Goal: Transaction & Acquisition: Purchase product/service

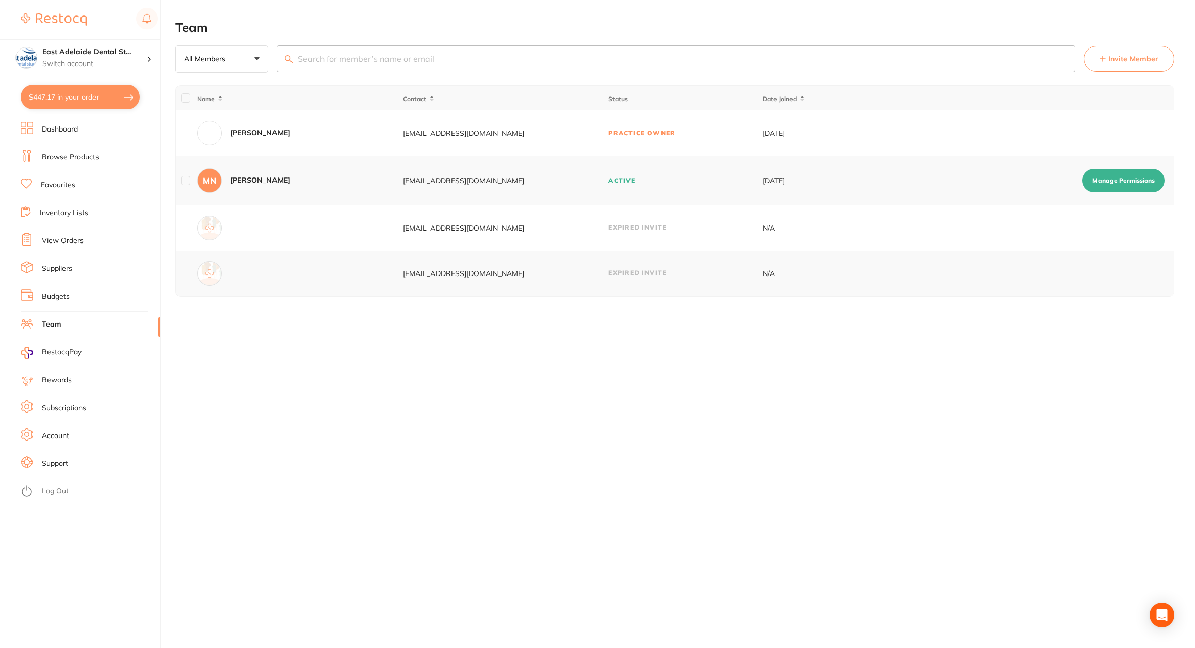
click at [75, 156] on link "Browse Products" at bounding box center [70, 157] width 57 height 10
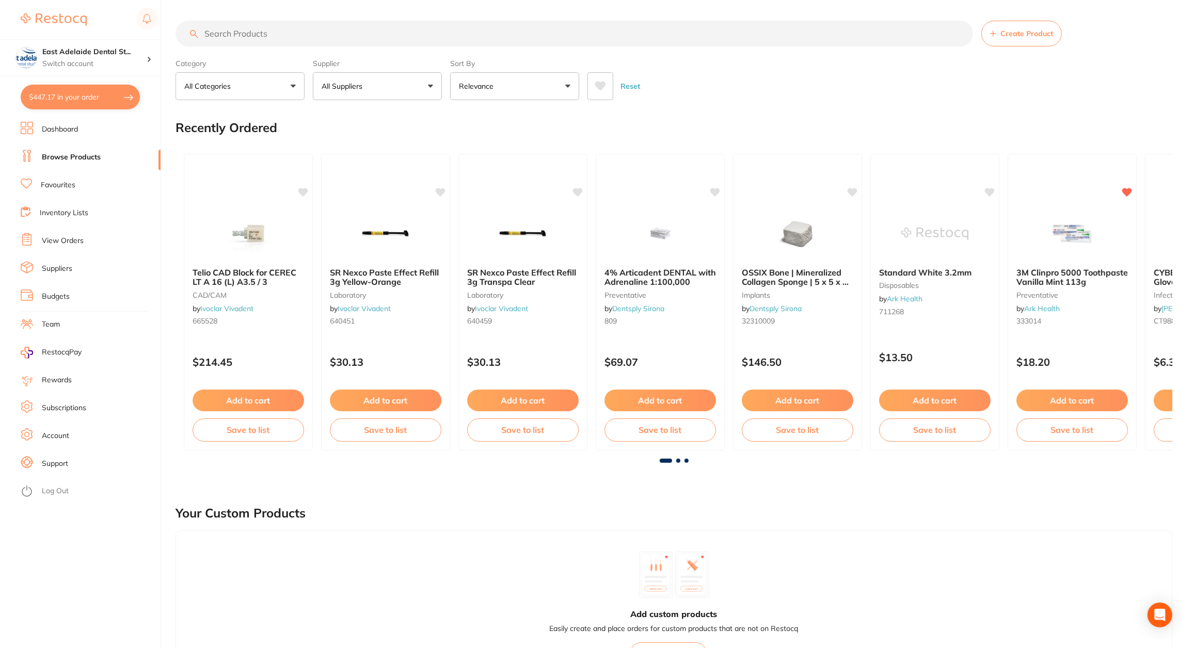
click at [266, 31] on input "search" at bounding box center [573, 34] width 797 height 26
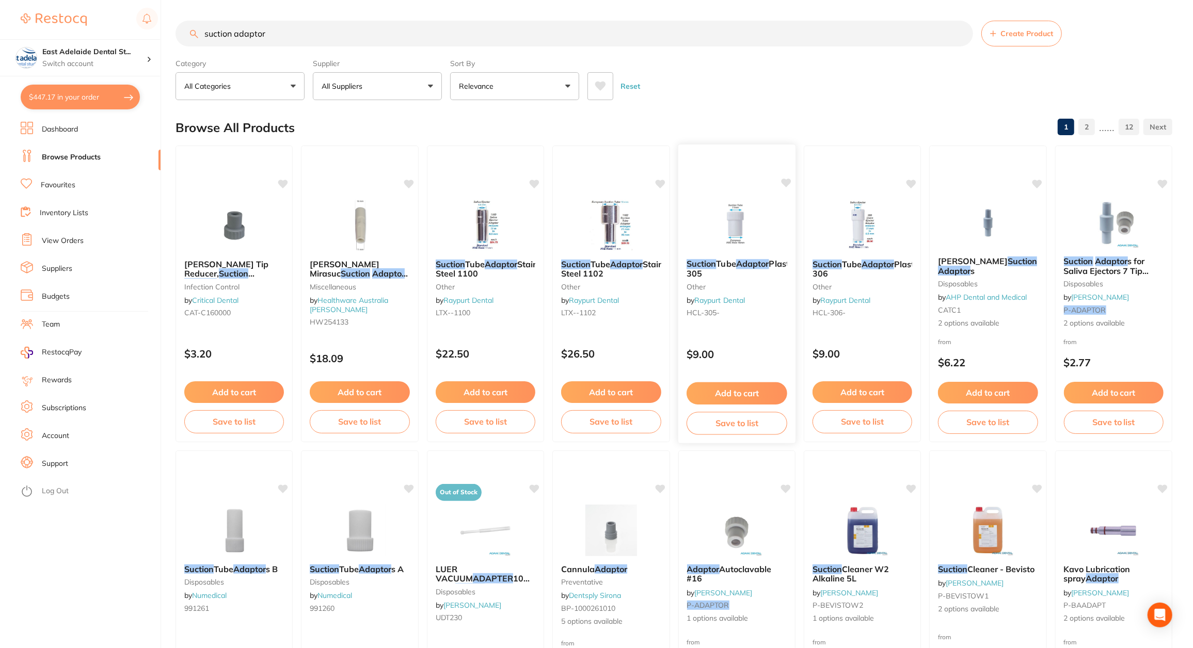
type input "suction adaptor"
click at [735, 333] on div "Suction Tube Adaptor Plastic 305 other by Raypurt Dental HCL-305- $9.00 Add to …" at bounding box center [736, 294] width 119 height 300
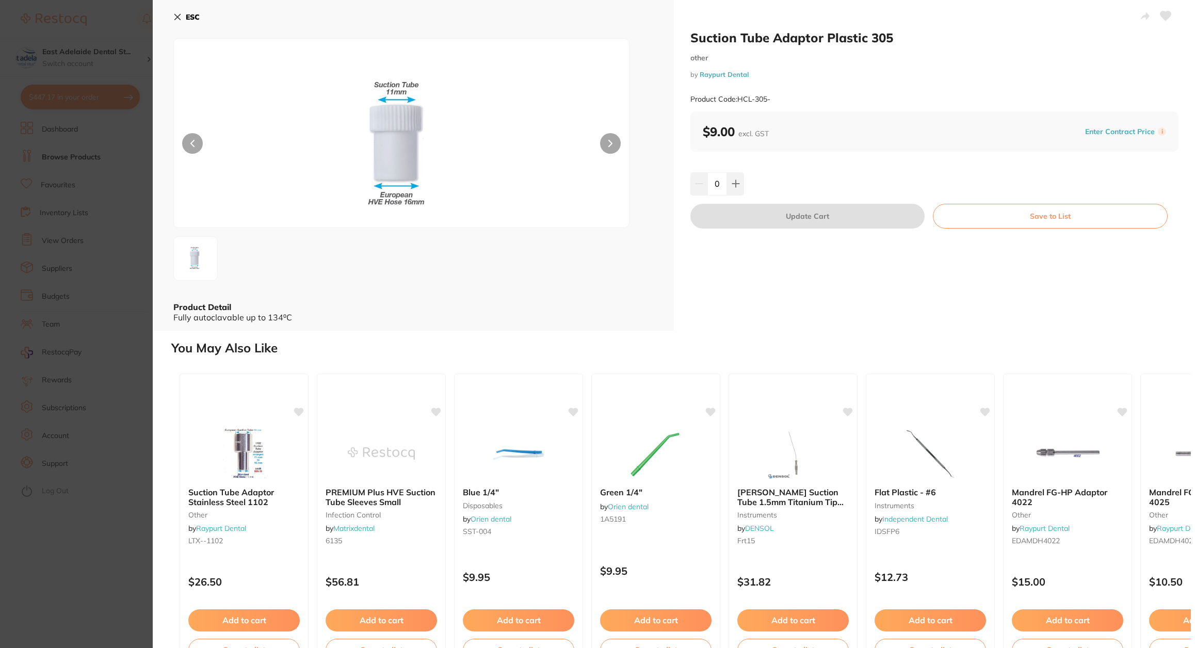
click at [126, 395] on section "Suction Tube Adaptor Plastic 305 other by Raypurt Dental Product Code: HCL-305-…" at bounding box center [597, 324] width 1195 height 648
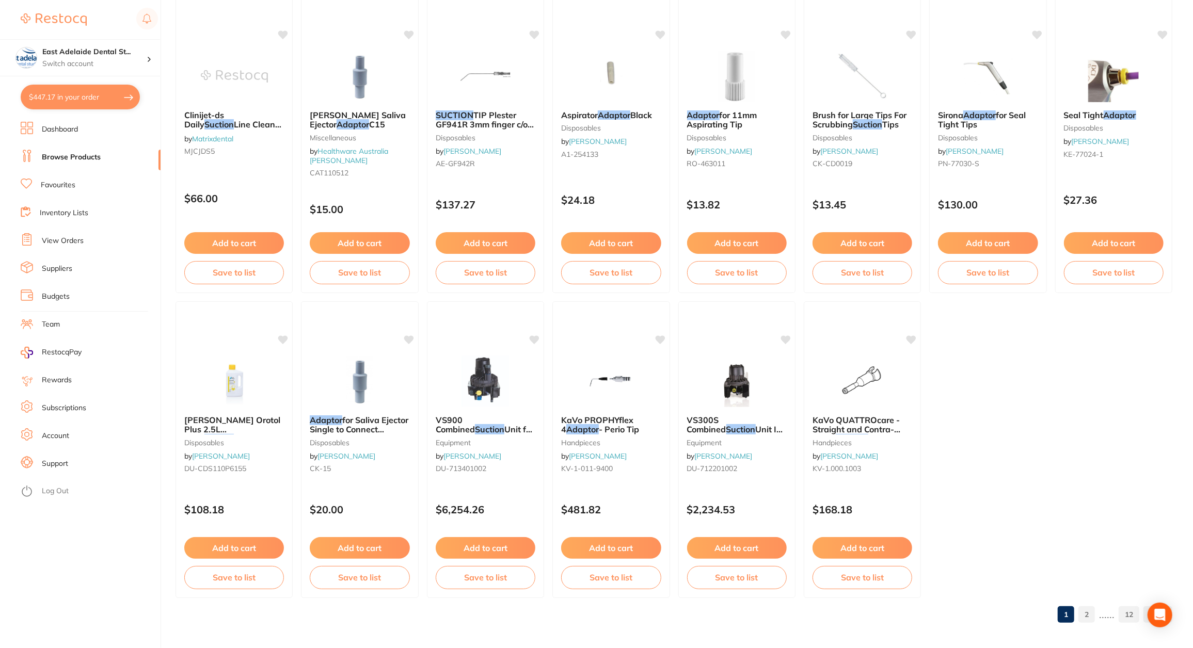
scroll to position [1677, 0]
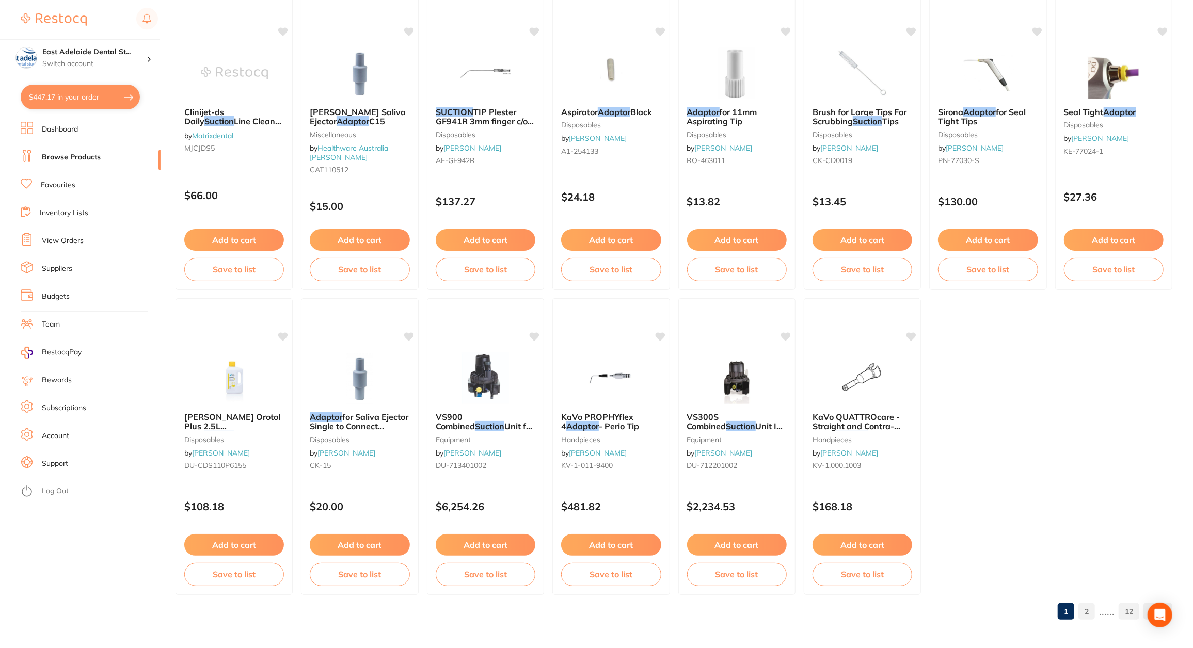
click at [1086, 613] on link "2" at bounding box center [1086, 611] width 17 height 21
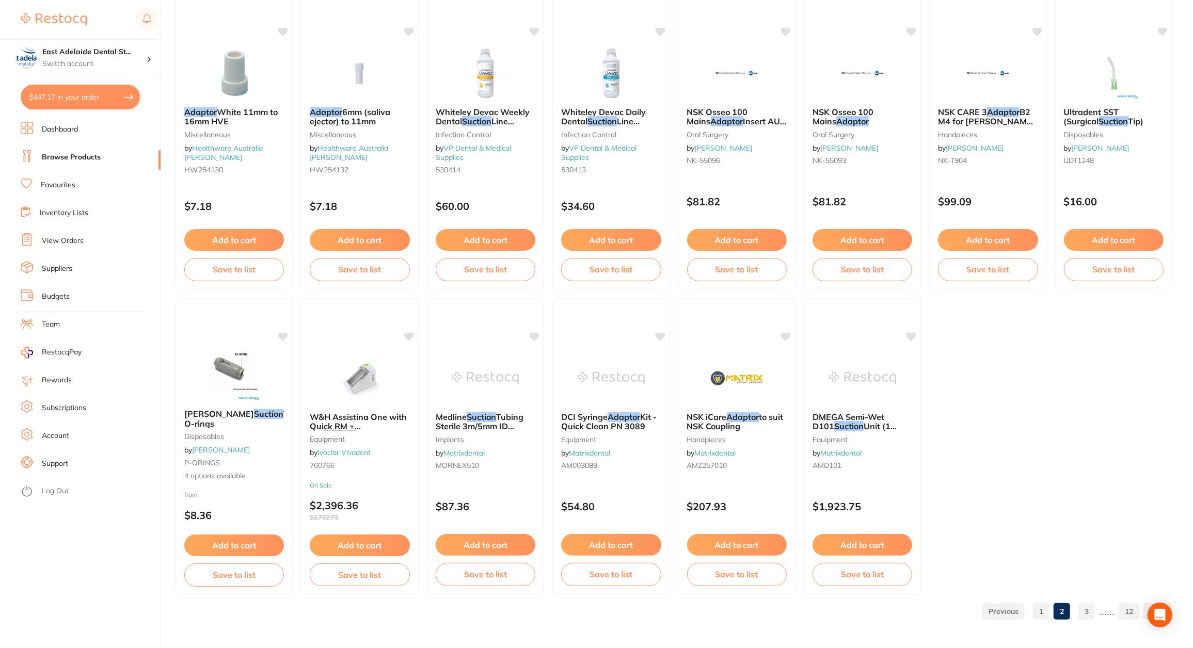
click at [1087, 619] on link "3" at bounding box center [1086, 611] width 17 height 21
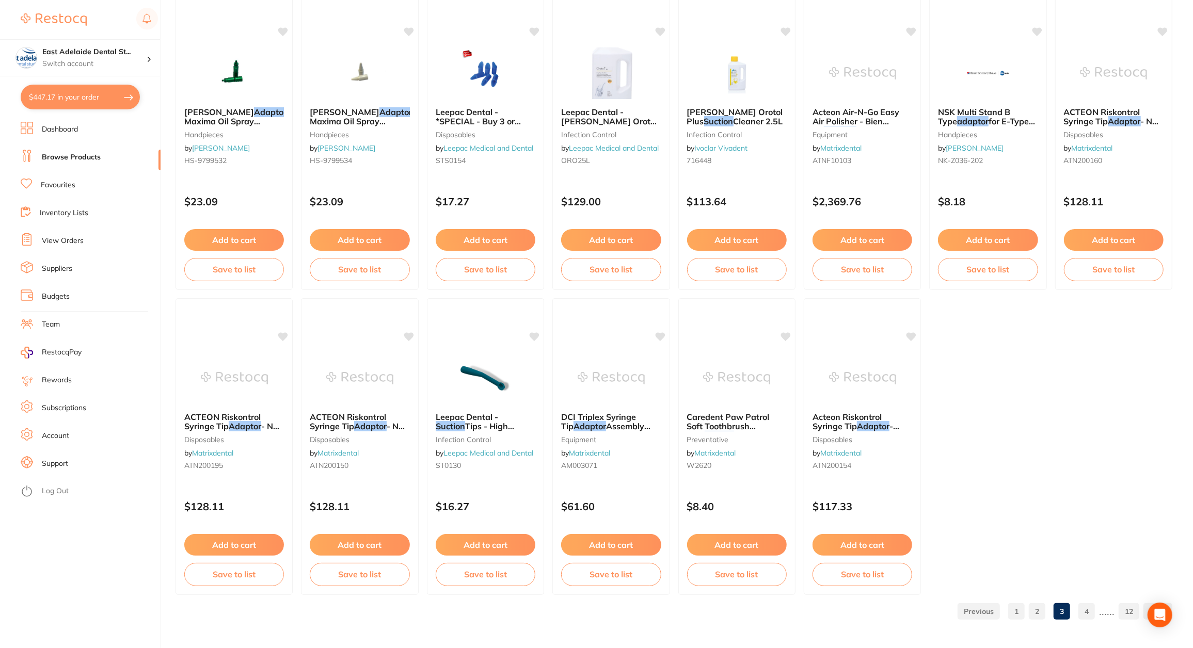
click at [1021, 611] on link "1" at bounding box center [1016, 611] width 17 height 21
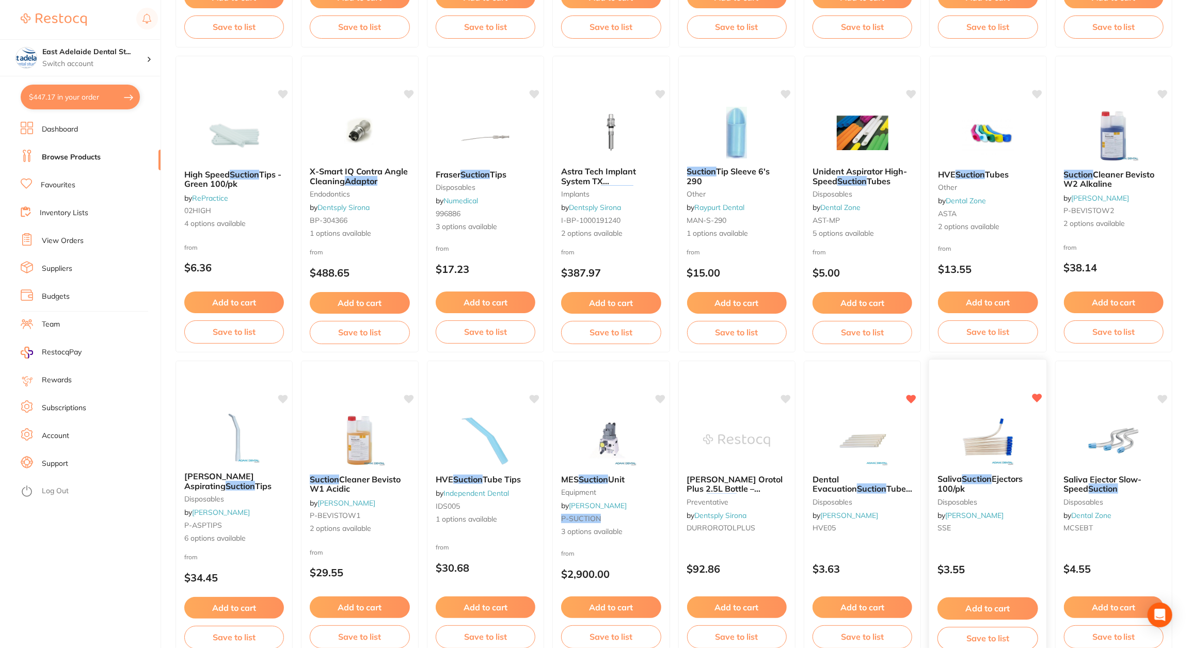
scroll to position [774, 0]
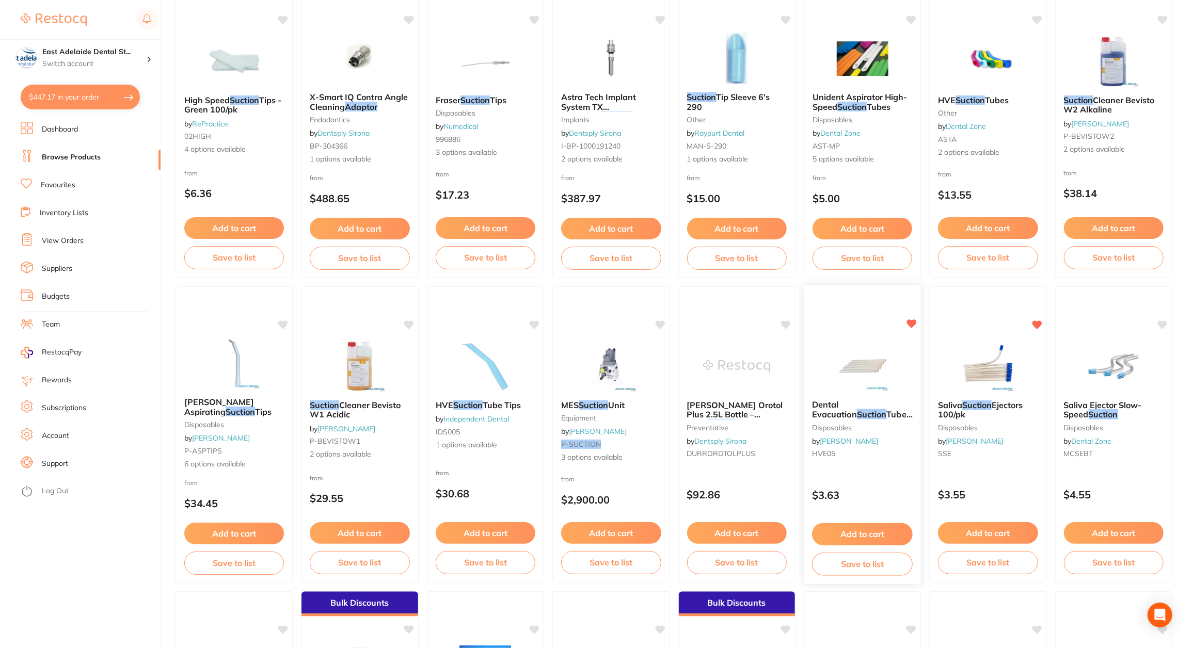
click at [854, 392] on div "Dental Evacuation Suction Tubes Side Vent disposables by Adam Dental HVE05" at bounding box center [863, 431] width 118 height 79
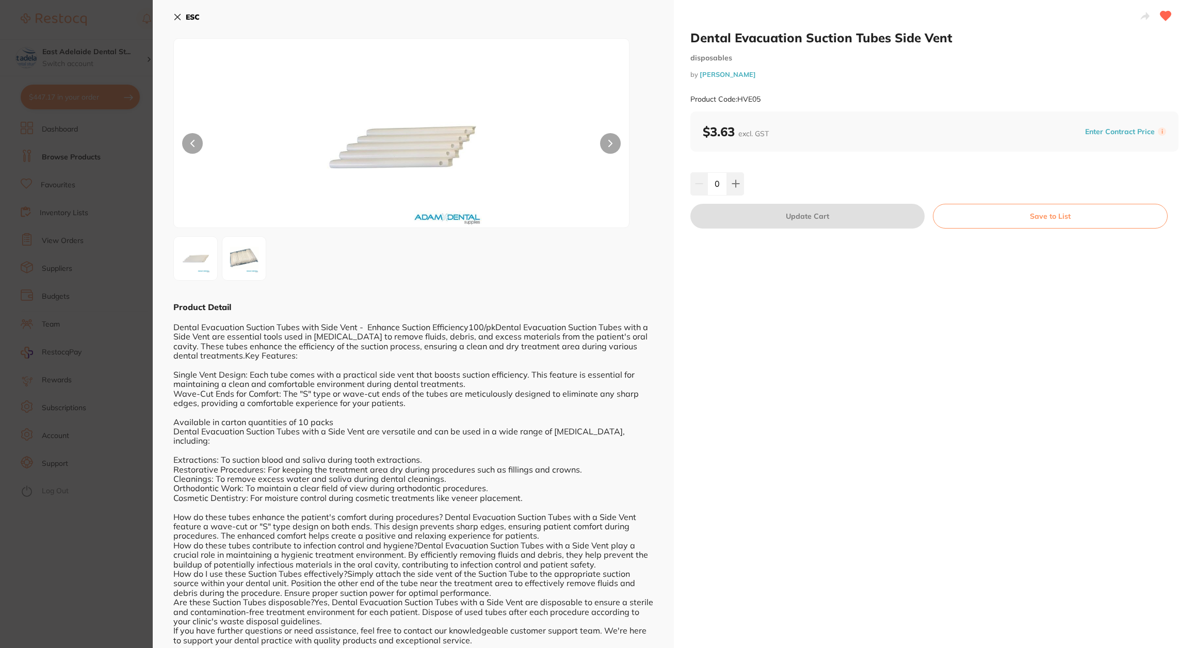
scroll to position [22, 0]
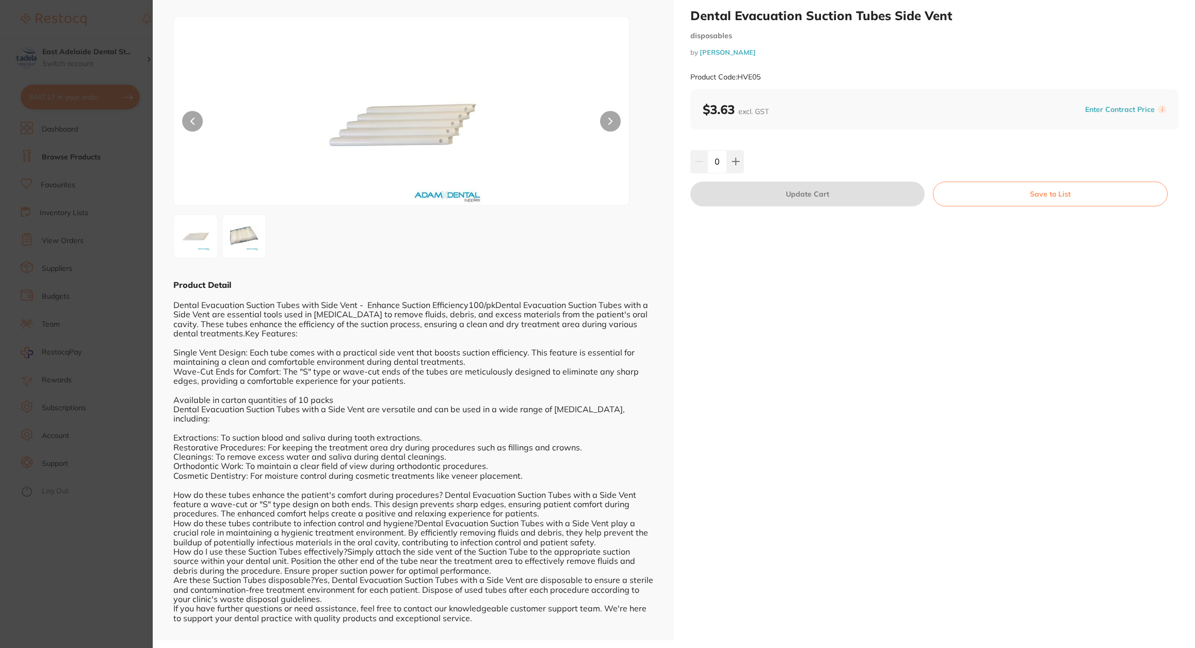
click at [107, 430] on section "Dental Evacuation Suction Tubes Side Vent disposables by Adam Dental Product Co…" at bounding box center [597, 324] width 1195 height 648
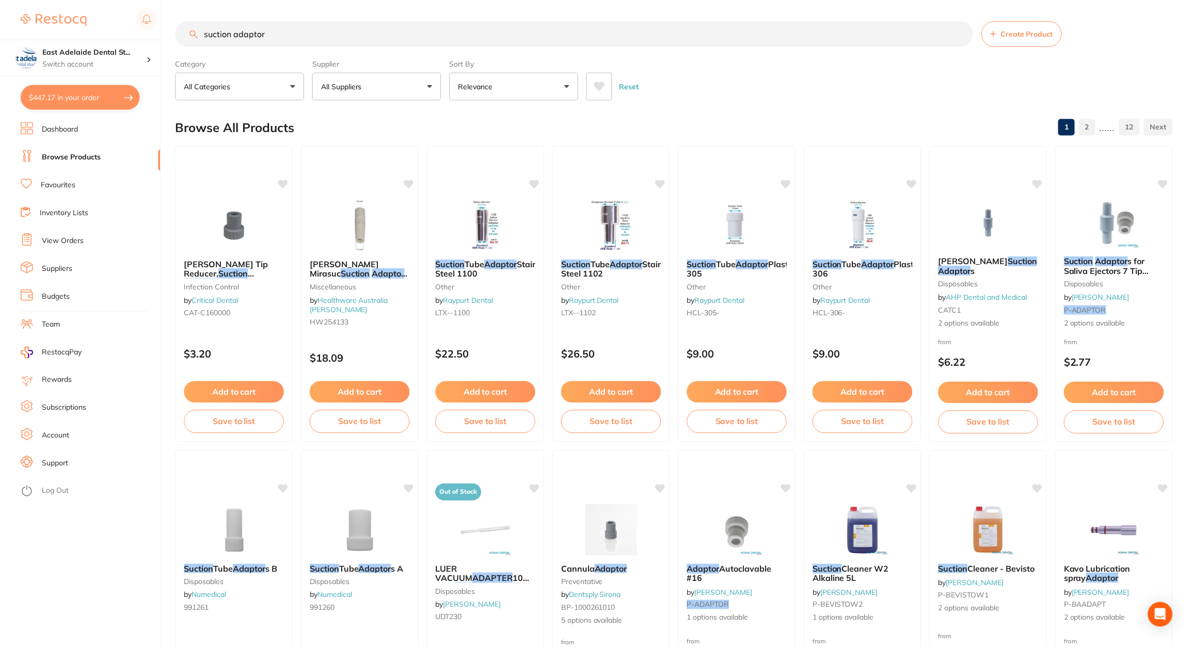
scroll to position [774, 0]
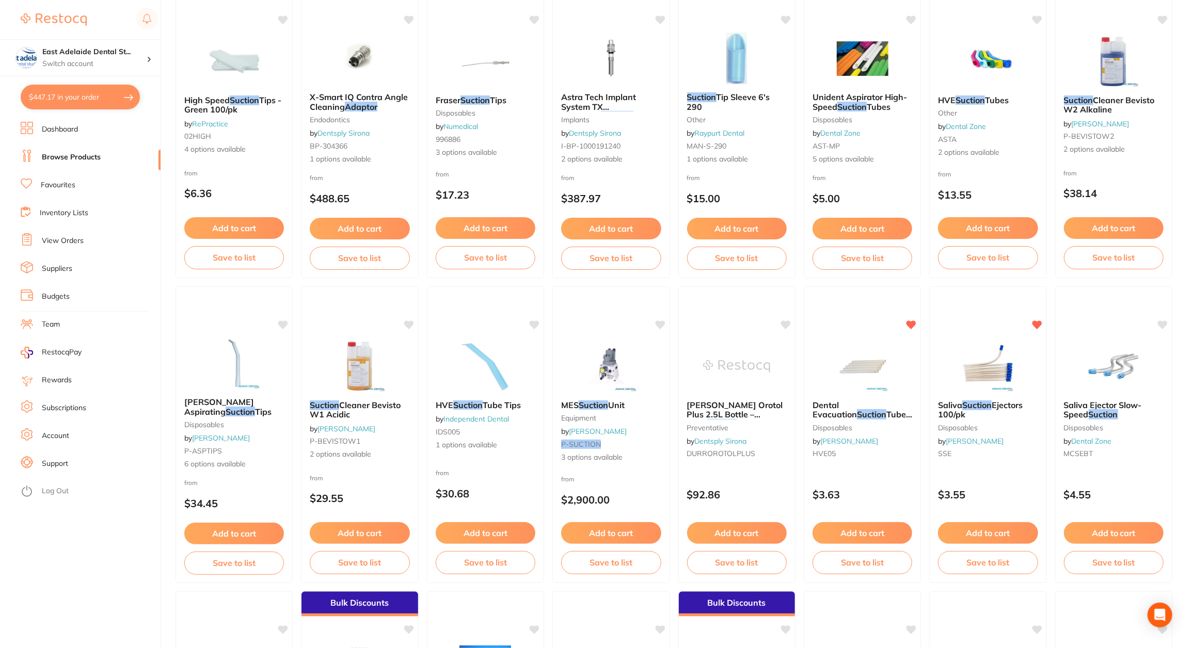
click at [78, 157] on link "Browse Products" at bounding box center [71, 157] width 59 height 10
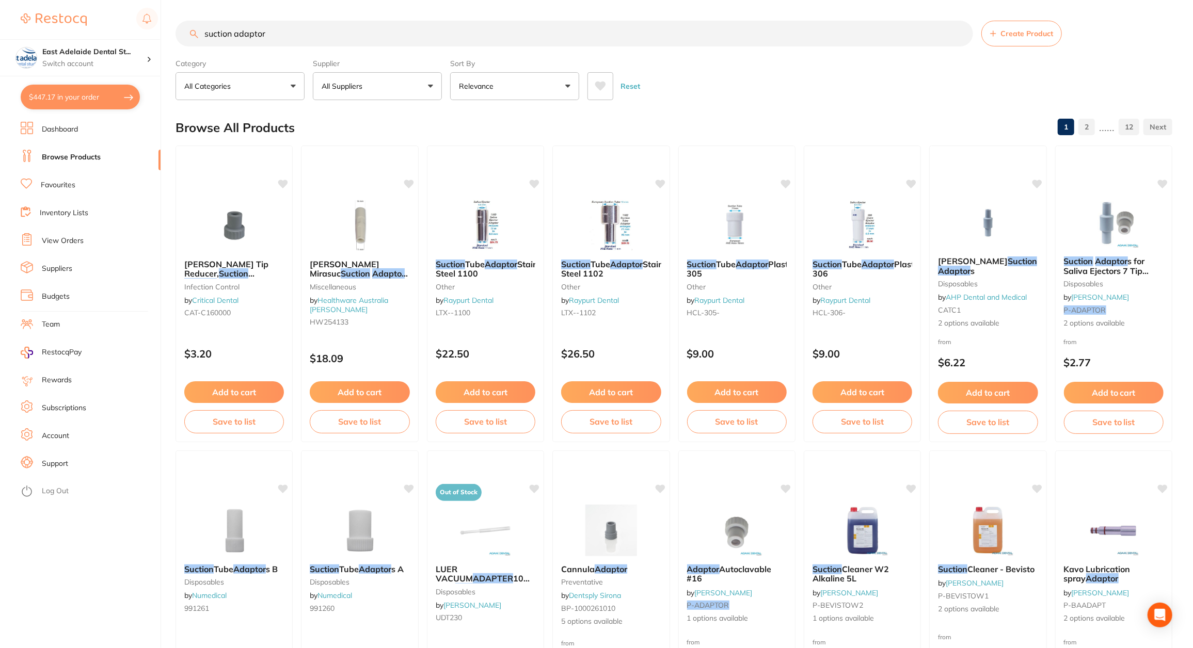
click at [95, 97] on button "$447.17 in your order" at bounding box center [80, 97] width 119 height 25
checkbox input "true"
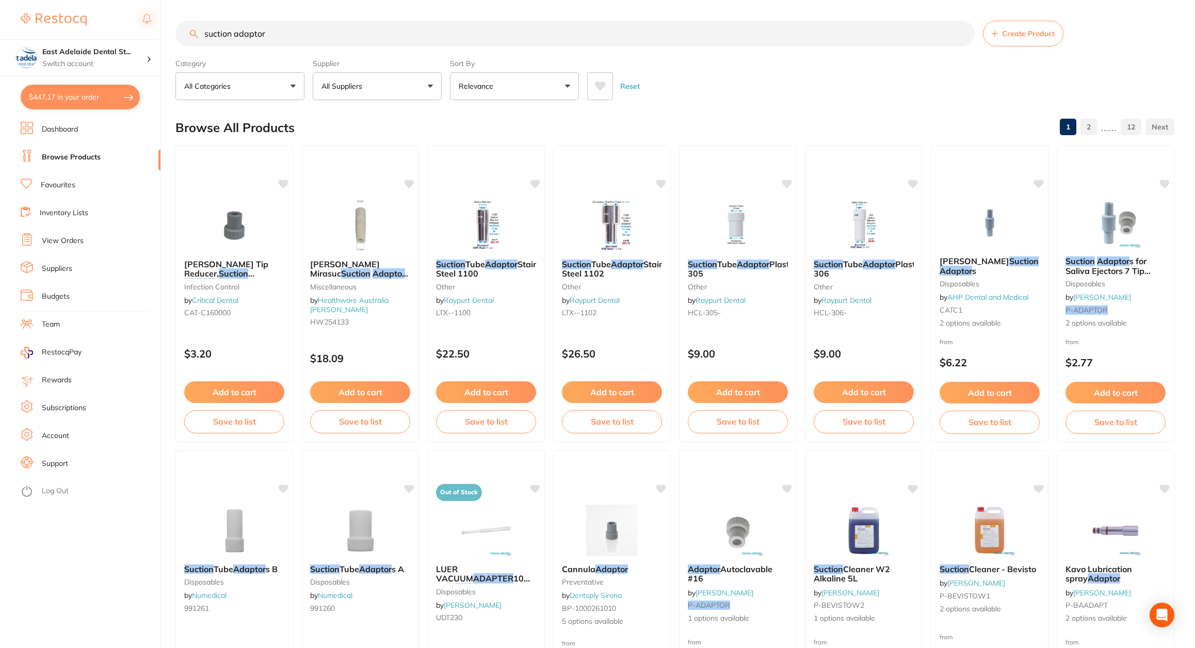
checkbox input "true"
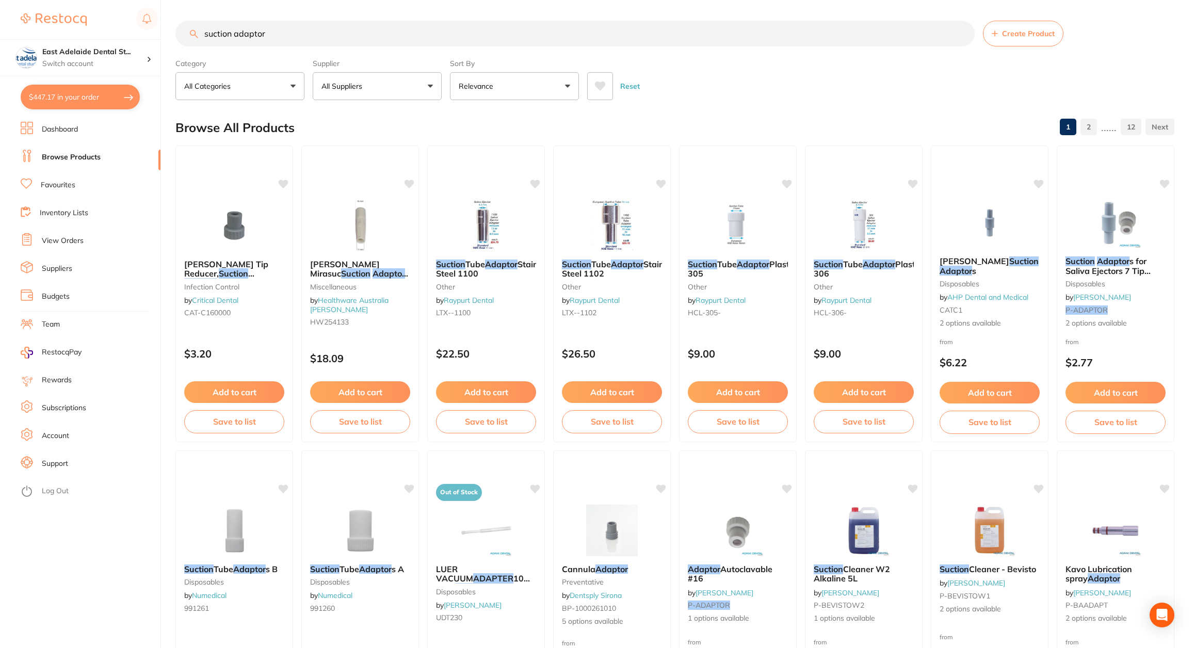
checkbox input "true"
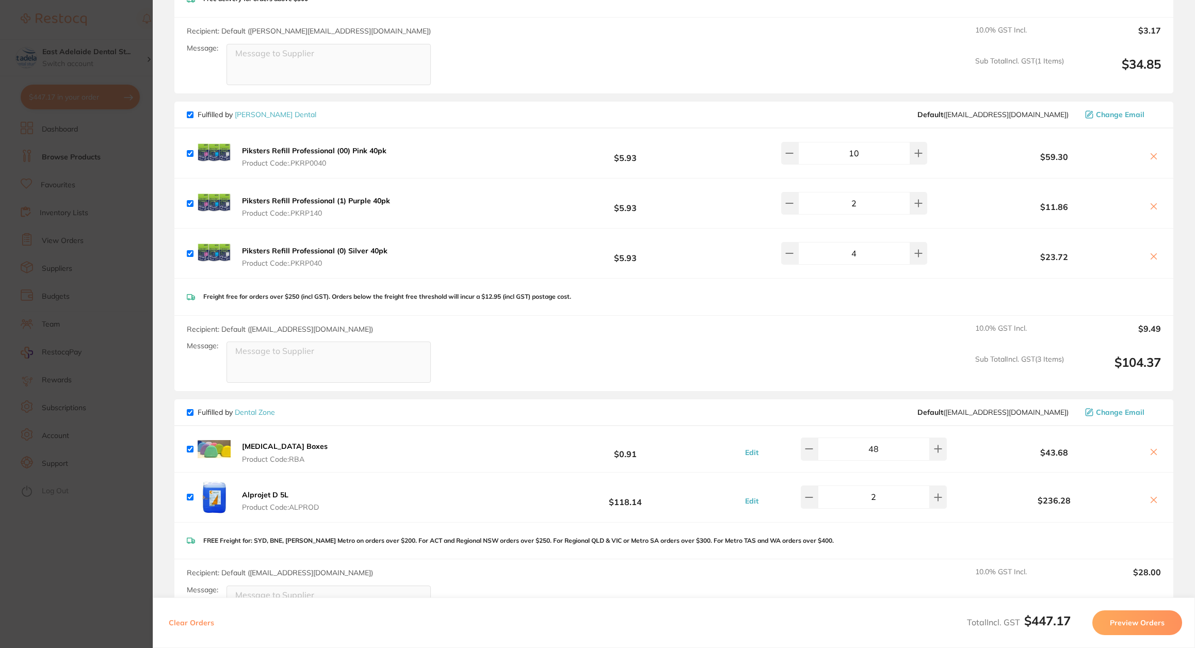
scroll to position [609, 0]
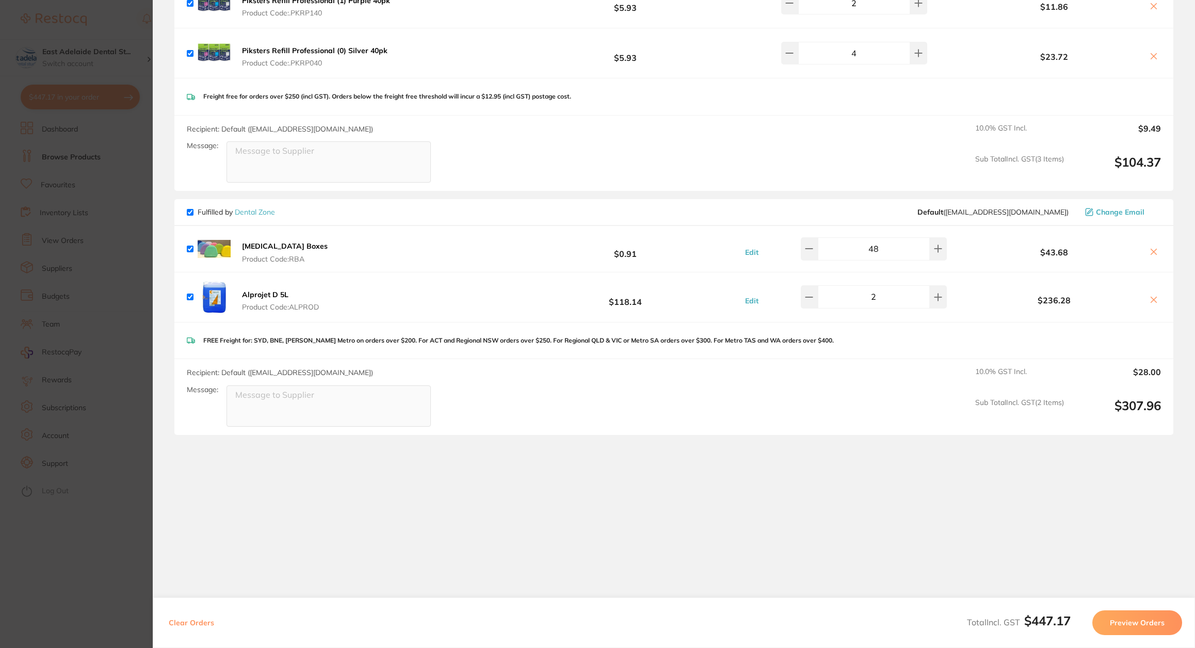
click at [95, 566] on section "Update RRP Set your pre negotiated price for this item. Item Agreed RRP (excl. …" at bounding box center [597, 324] width 1195 height 648
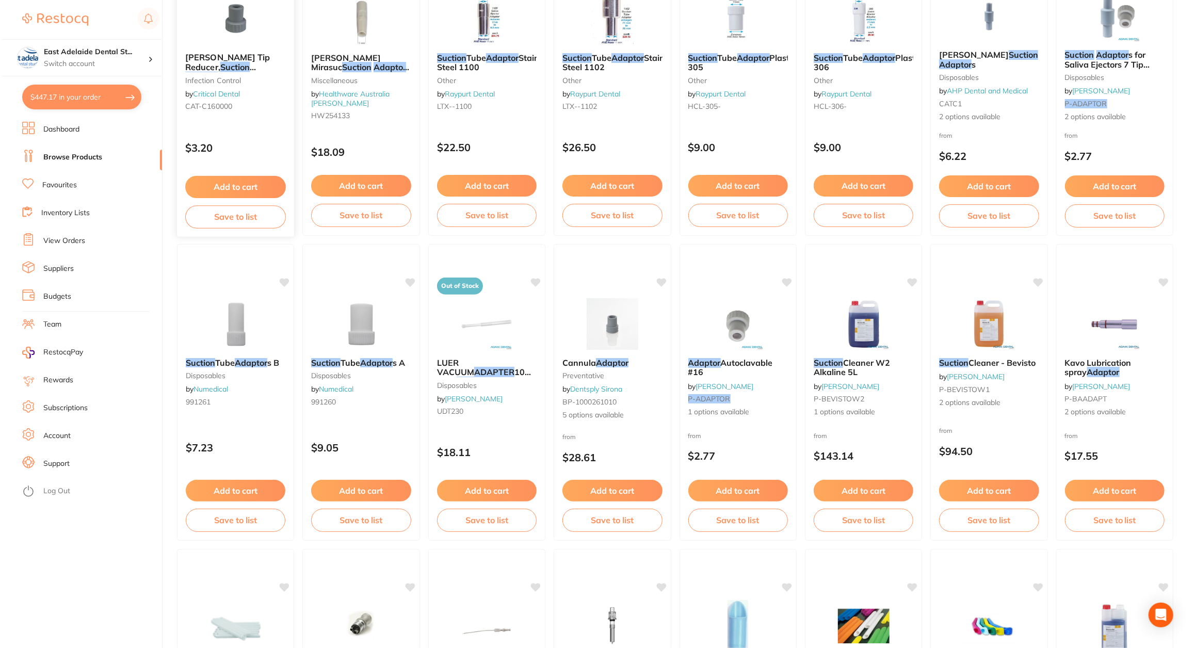
scroll to position [0, 0]
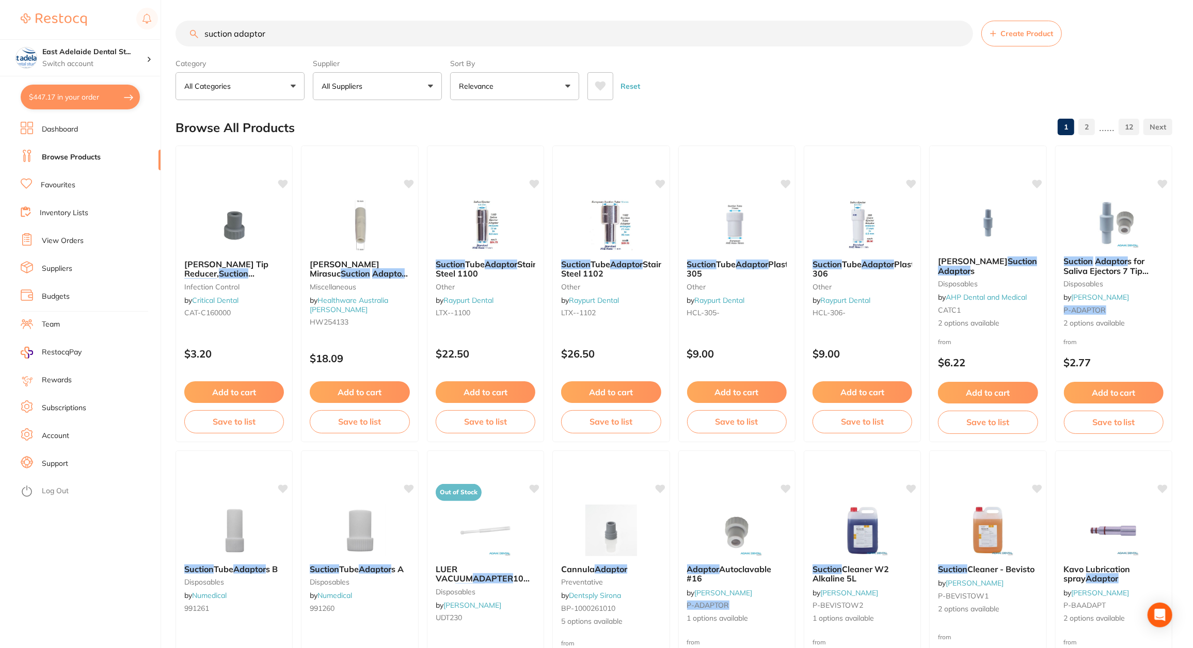
drag, startPoint x: 229, startPoint y: 27, endPoint x: 45, endPoint y: -5, distance: 187.0
click at [45, 0] on html "$447.17 East Adelaide Dental St... Switch account East Adelaide Dental Studio $…" at bounding box center [596, 324] width 1193 height 648
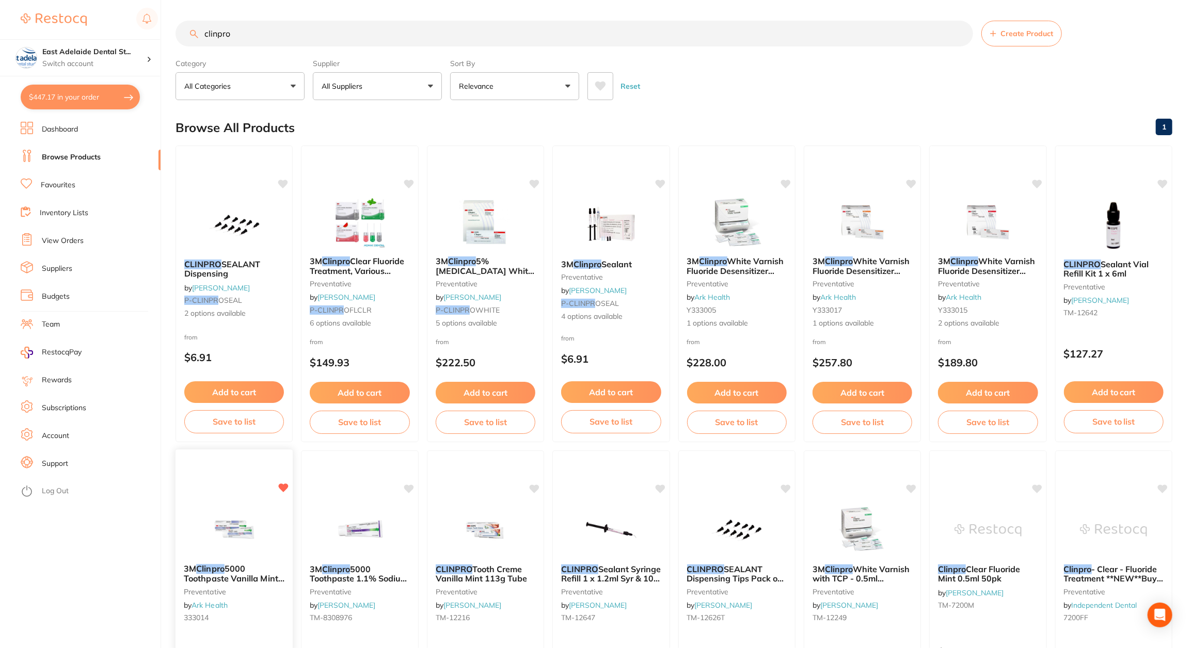
click at [243, 555] on img at bounding box center [234, 530] width 68 height 52
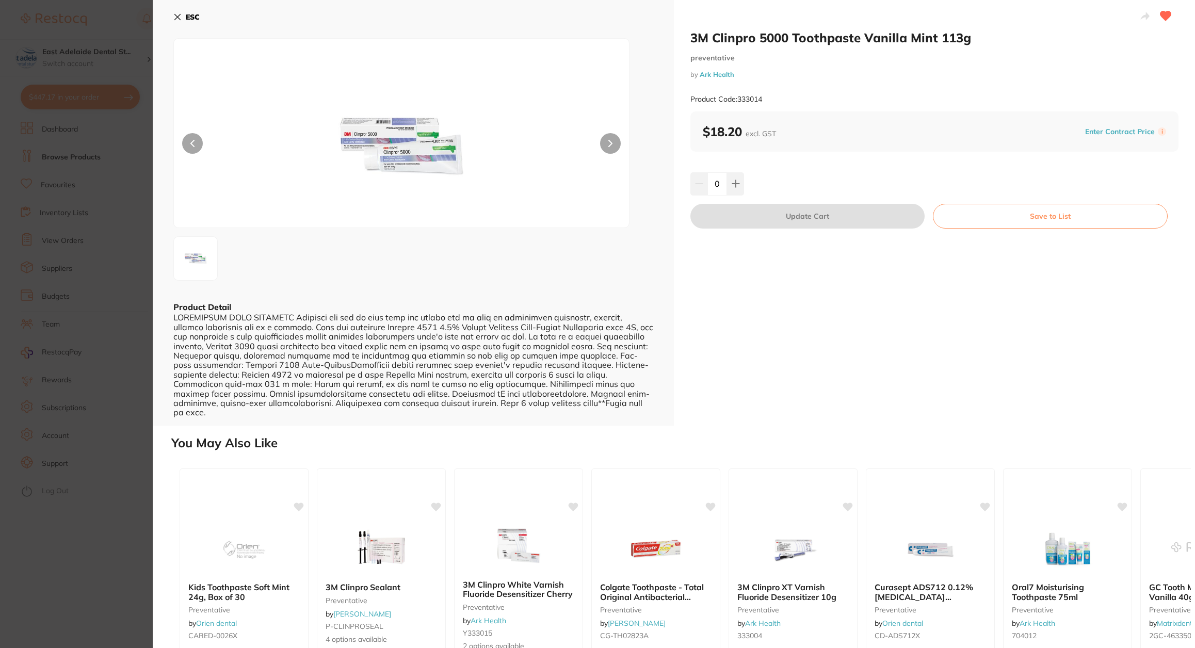
click at [123, 542] on section "3M Clinpro 5000 Toothpaste Vanilla Mint 113g preventative by Ark Health Product…" at bounding box center [597, 324] width 1195 height 648
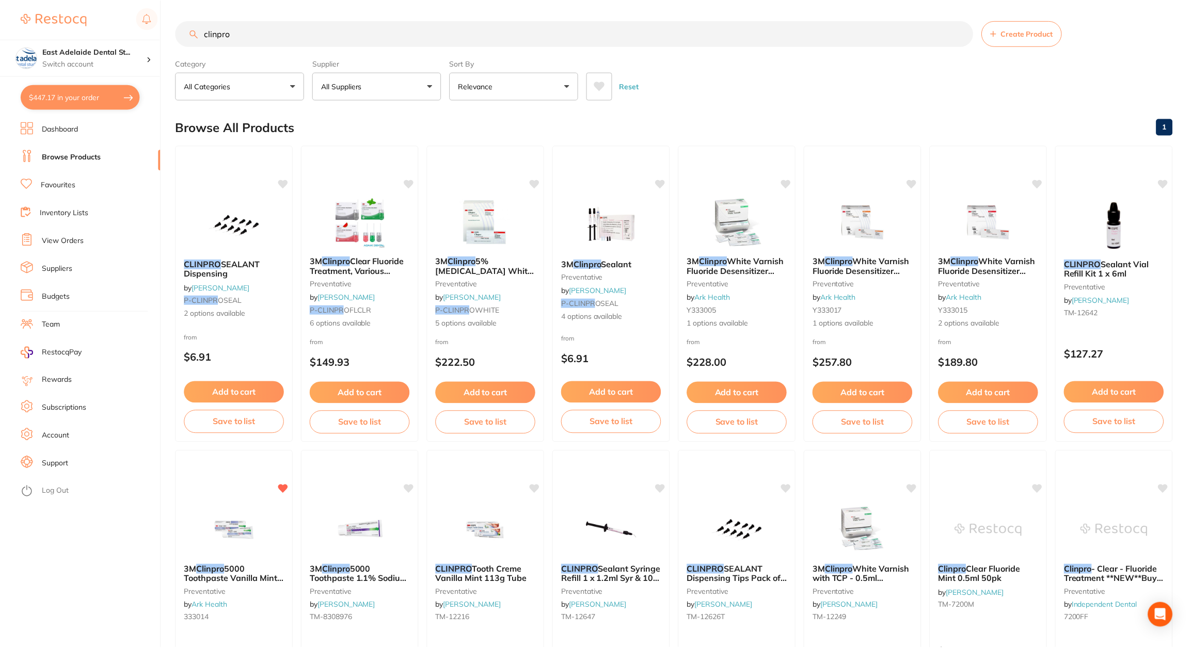
scroll to position [8, 0]
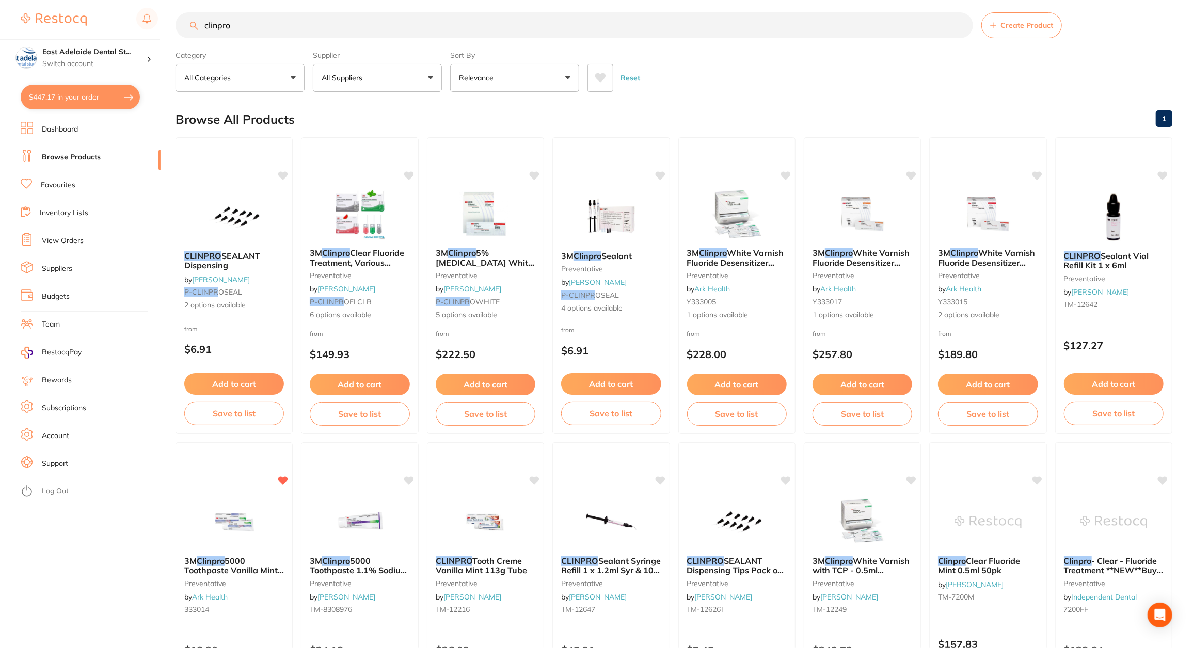
click at [261, 17] on input "clinpro" at bounding box center [573, 25] width 797 height 26
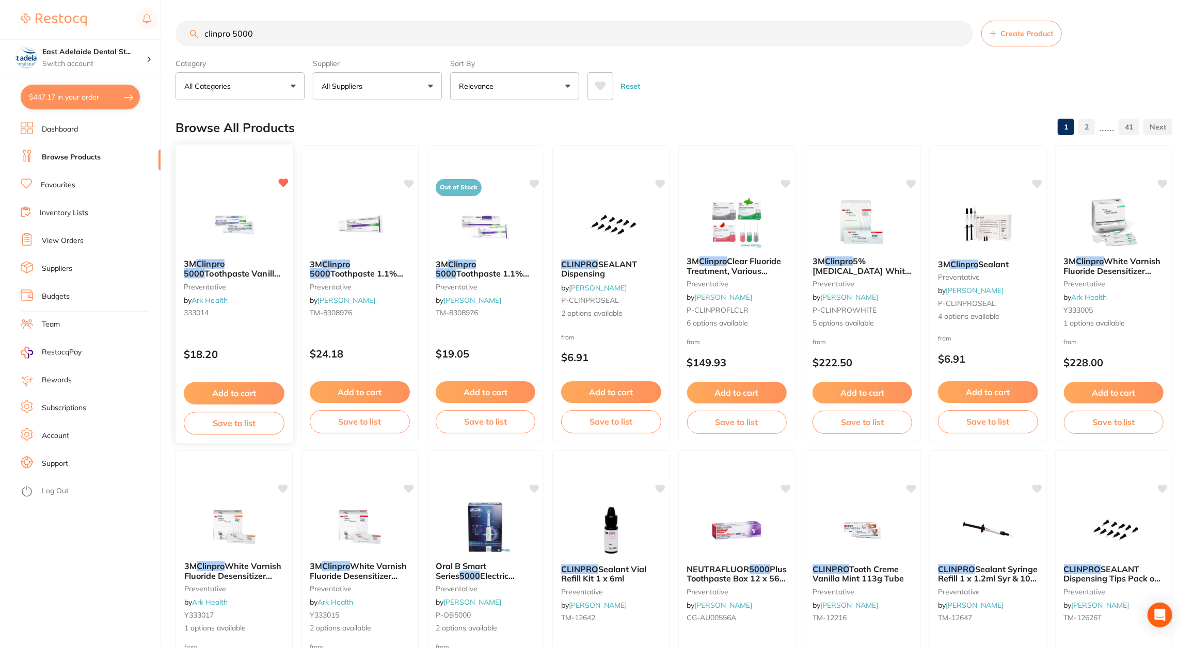
type input "clinpro 5000"
drag, startPoint x: 244, startPoint y: 394, endPoint x: 227, endPoint y: 401, distance: 18.8
click at [244, 395] on button "Add to cart" at bounding box center [234, 392] width 100 height 22
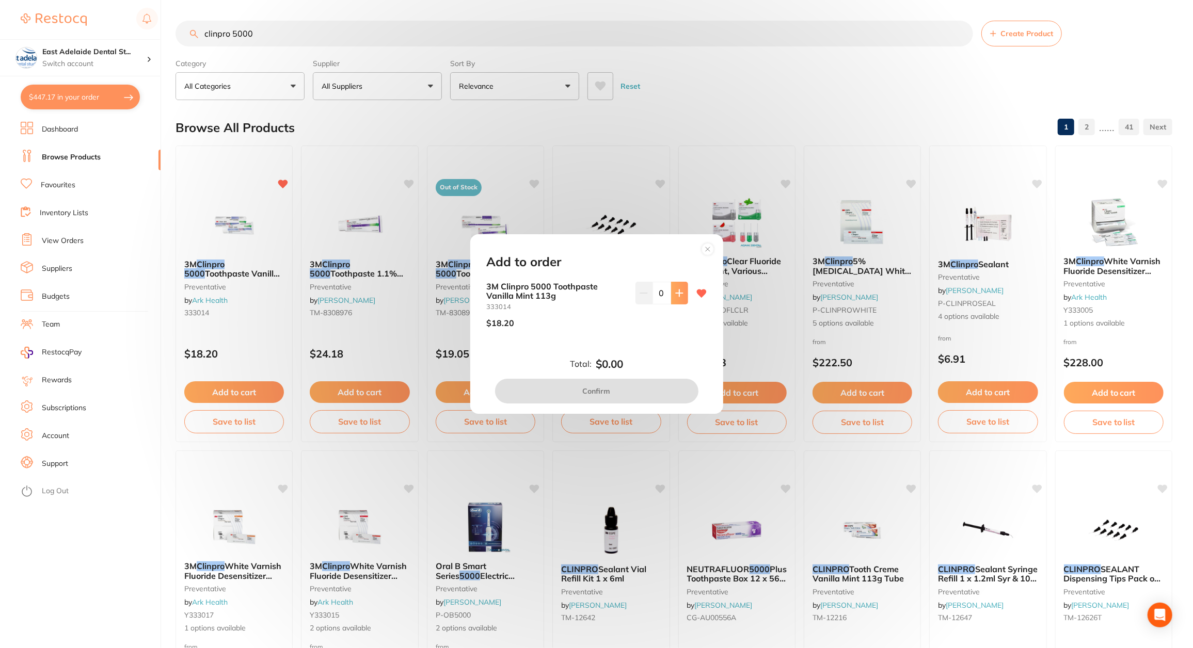
click at [684, 295] on button at bounding box center [679, 293] width 17 height 23
click at [681, 296] on icon at bounding box center [679, 293] width 8 height 8
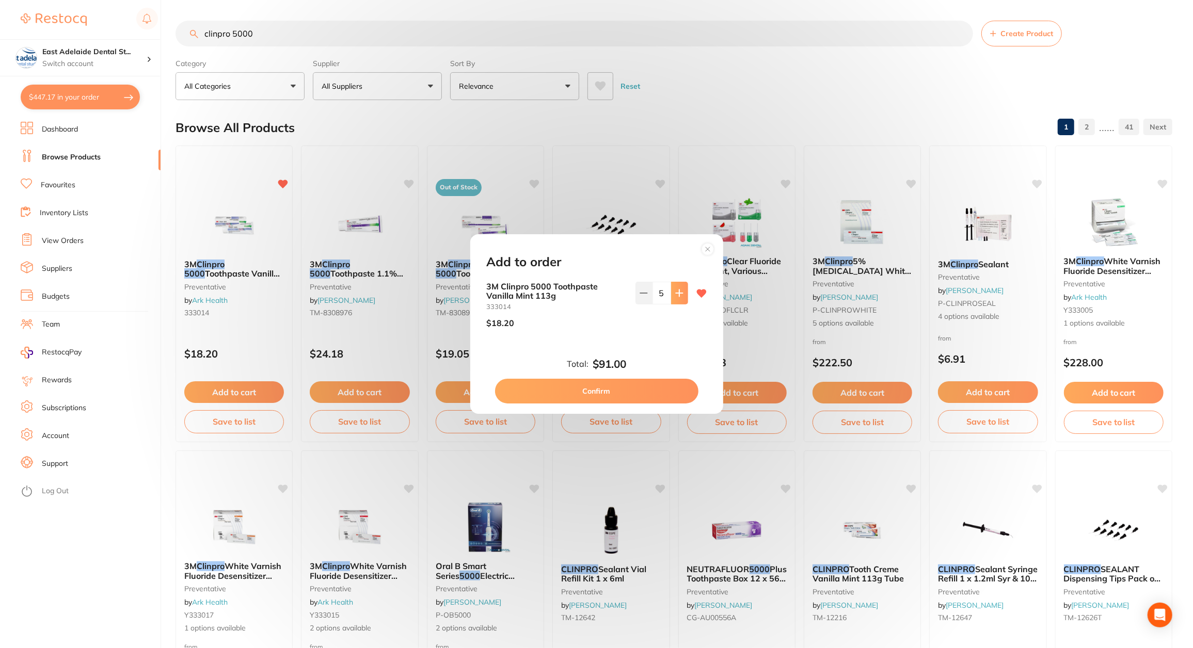
click at [681, 296] on icon at bounding box center [679, 293] width 8 height 8
type input "7"
click at [637, 393] on button "Confirm" at bounding box center [596, 391] width 203 height 25
checkbox input "false"
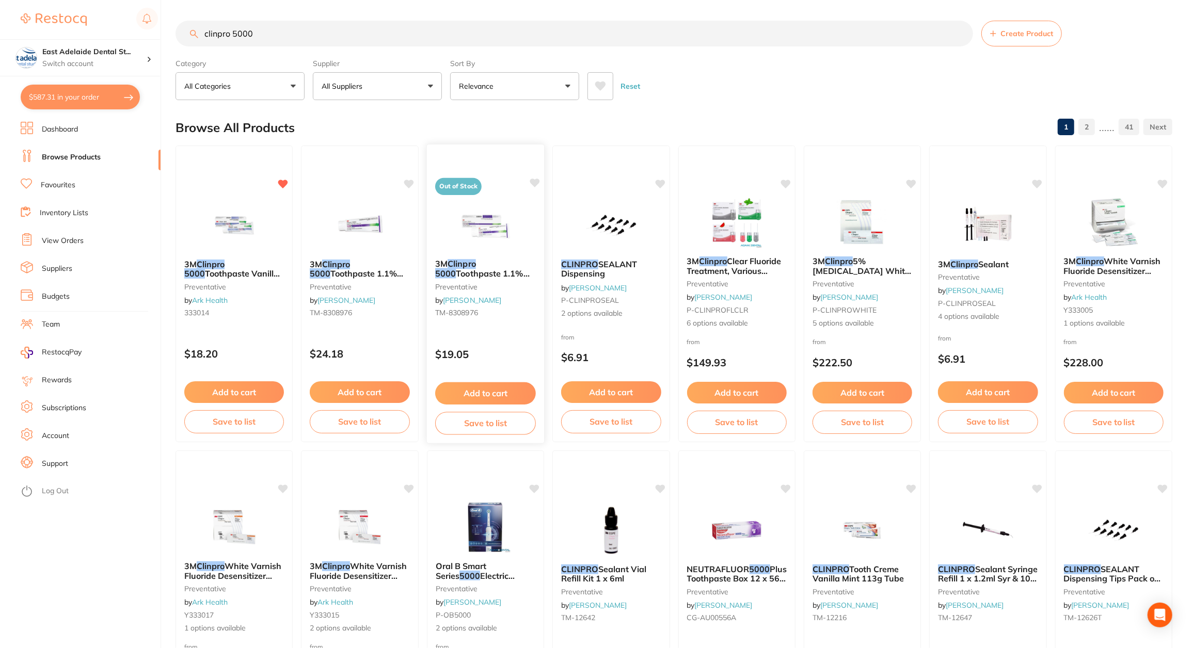
click at [505, 332] on div "Out of Stock 3M Clinpro 5000 Toothpaste 1.1% Sodium Fluroide 113g preventative …" at bounding box center [485, 294] width 119 height 300
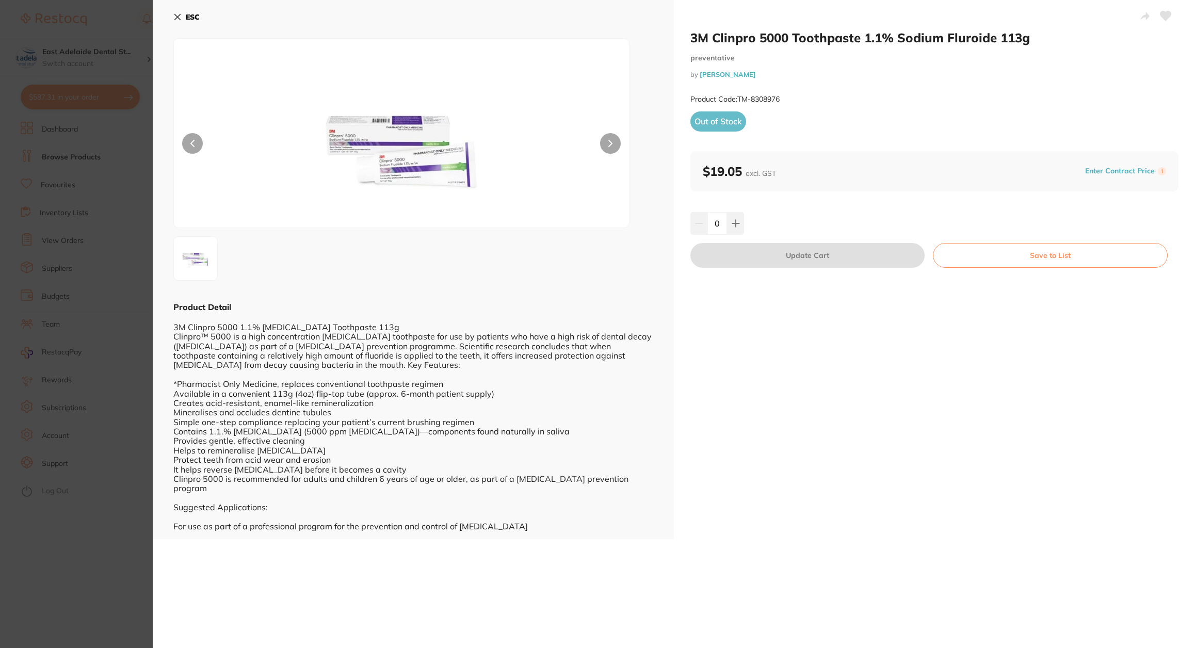
click at [87, 526] on section "3M Clinpro 5000 Toothpaste 1.1% Sodium Fluroide 113g preventative by Adam Denta…" at bounding box center [597, 324] width 1195 height 648
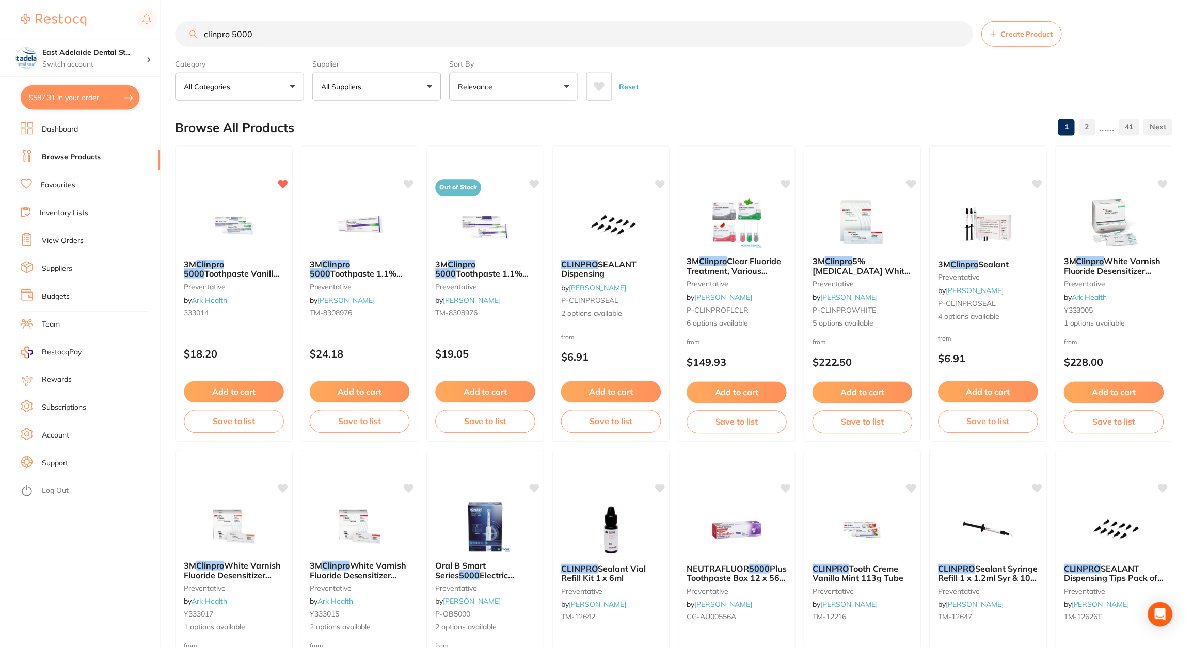
scroll to position [8, 0]
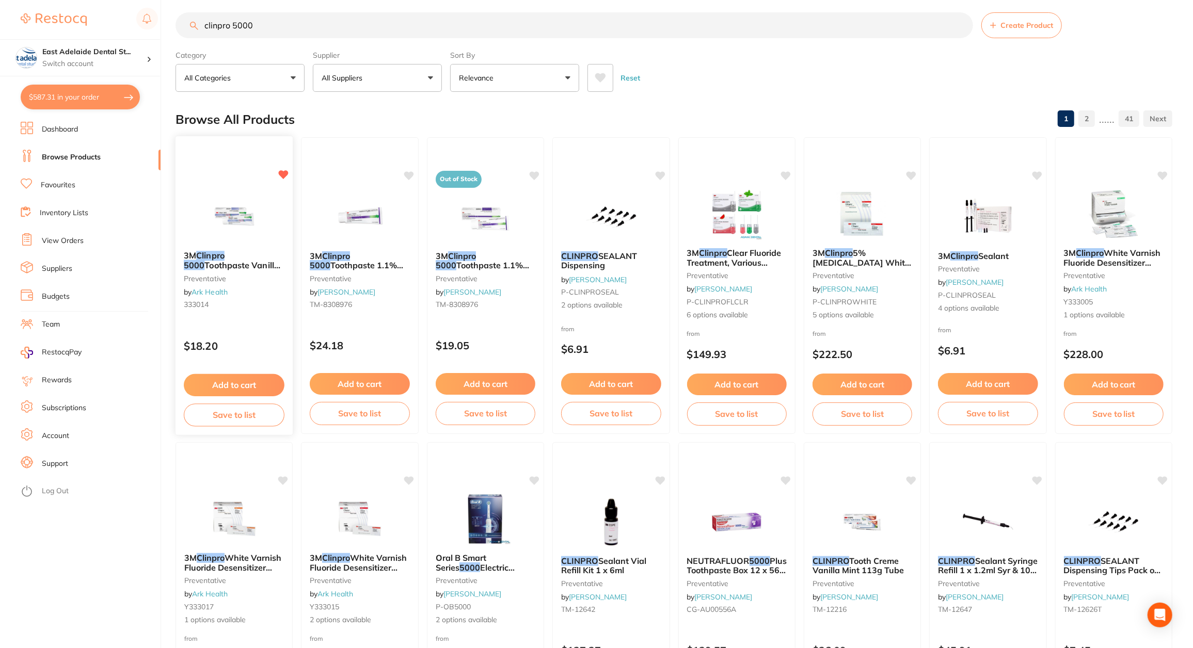
click at [253, 208] on img at bounding box center [234, 216] width 68 height 52
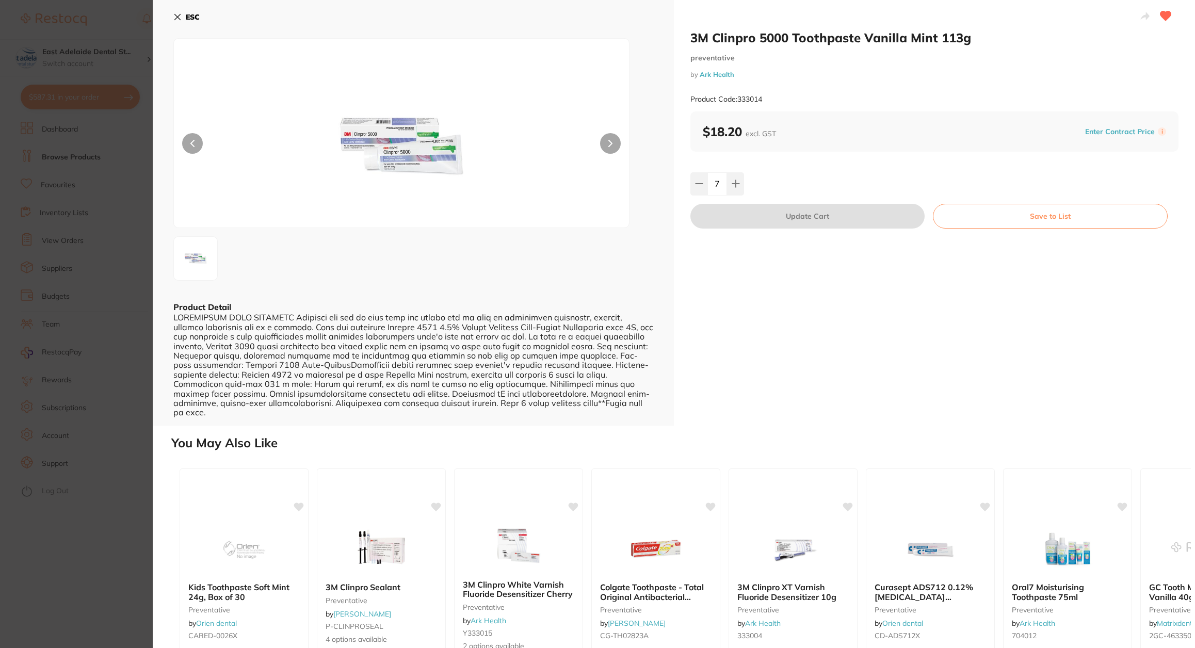
click at [107, 468] on section "3M Clinpro 5000 Toothpaste Vanilla Mint 113g preventative by Ark Health Product…" at bounding box center [597, 324] width 1195 height 648
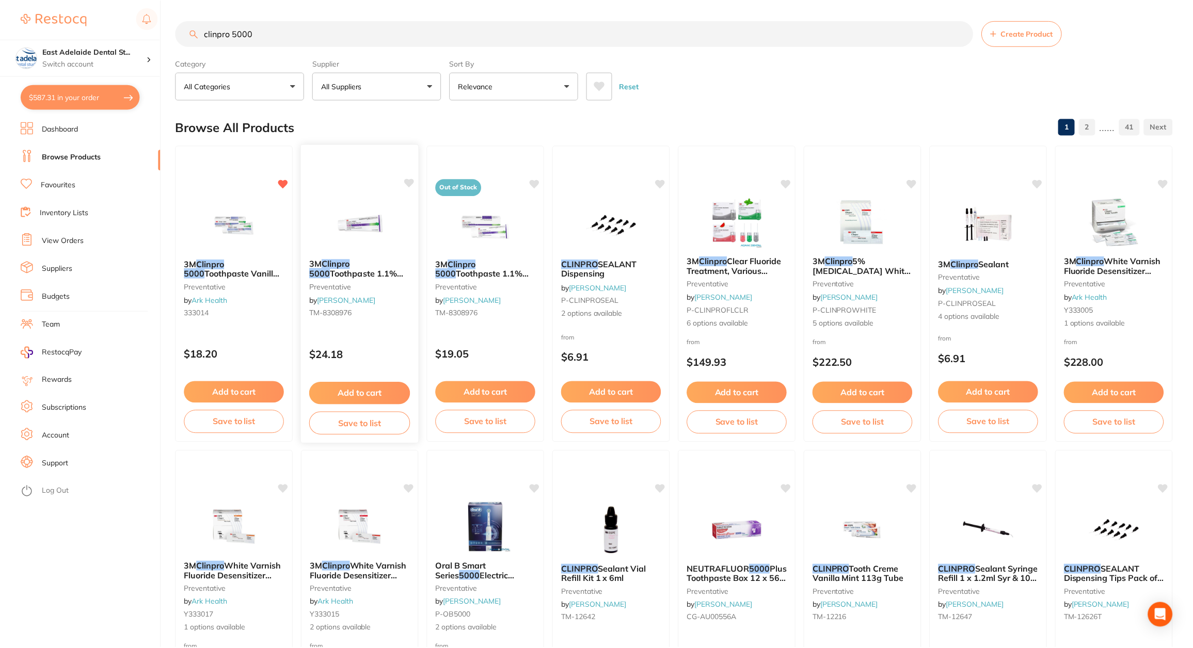
scroll to position [8, 0]
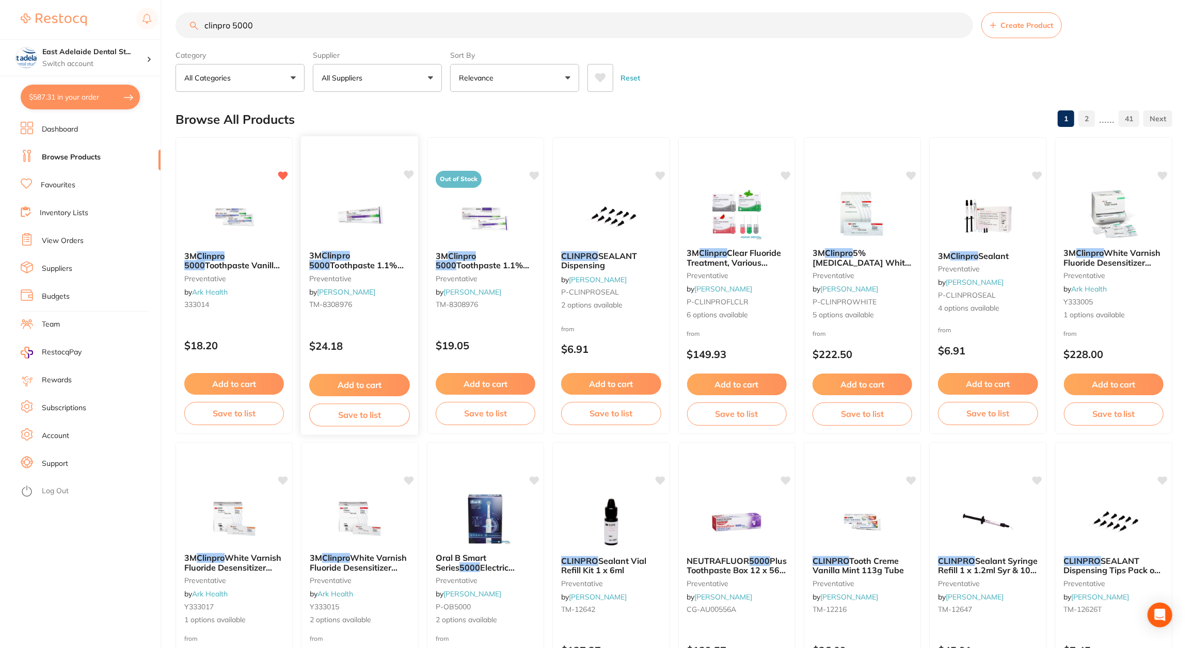
click at [359, 215] on img at bounding box center [360, 216] width 68 height 52
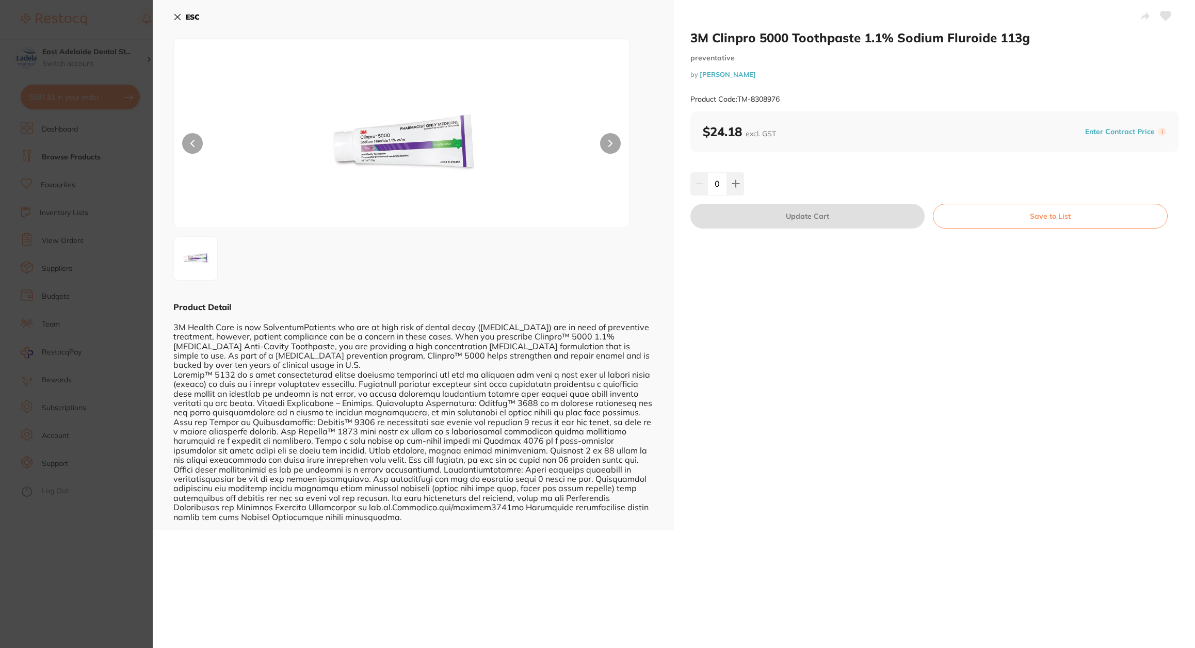
drag, startPoint x: 99, startPoint y: 530, endPoint x: 174, endPoint y: 438, distance: 119.1
click at [98, 530] on section "3M Clinpro 5000 Toothpaste 1.1% Sodium Fluroide 113g preventative by Henry Sche…" at bounding box center [597, 324] width 1195 height 648
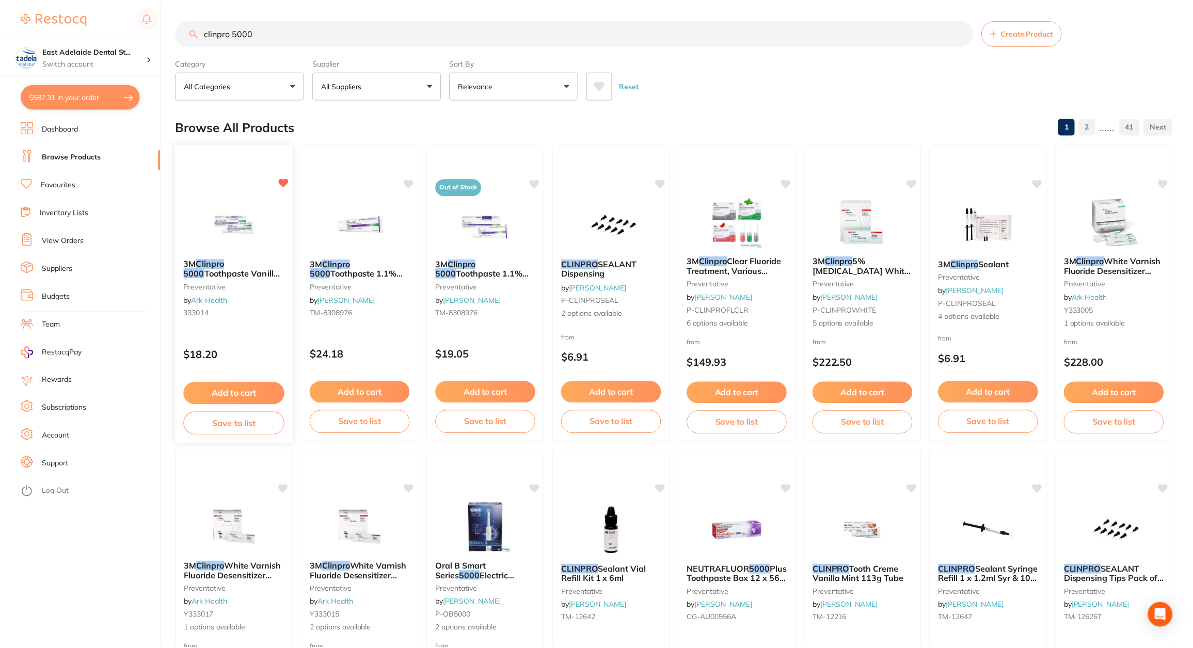
scroll to position [8, 0]
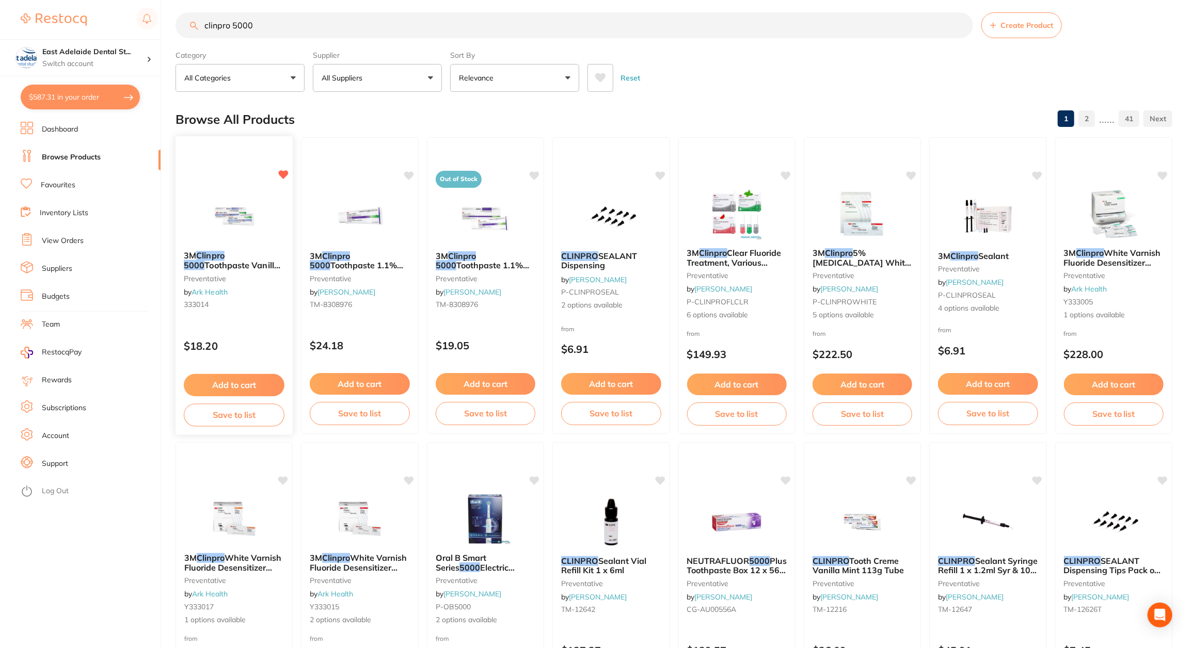
click at [232, 238] on img at bounding box center [234, 216] width 68 height 52
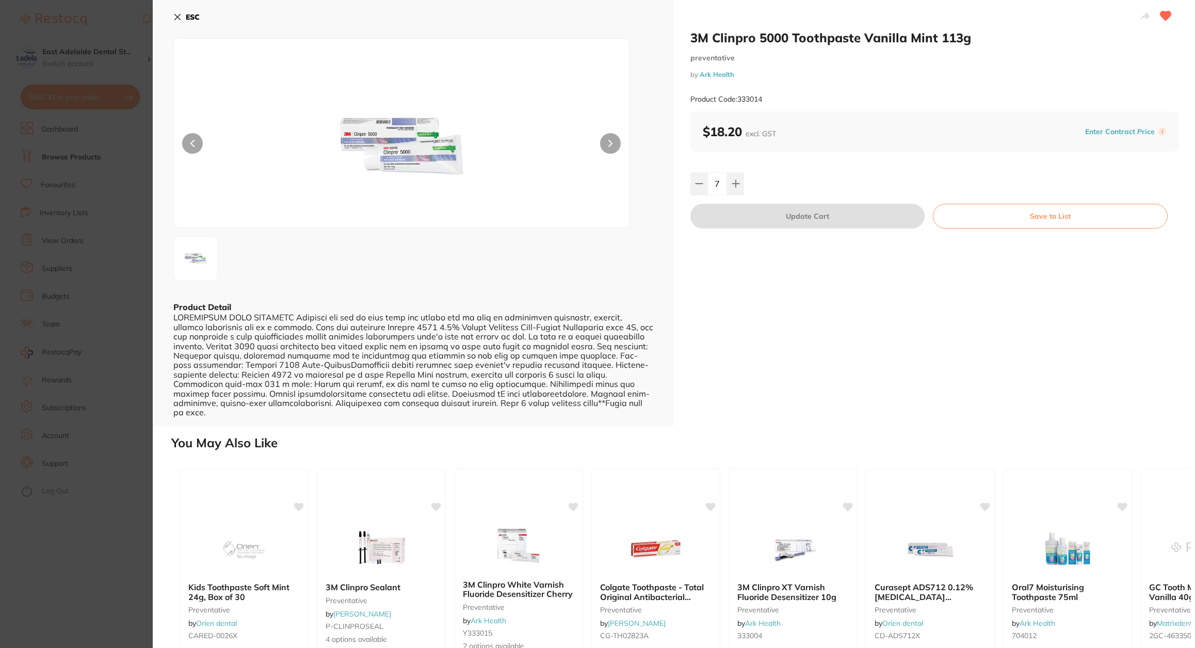
click at [372, 151] on img at bounding box center [401, 146] width 273 height 163
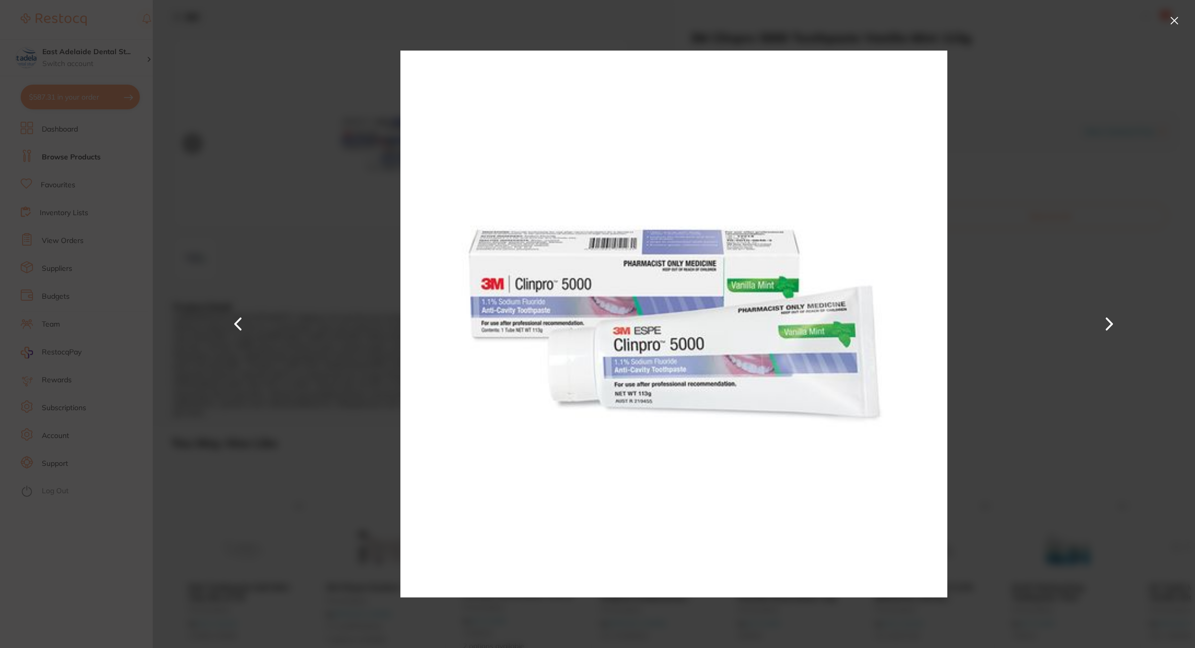
click at [104, 580] on section "3M Clinpro 5000 Toothpaste Vanilla Mint 113g preventative by Ark Health Product…" at bounding box center [597, 324] width 1195 height 648
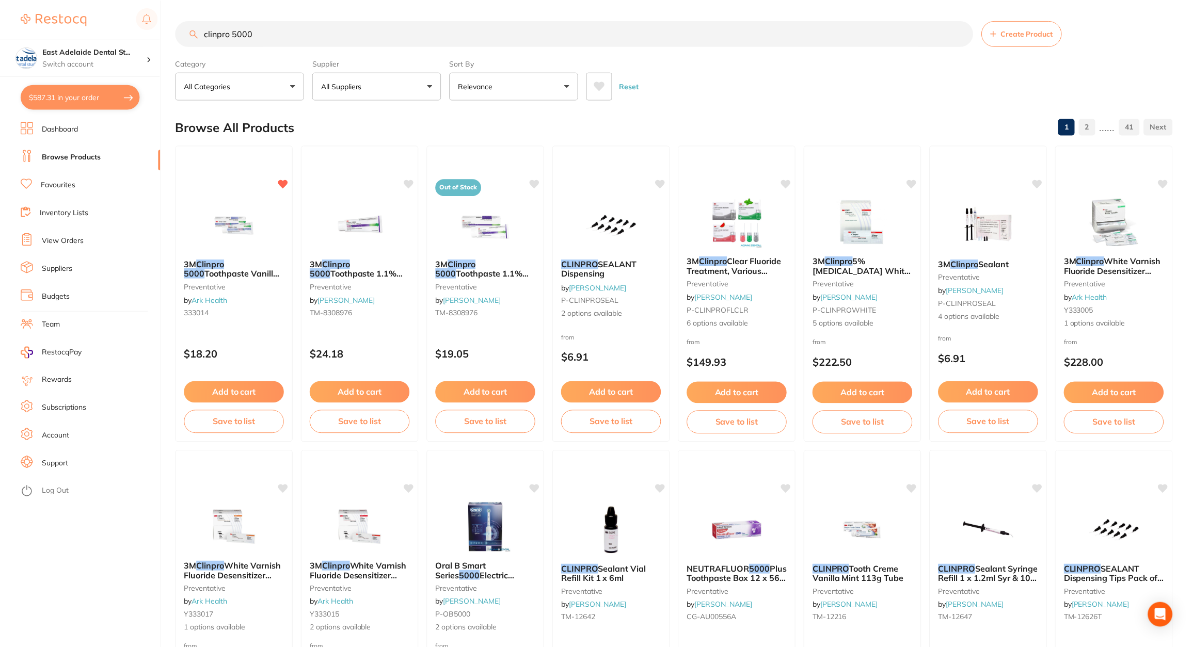
scroll to position [8, 0]
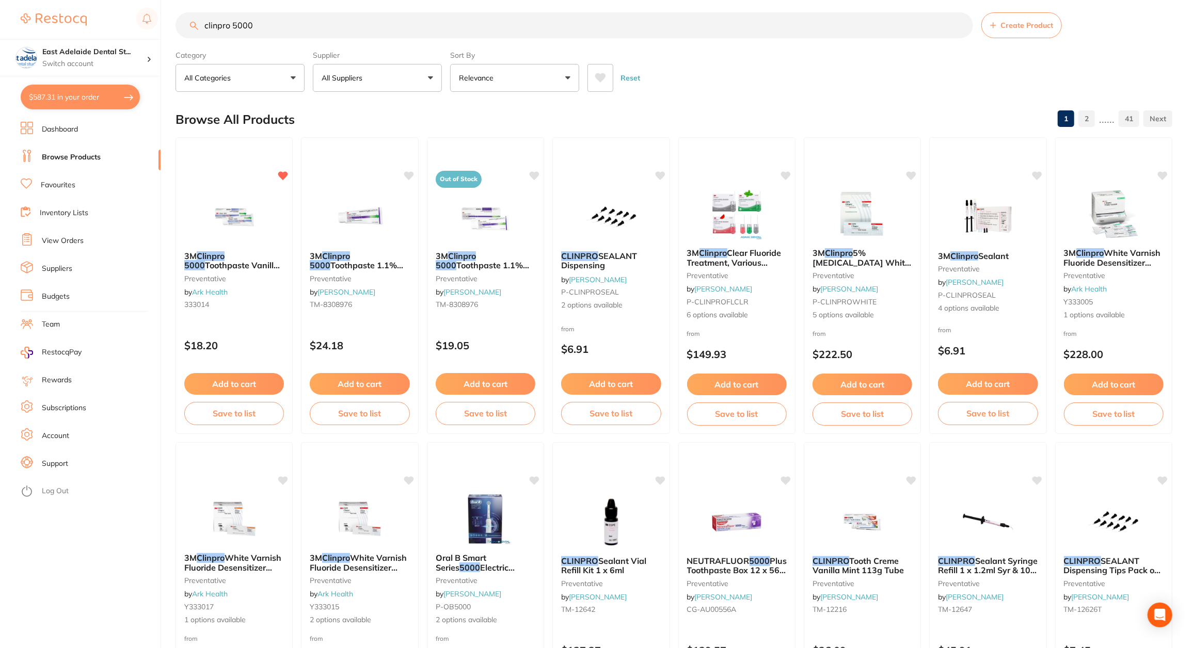
drag, startPoint x: 255, startPoint y: 23, endPoint x: 71, endPoint y: 12, distance: 184.6
click at [71, 12] on div "$587.31 East Adelaide Dental St... Switch account East Adelaide Dental Studio $…" at bounding box center [596, 316] width 1193 height 648
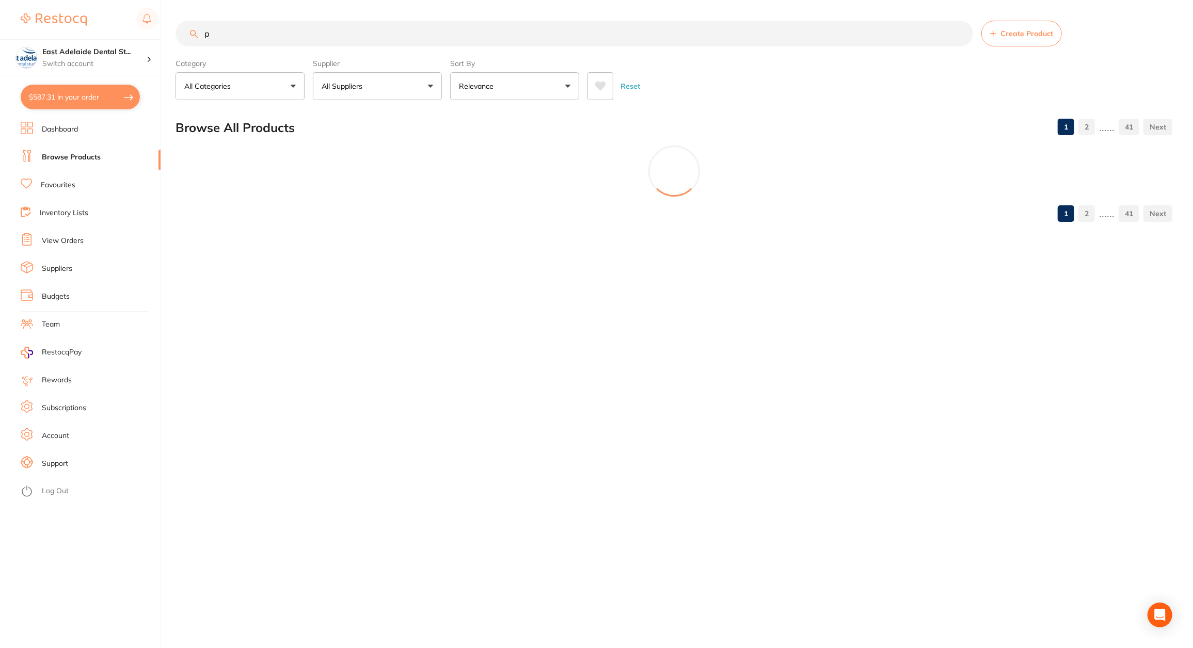
scroll to position [0, 0]
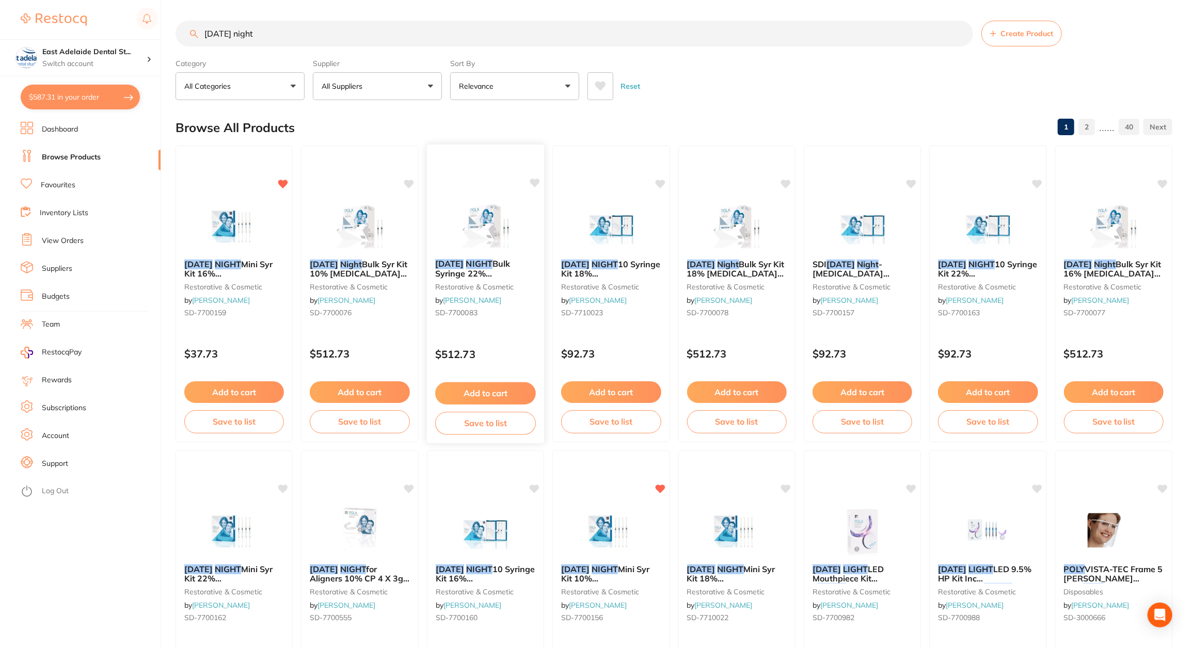
type input "pola night"
click at [473, 392] on button "Add to cart" at bounding box center [485, 393] width 101 height 22
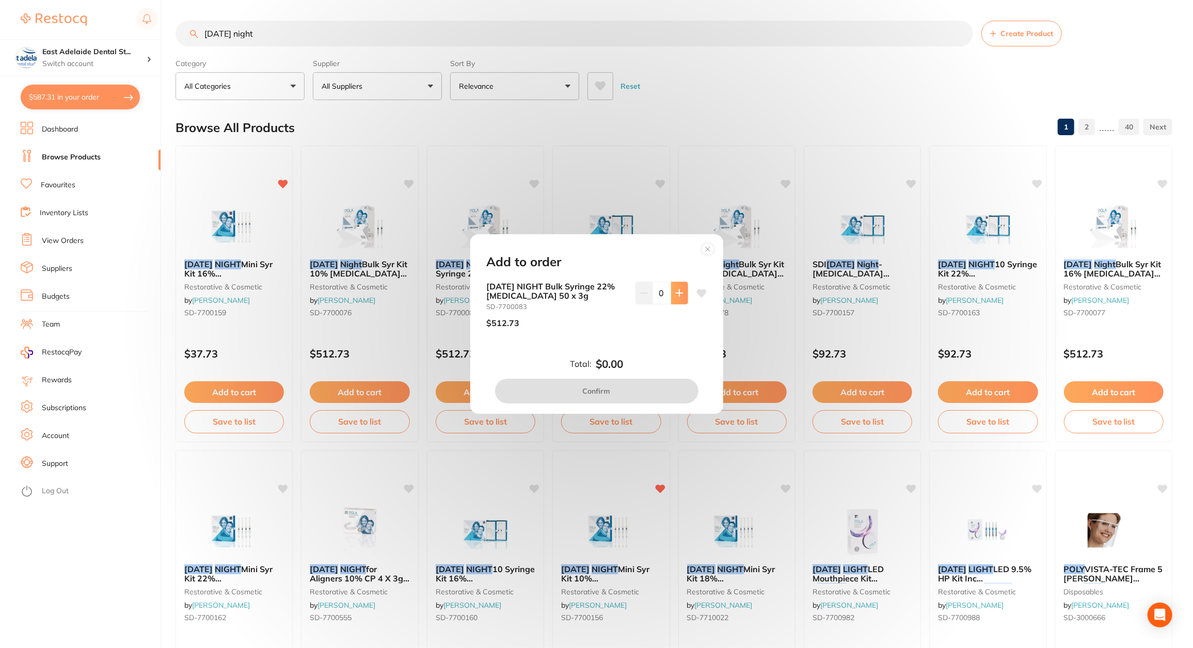
click at [675, 295] on icon at bounding box center [679, 293] width 8 height 8
type input "1"
click at [633, 403] on button "Confirm" at bounding box center [596, 391] width 203 height 25
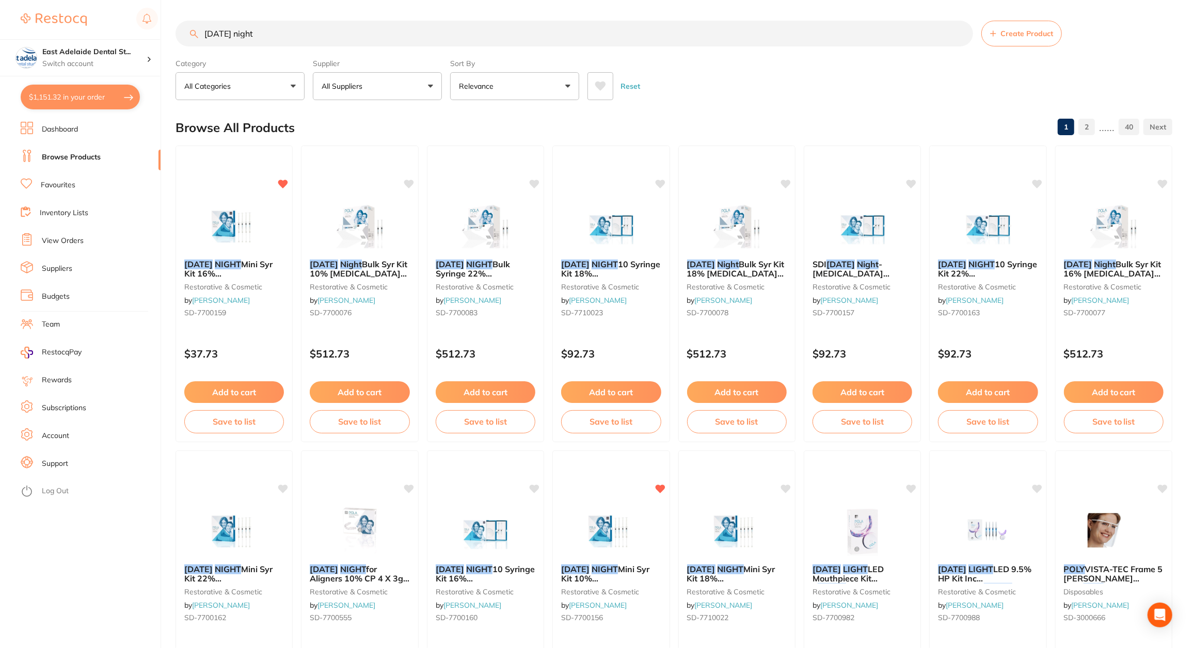
click at [74, 95] on button "$1,151.32 in your order" at bounding box center [80, 97] width 119 height 25
checkbox input "true"
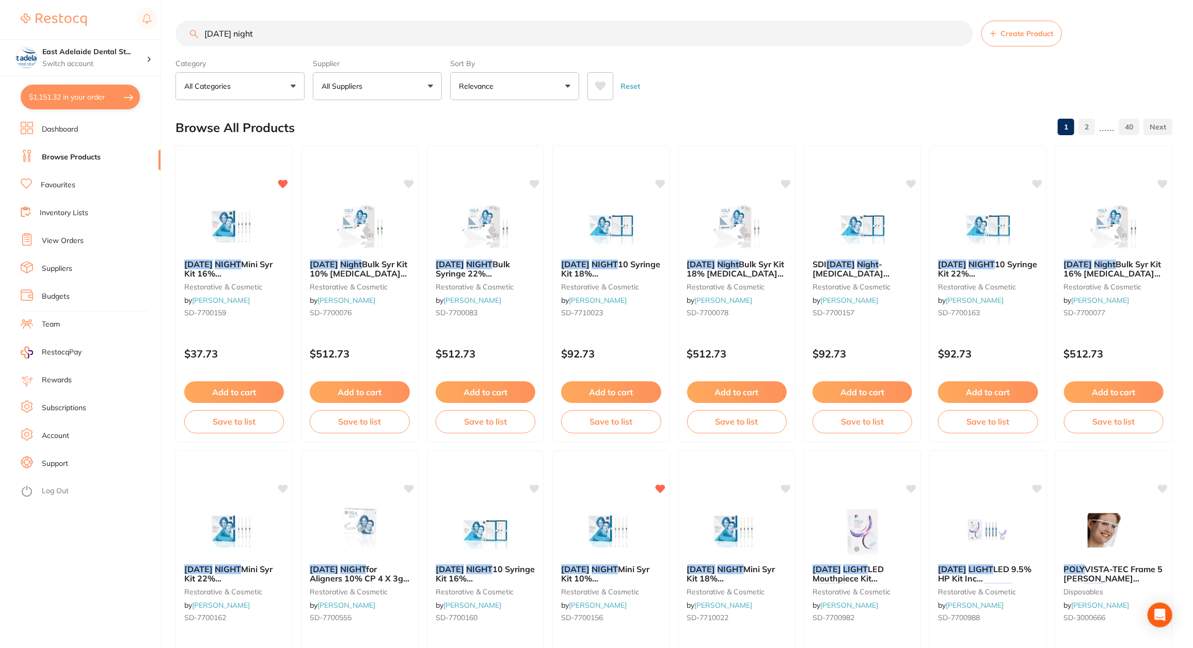
checkbox input "true"
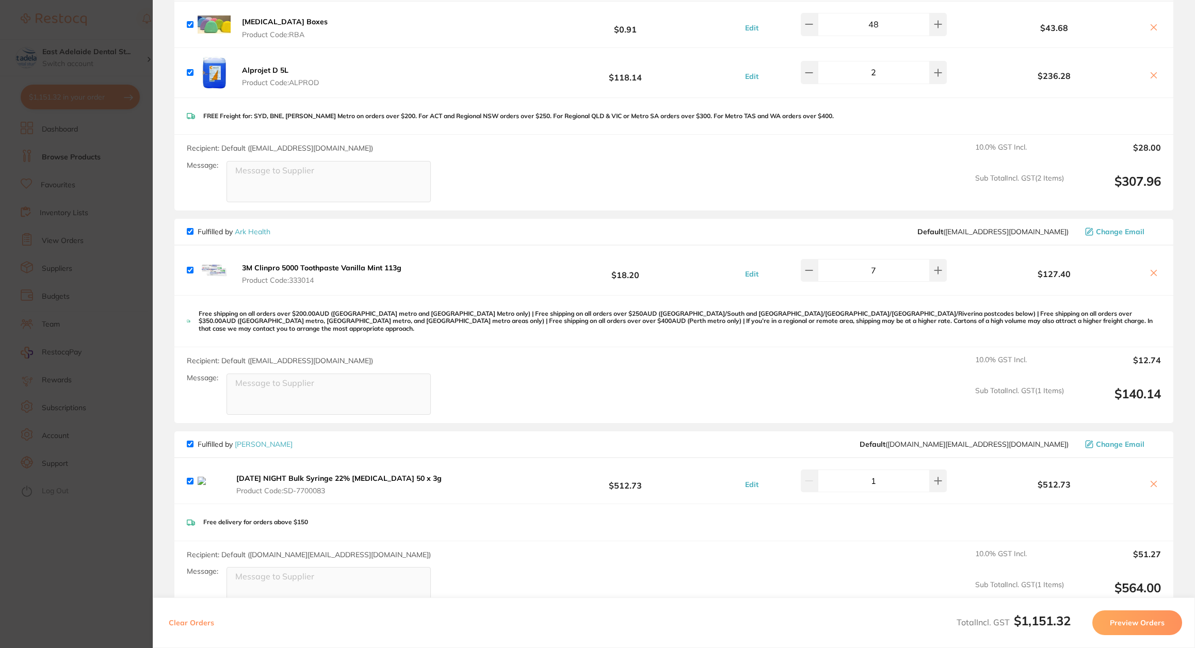
scroll to position [929, 0]
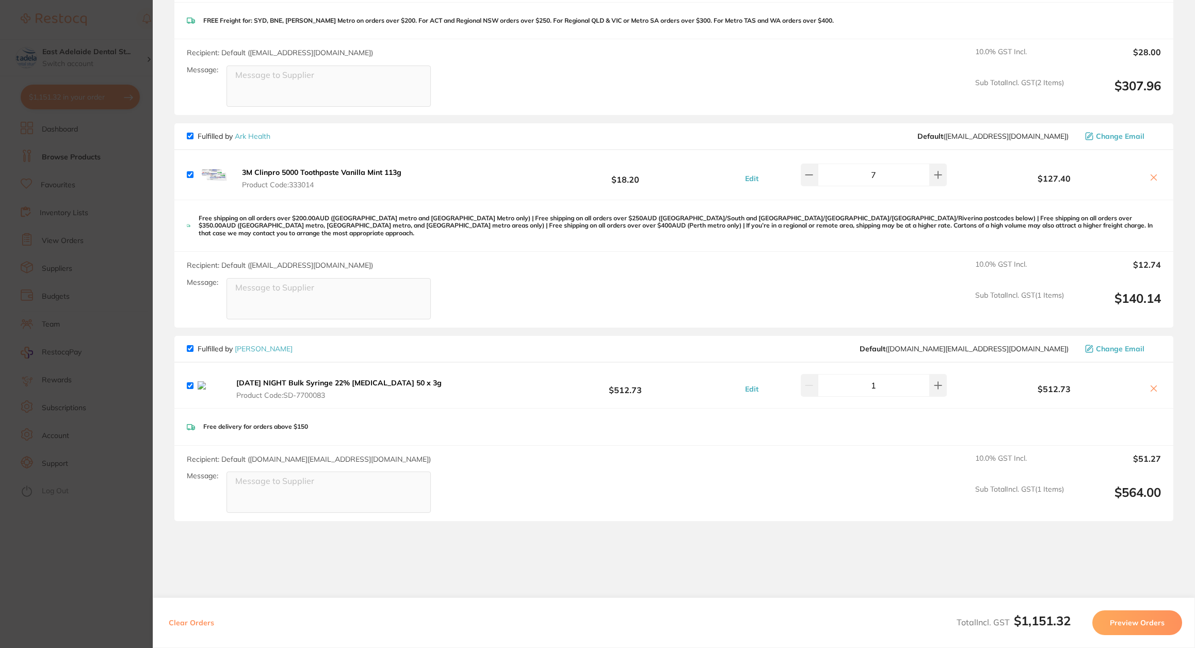
click at [921, 379] on input "1" at bounding box center [874, 385] width 112 height 23
type input "2"
click at [104, 531] on section "Update RRP Set your pre negotiated price for this item. Item Agreed RRP (excl. …" at bounding box center [597, 324] width 1195 height 648
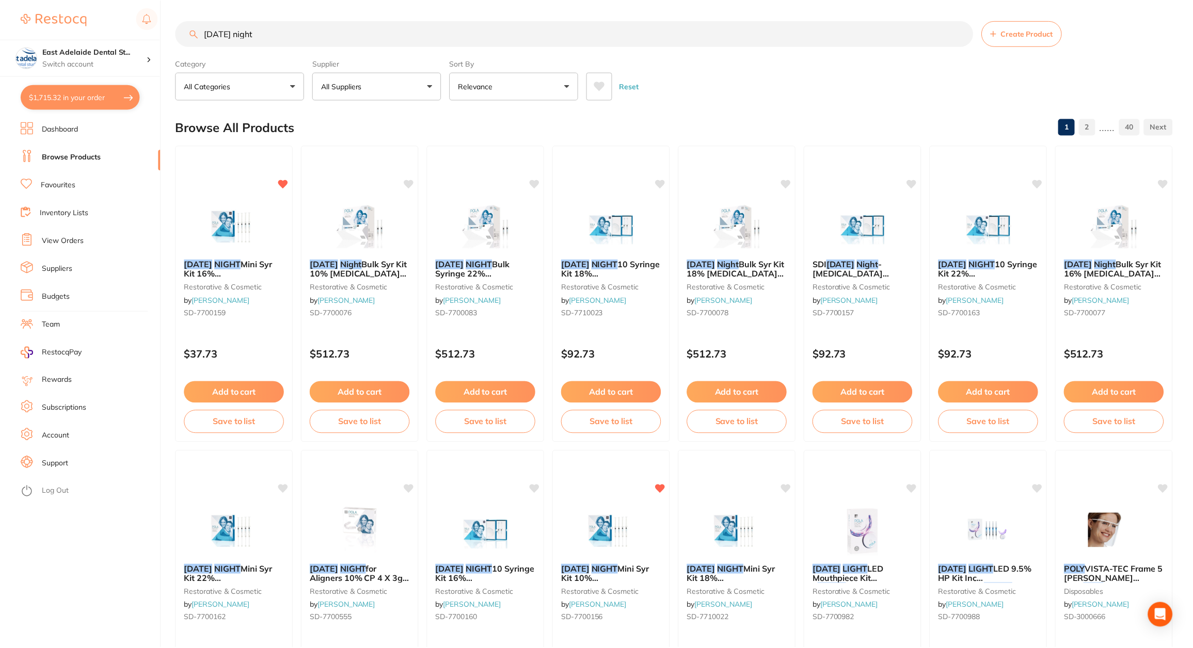
scroll to position [2, 0]
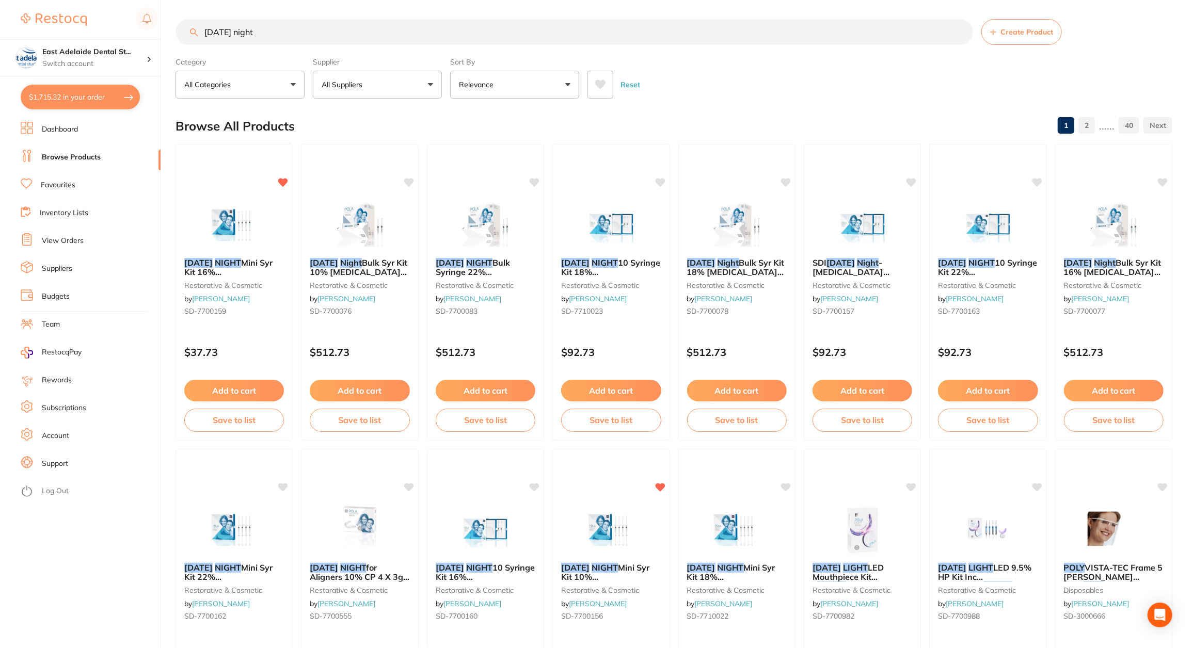
click at [260, 36] on input "pola night" at bounding box center [573, 32] width 797 height 26
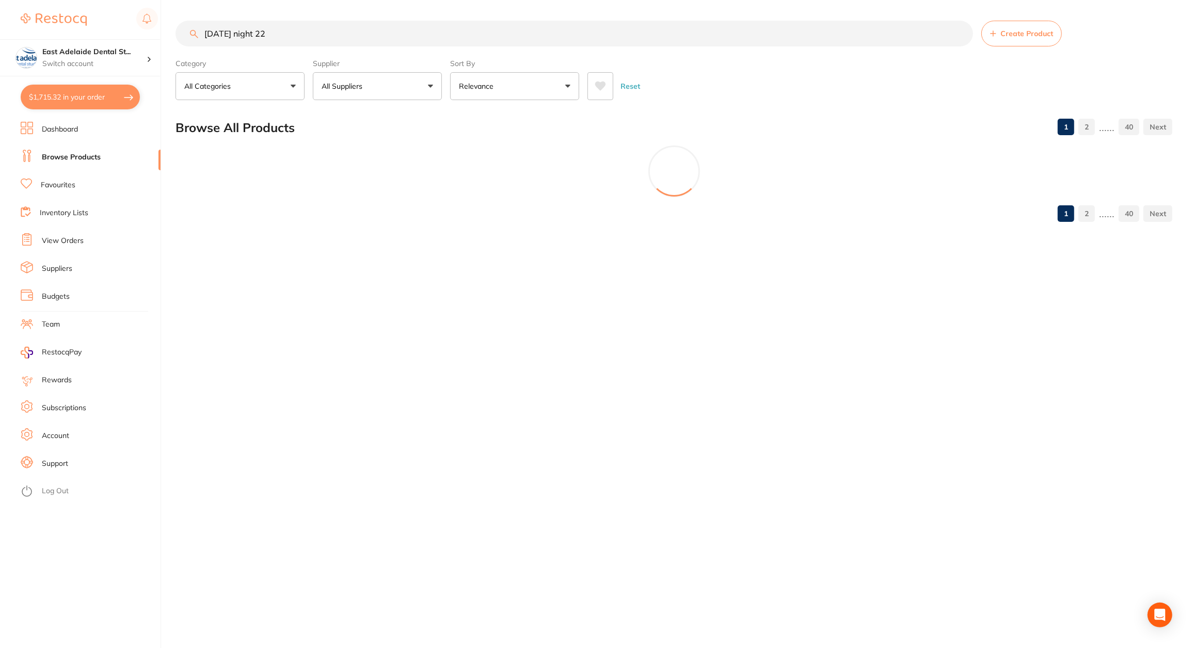
scroll to position [0, 0]
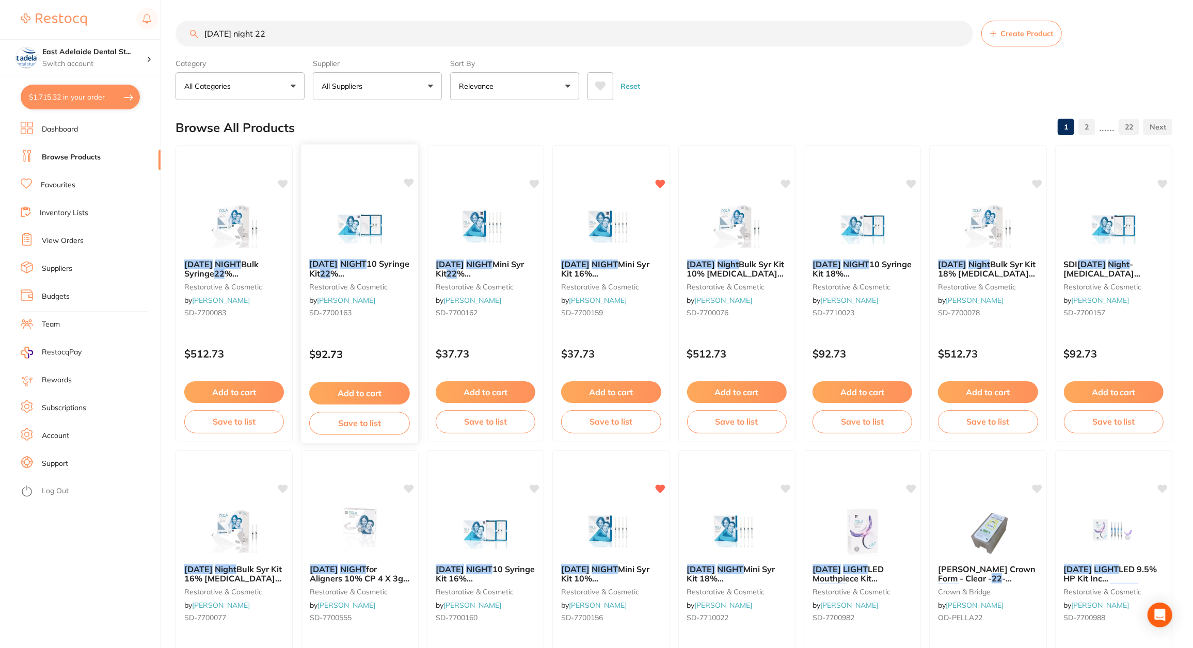
type input "[DATE] night 22"
click at [355, 271] on span "% [MEDICAL_DATA] 10 x 1.3g" at bounding box center [354, 282] width 91 height 29
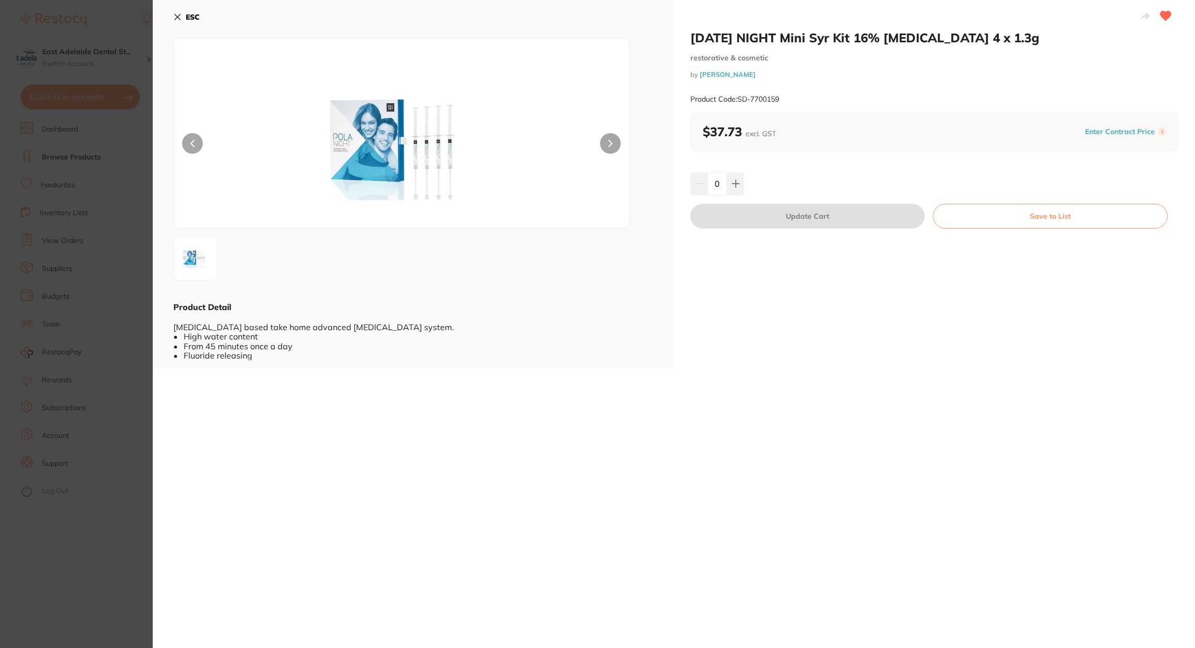
scroll to position [929, 0]
click at [245, 488] on div "[DATE] NIGHT Mini Syr Kit 16% [MEDICAL_DATA] 4 x 1.3g restorative & cosmetic by…" at bounding box center [674, 324] width 1043 height 648
click at [102, 484] on section "[DATE] NIGHT Mini Syr Kit 16% [MEDICAL_DATA] 4 x 1.3g restorative & cosmetic by…" at bounding box center [597, 324] width 1195 height 648
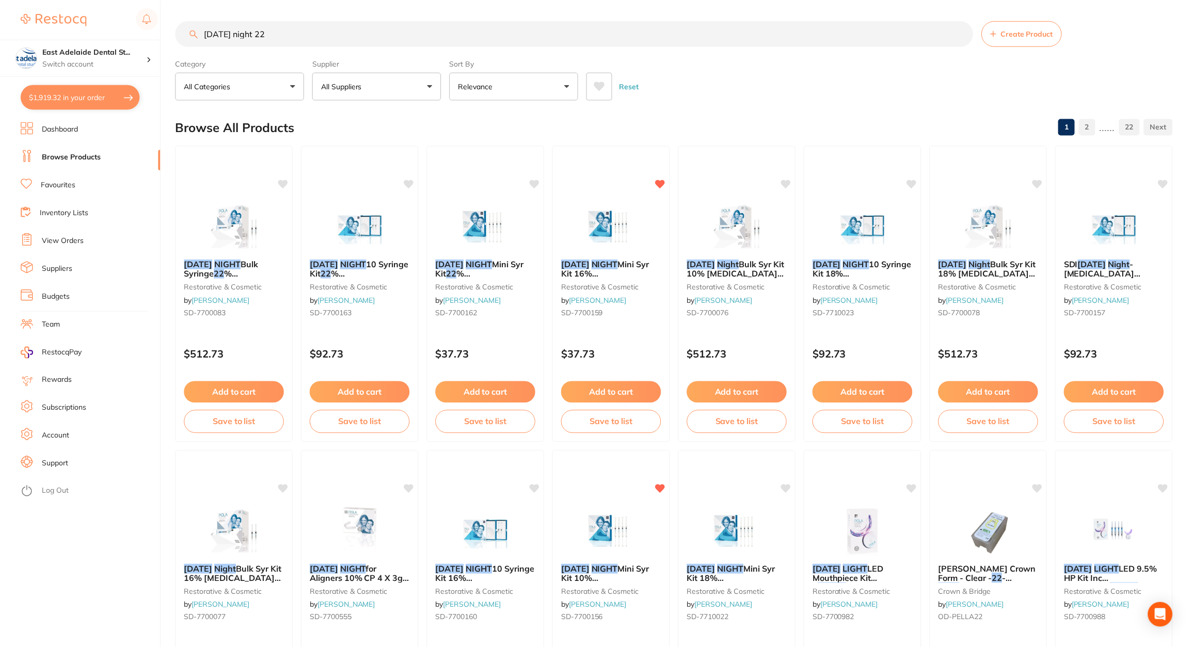
scroll to position [2, 0]
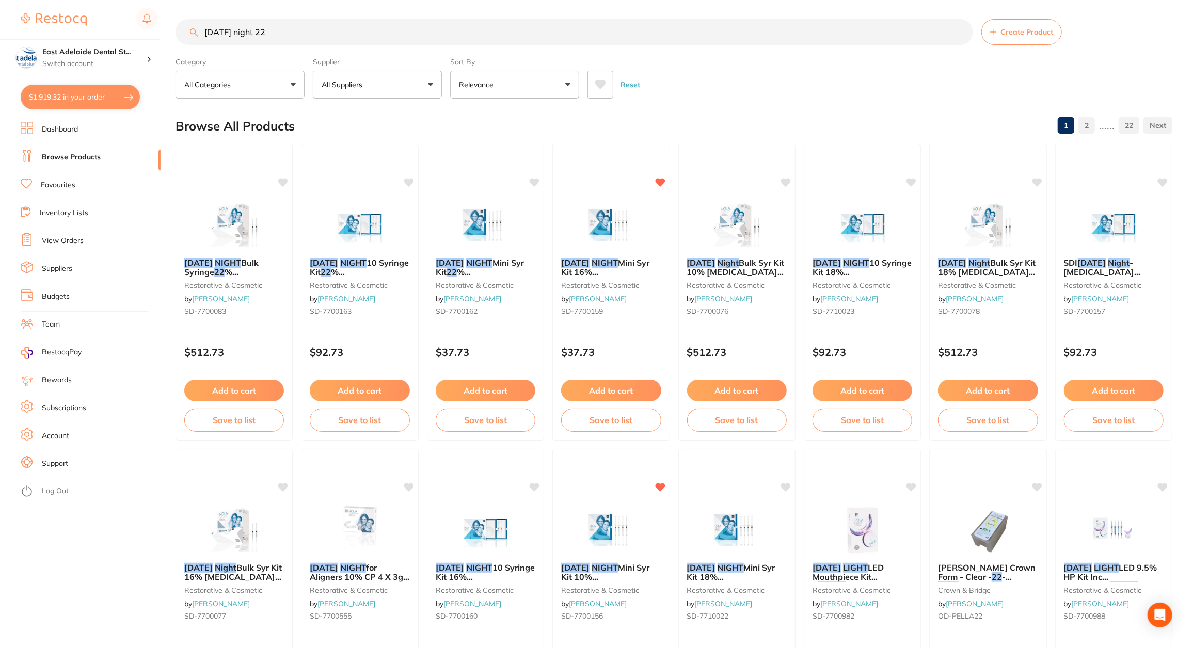
click at [89, 95] on button "$1,919.32 in your order" at bounding box center [80, 97] width 119 height 25
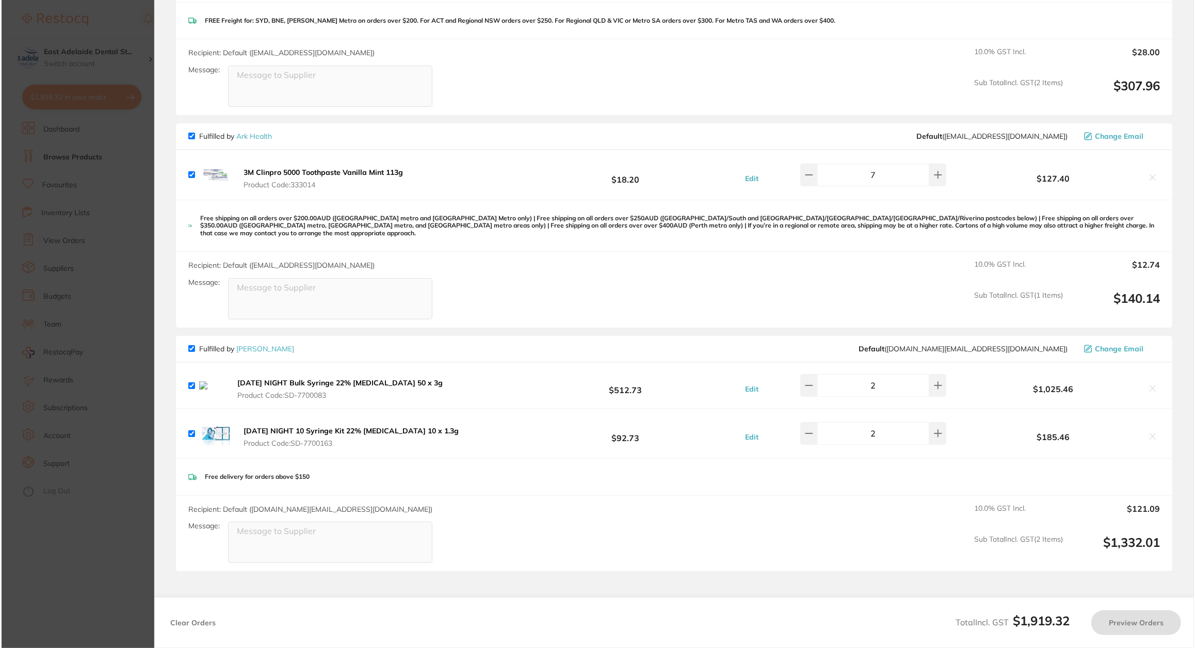
scroll to position [0, 0]
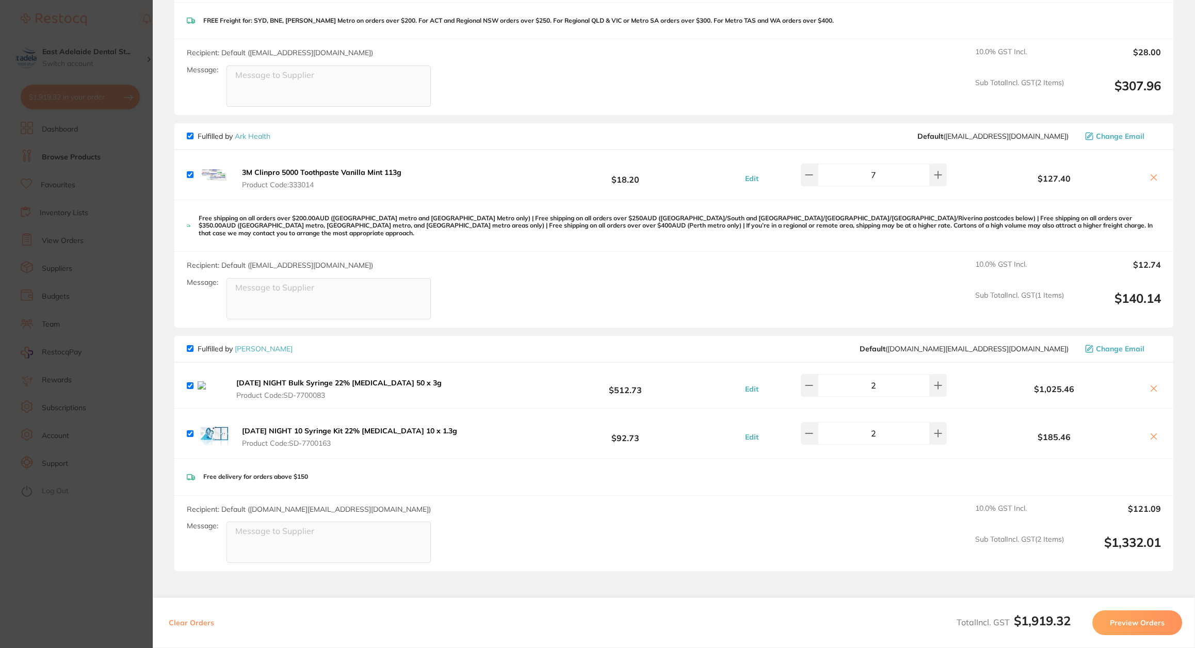
click at [1153, 384] on icon at bounding box center [1154, 388] width 8 height 8
checkbox input "false"
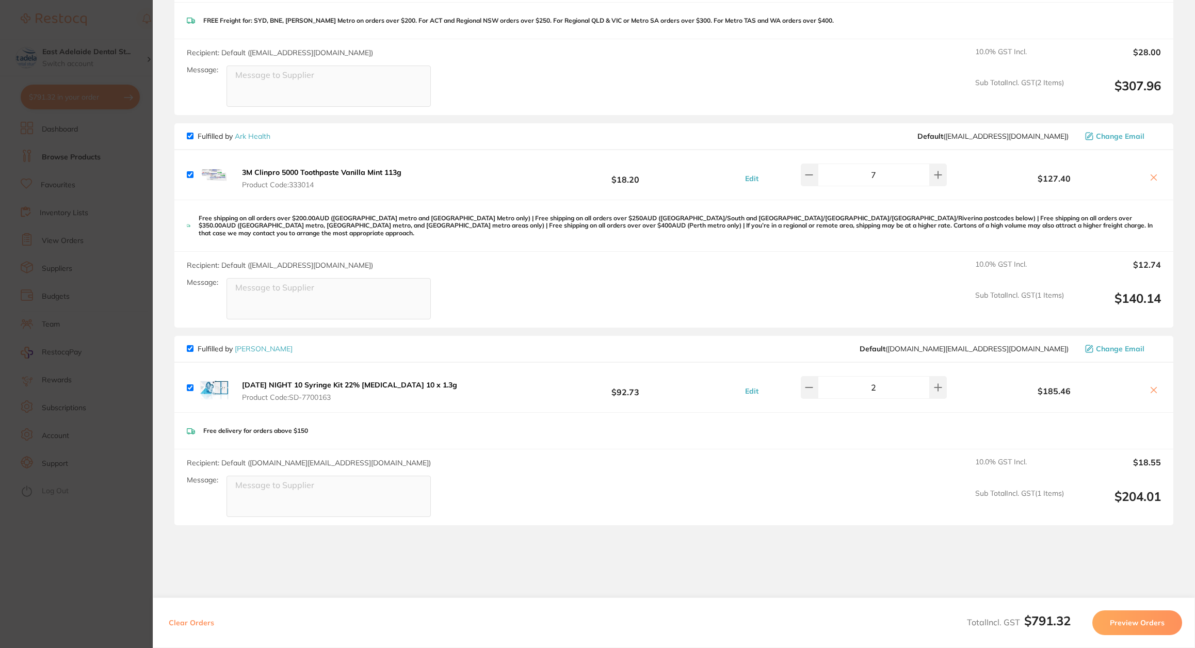
click at [87, 553] on section "Update RRP Set your pre negotiated price for this item. Item Agreed RRP (excl. …" at bounding box center [597, 324] width 1195 height 648
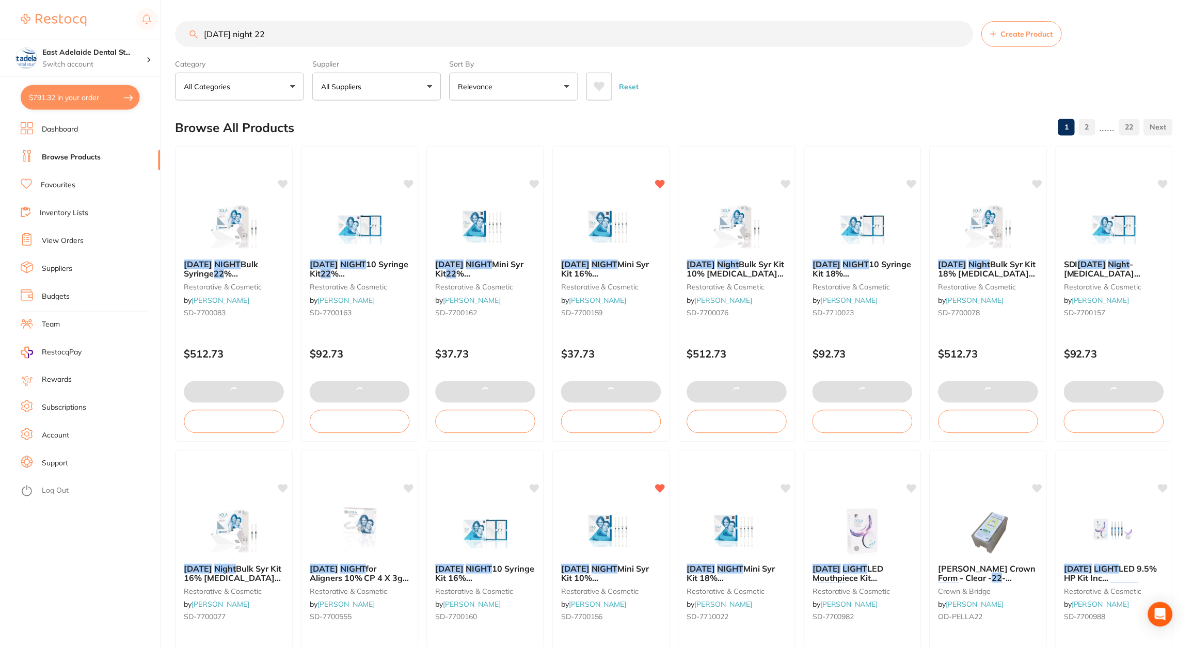
scroll to position [2, 0]
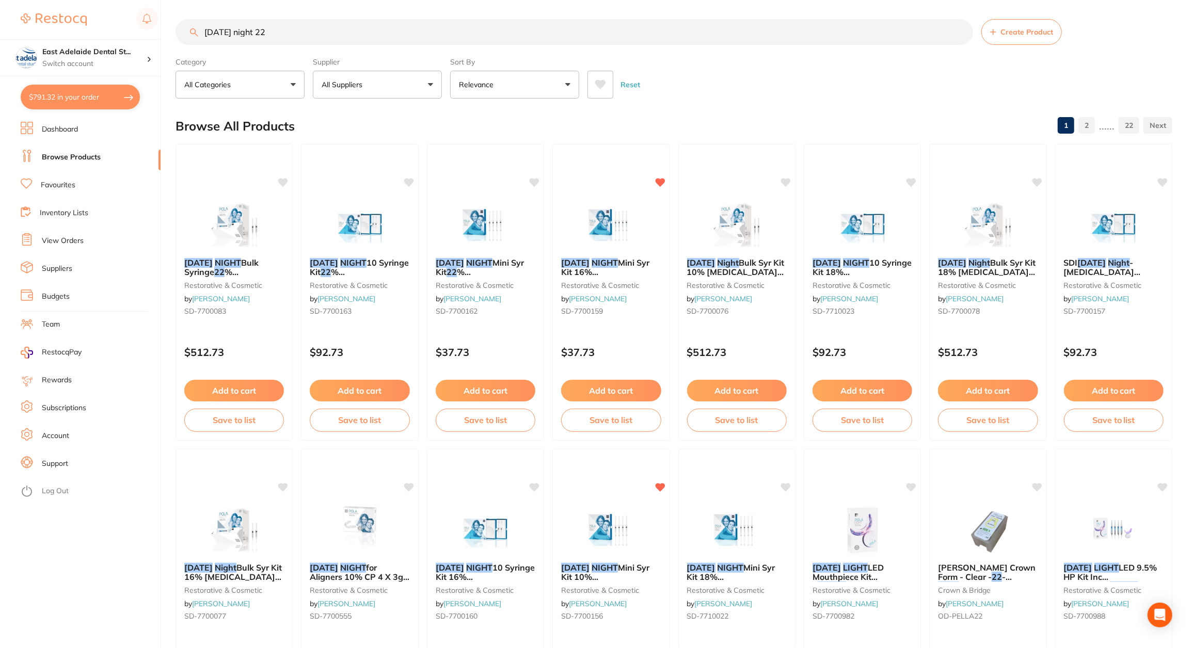
drag, startPoint x: 263, startPoint y: 39, endPoint x: 126, endPoint y: 15, distance: 139.4
click at [126, 15] on div "$791.32 East Adelaide Dental St... Switch account East Adelaide Dental Studio $…" at bounding box center [596, 322] width 1193 height 648
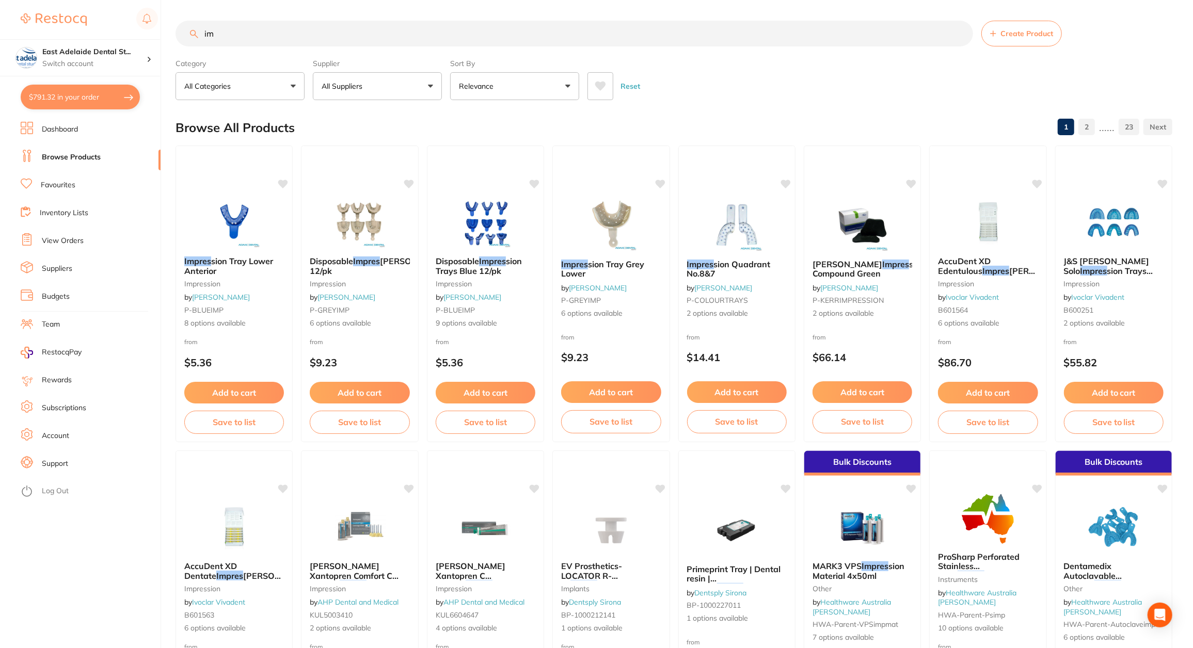
type input "i"
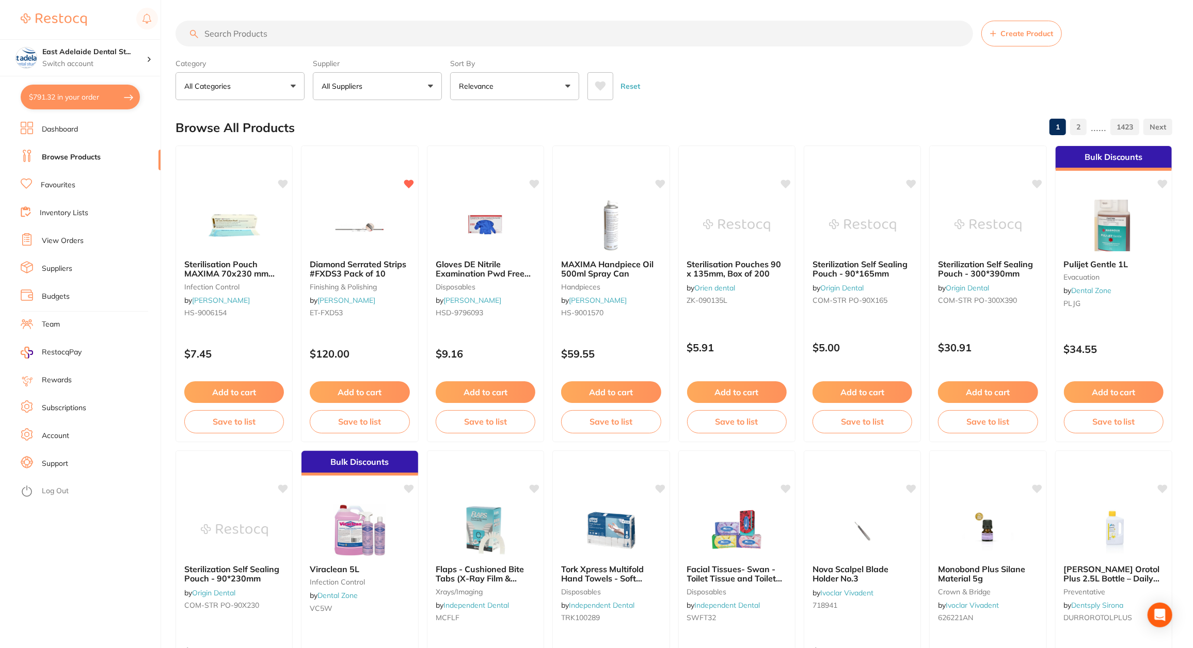
click at [89, 99] on button "$791.32 in your order" at bounding box center [80, 97] width 119 height 25
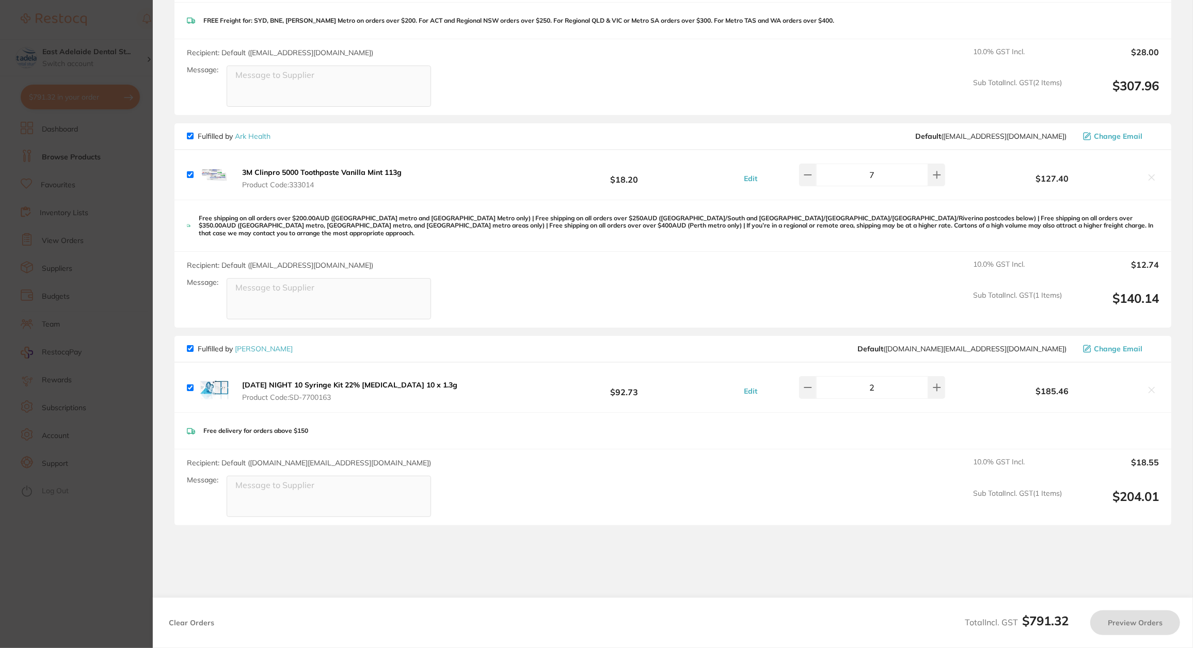
checkbox input "true"
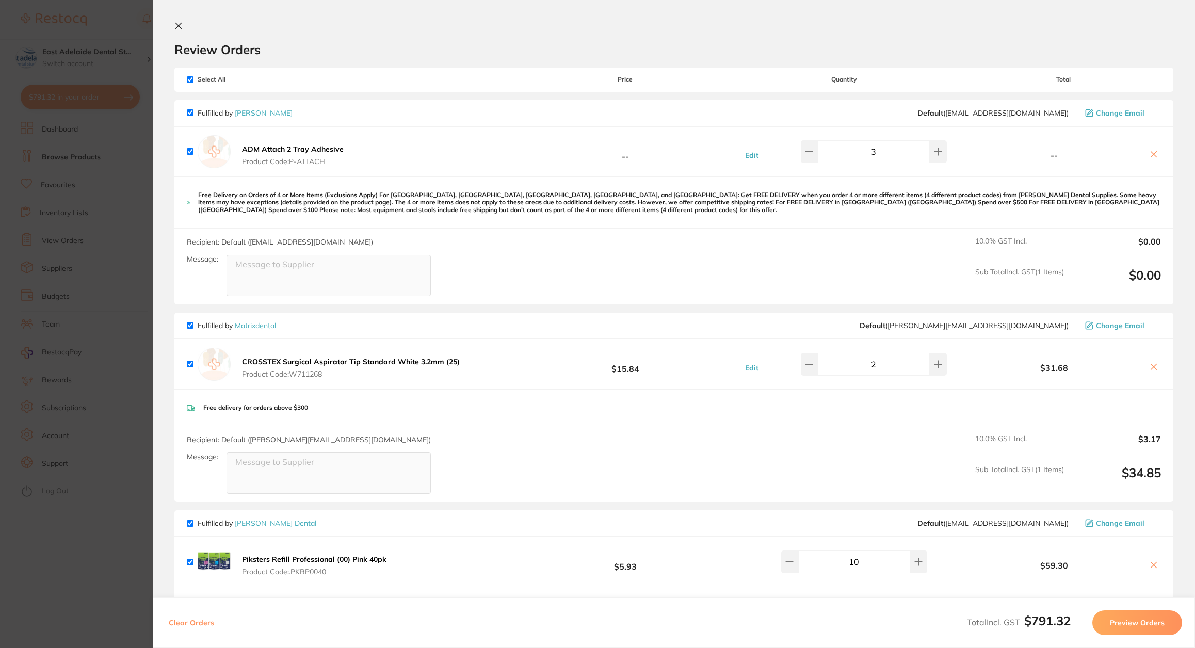
click at [293, 148] on b "ADM Attach 2 Tray Adhesive" at bounding box center [293, 149] width 102 height 9
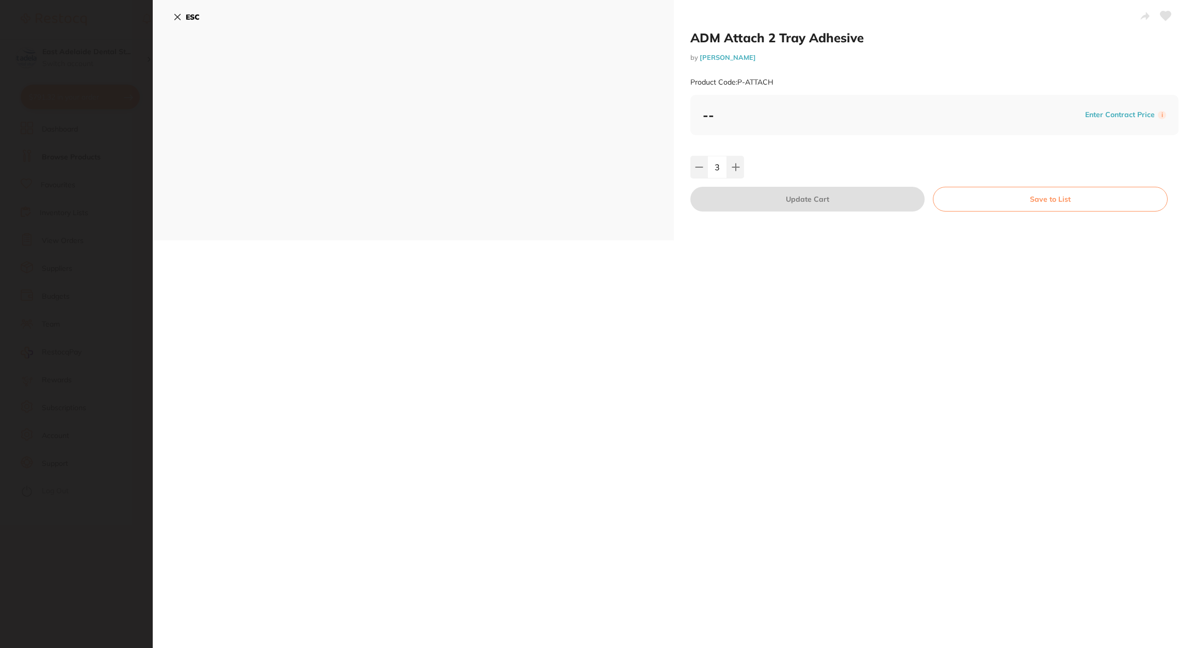
drag, startPoint x: 316, startPoint y: 166, endPoint x: 327, endPoint y: 188, distance: 25.4
click at [316, 166] on div "ESC" at bounding box center [413, 120] width 521 height 241
click at [79, 407] on section "ADM Attach 2 Tray Adhesive by [PERSON_NAME] Product Code: P-ATTACH ESC ADM Atta…" at bounding box center [597, 324] width 1195 height 648
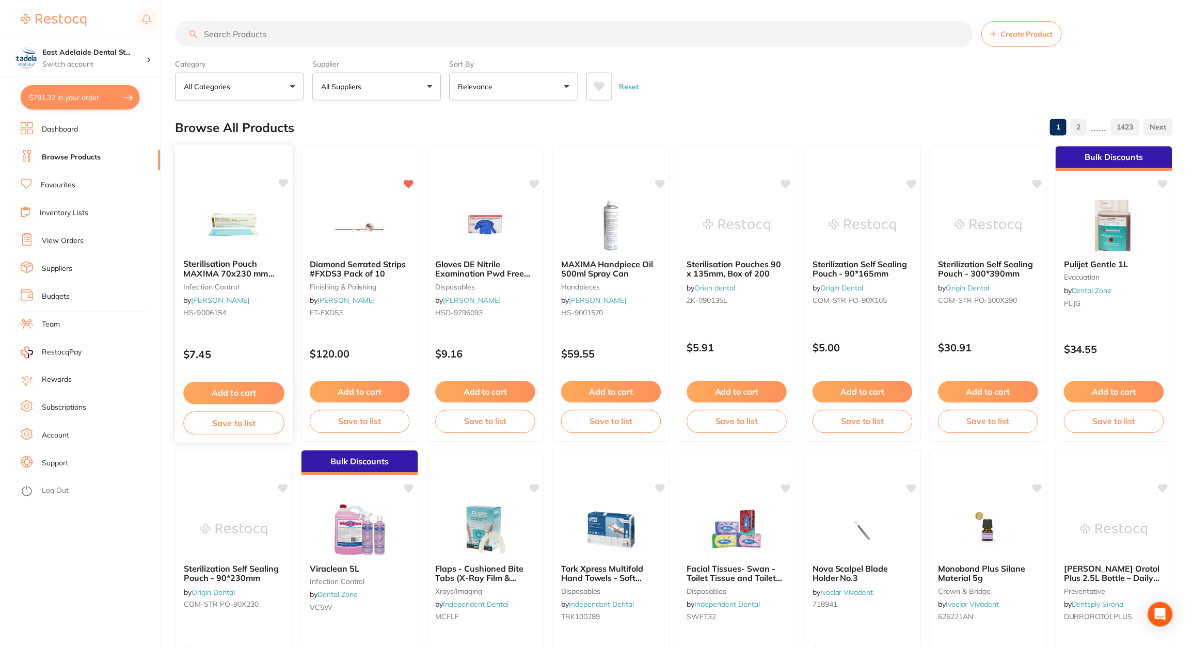
scroll to position [2, 0]
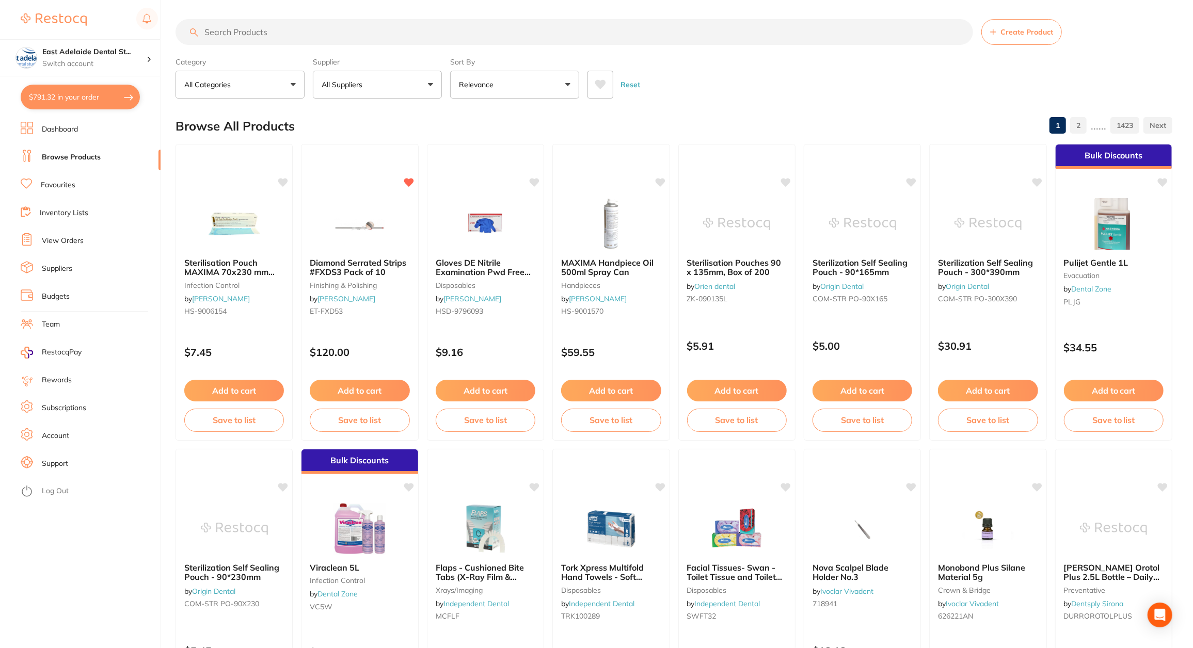
click at [282, 34] on input "search" at bounding box center [573, 32] width 797 height 26
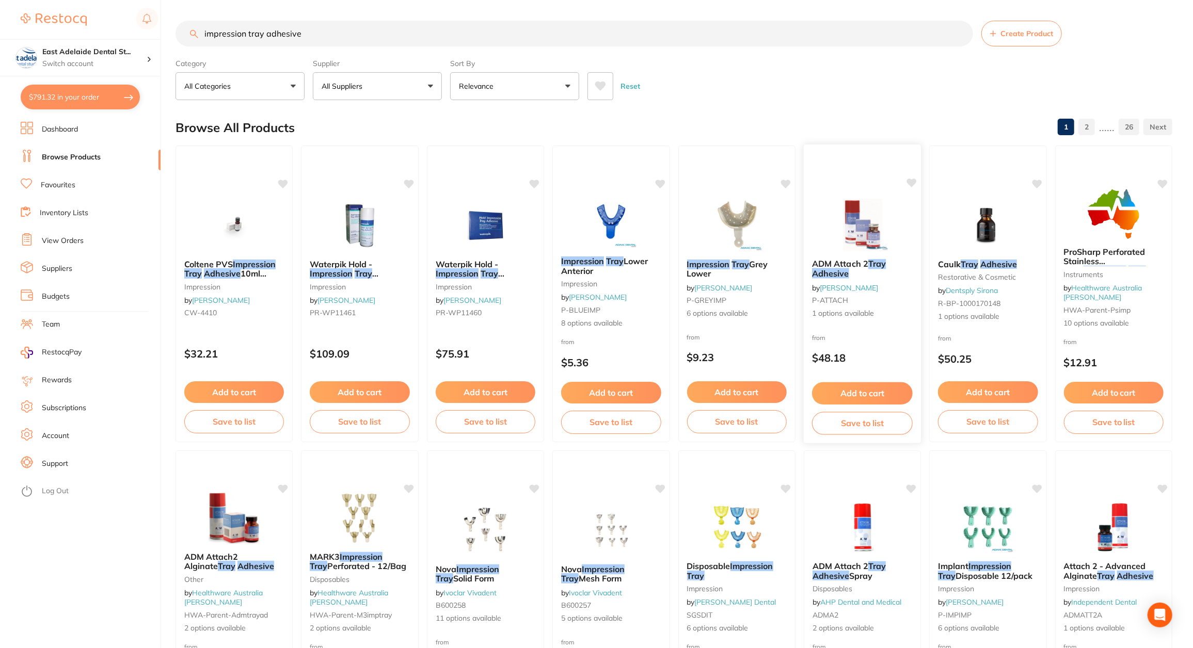
type input "impression tray adhesive"
click at [865, 283] on link "[PERSON_NAME]" at bounding box center [849, 287] width 58 height 9
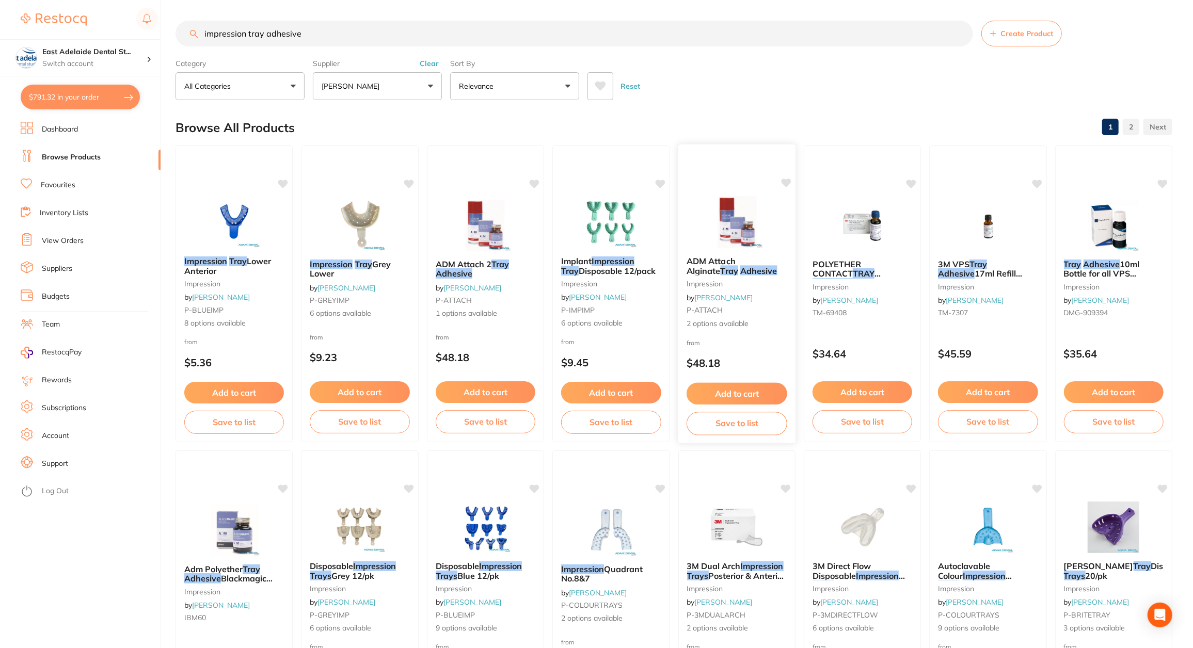
click at [750, 252] on div "ADM Attach Alginate Tray Adhesive impression by [PERSON_NAME] P-ATTACH 2 option…" at bounding box center [737, 292] width 118 height 89
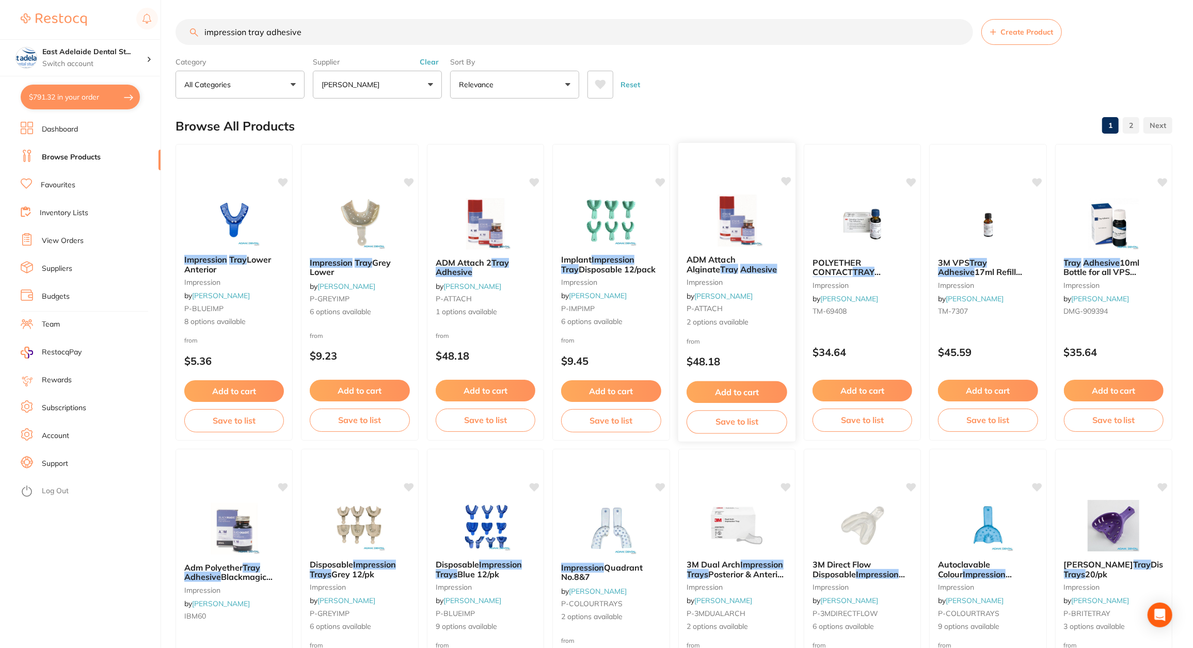
click at [735, 257] on span "ADM Attach Alginate" at bounding box center [710, 264] width 49 height 20
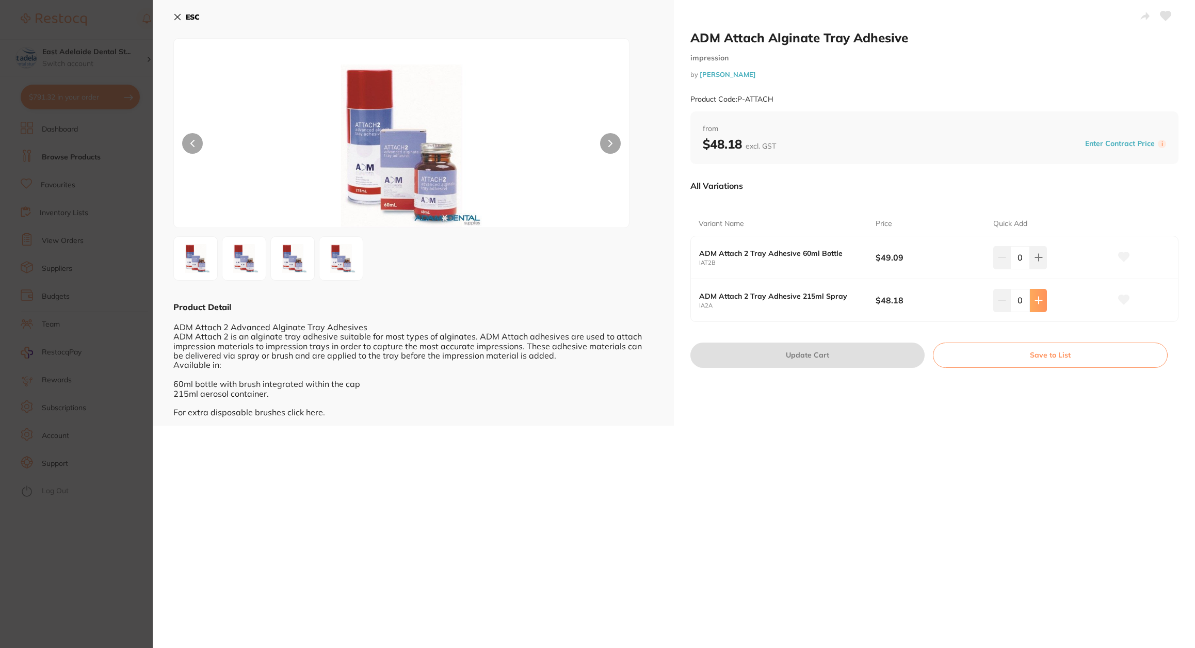
click at [1035, 262] on icon at bounding box center [1039, 257] width 8 height 8
type input "2"
click at [831, 358] on button "Update Cart" at bounding box center [808, 355] width 234 height 25
checkbox input "false"
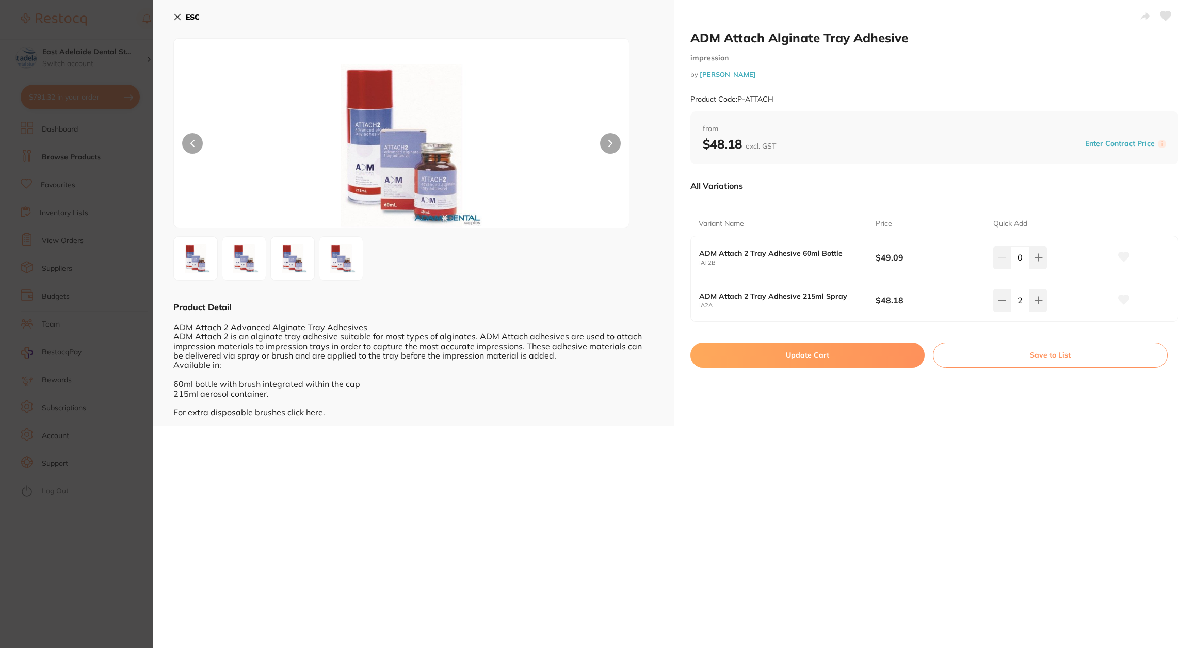
checkbox input "false"
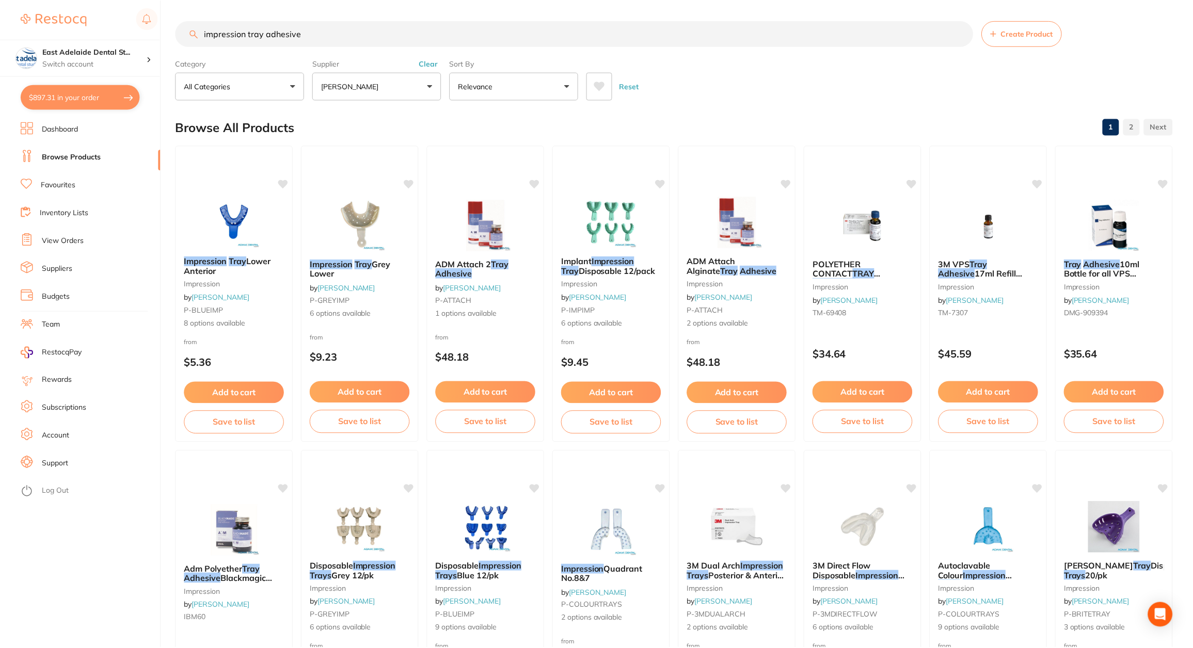
scroll to position [2, 0]
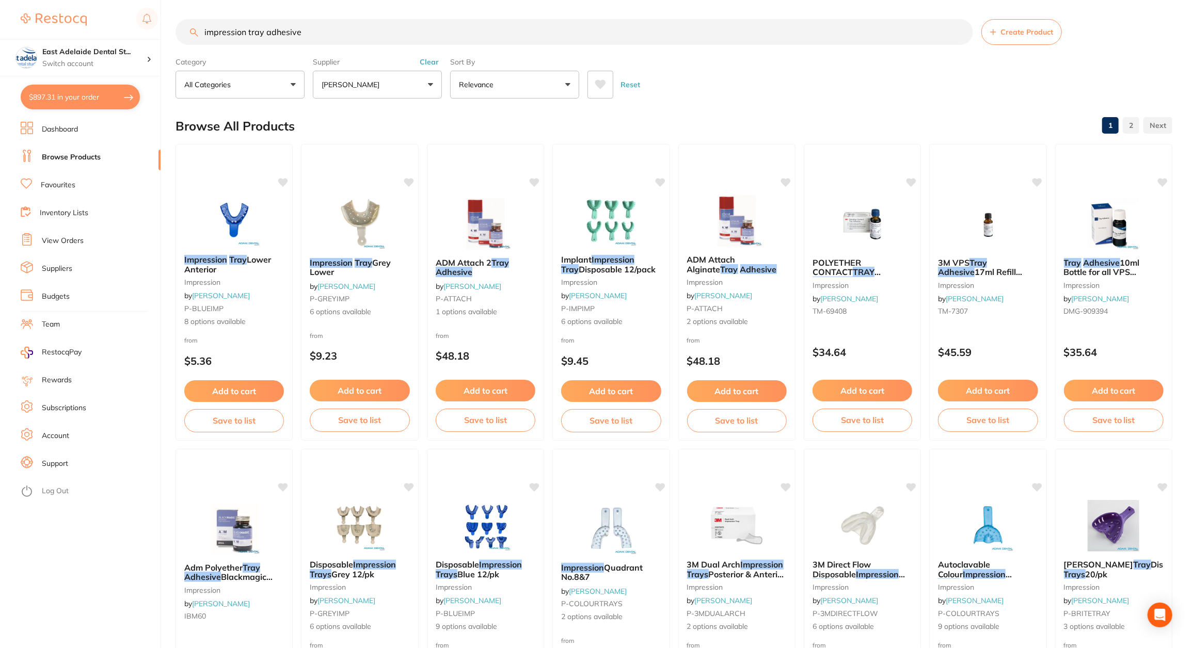
click at [84, 96] on button "$897.31 in your order" at bounding box center [80, 97] width 119 height 25
checkbox input "true"
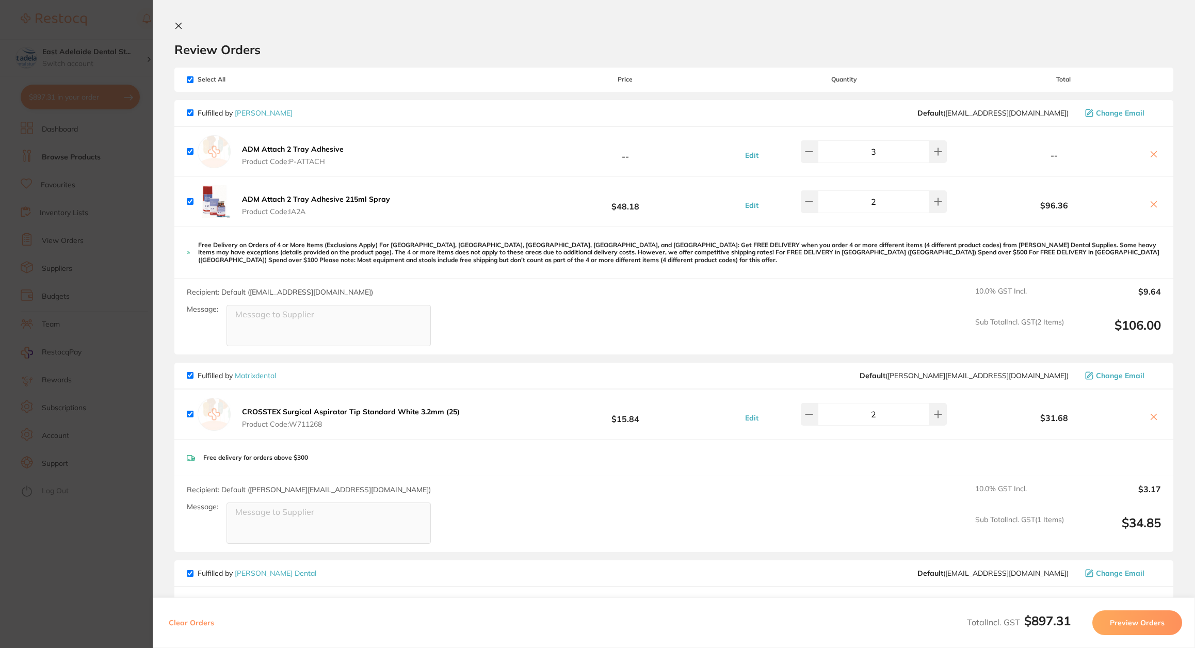
click at [1150, 151] on icon at bounding box center [1154, 154] width 8 height 8
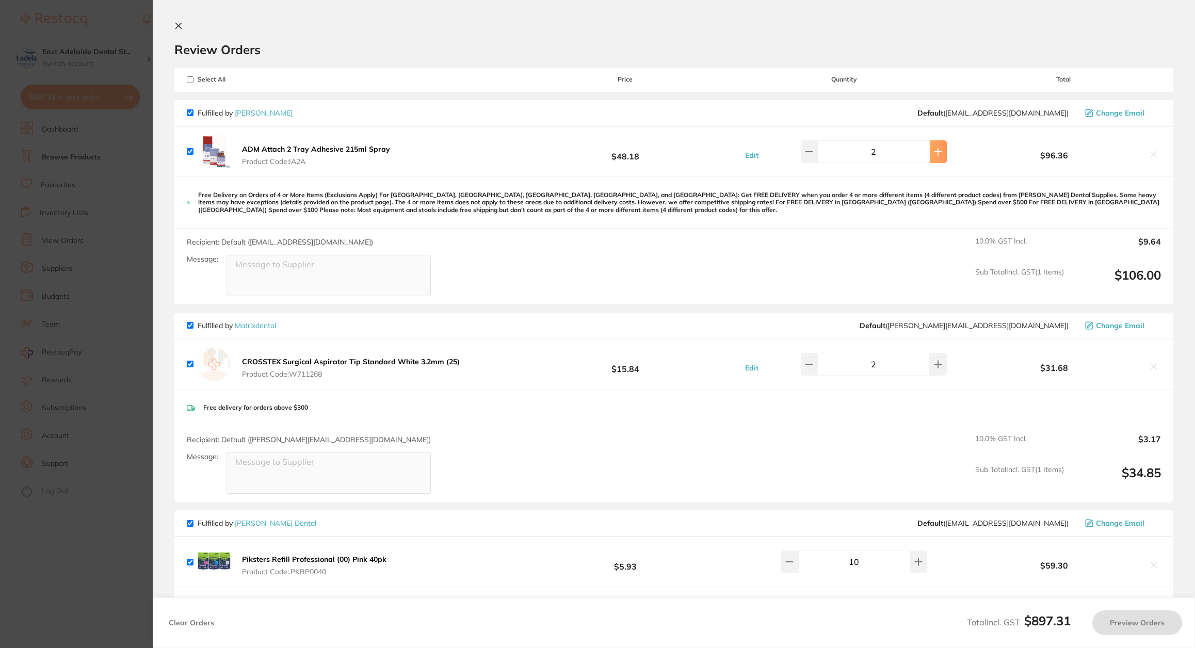
checkbox input "true"
click at [936, 157] on button at bounding box center [938, 151] width 17 height 23
type input "3"
click at [78, 557] on section "Update RRP Set your pre negotiated price for this item. Item Agreed RRP (excl. …" at bounding box center [597, 324] width 1195 height 648
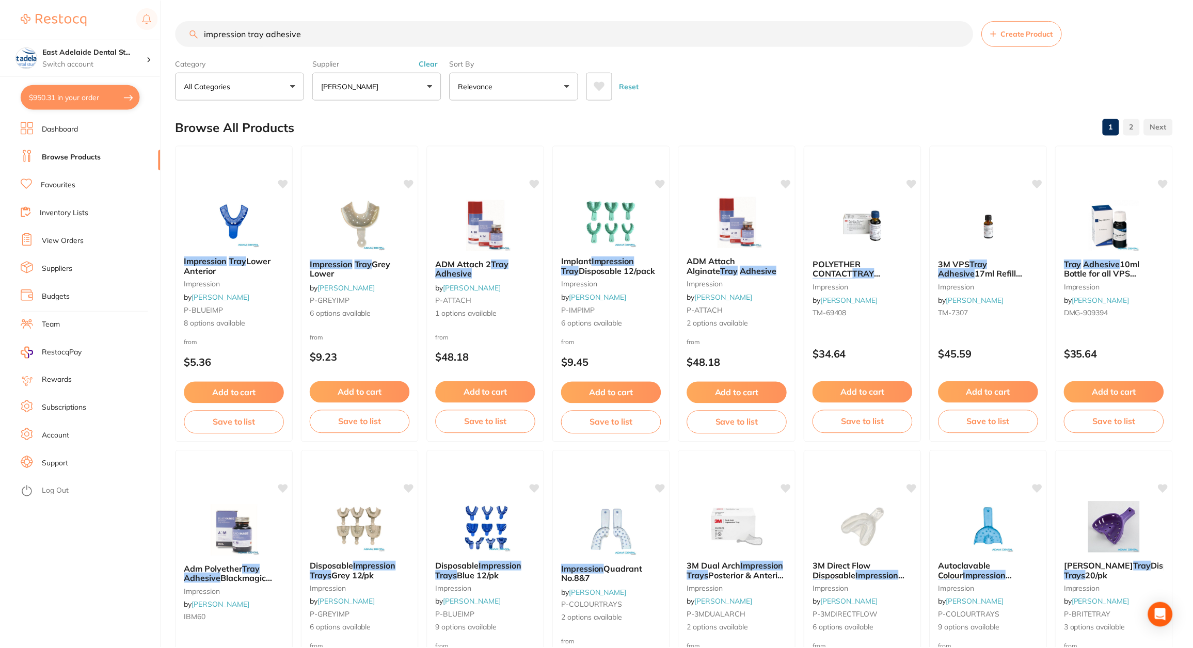
scroll to position [2, 0]
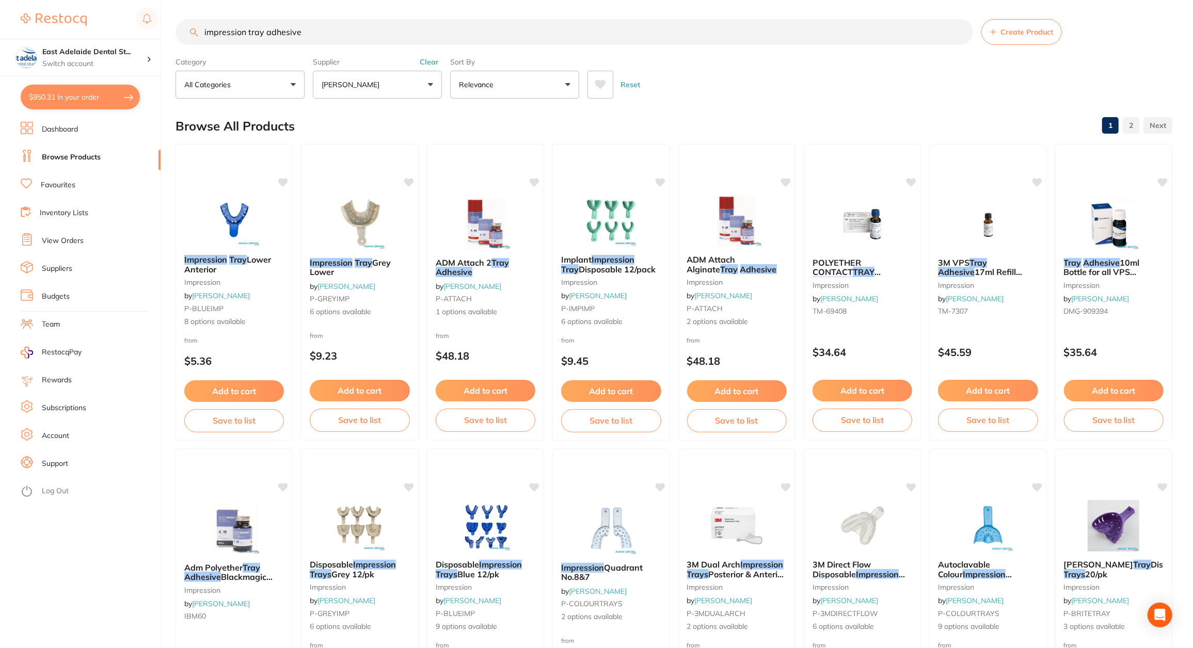
drag, startPoint x: 327, startPoint y: 39, endPoint x: 35, endPoint y: -7, distance: 295.7
click at [35, 0] on html "$950.31 [STREET_ADDRESS]... Switch account East Adelaide Dental Studio $950.31 …" at bounding box center [596, 322] width 1193 height 648
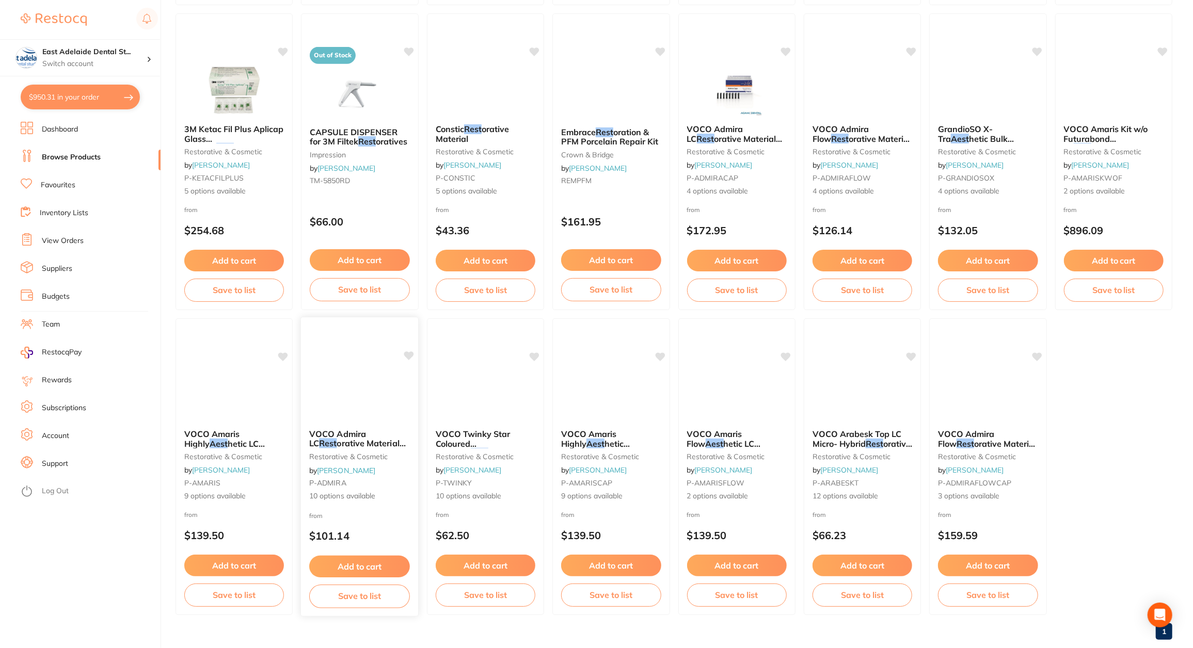
scroll to position [1067, 0]
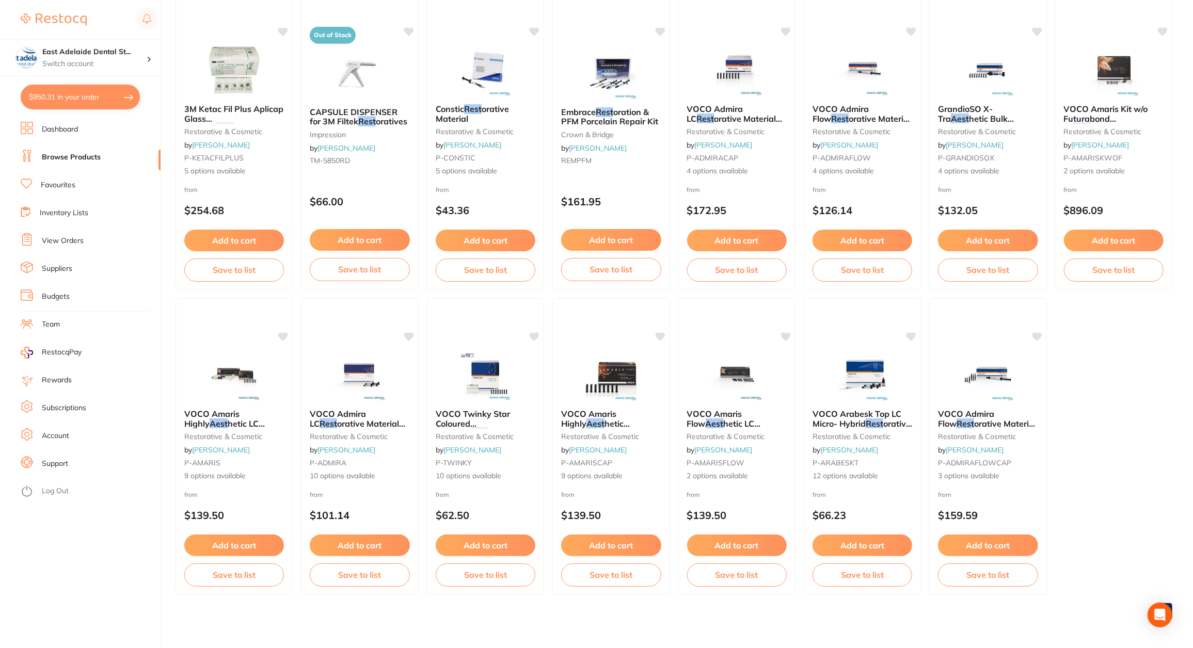
type input "daily stream penetration test"
click at [67, 185] on link "Favourites" at bounding box center [58, 185] width 35 height 10
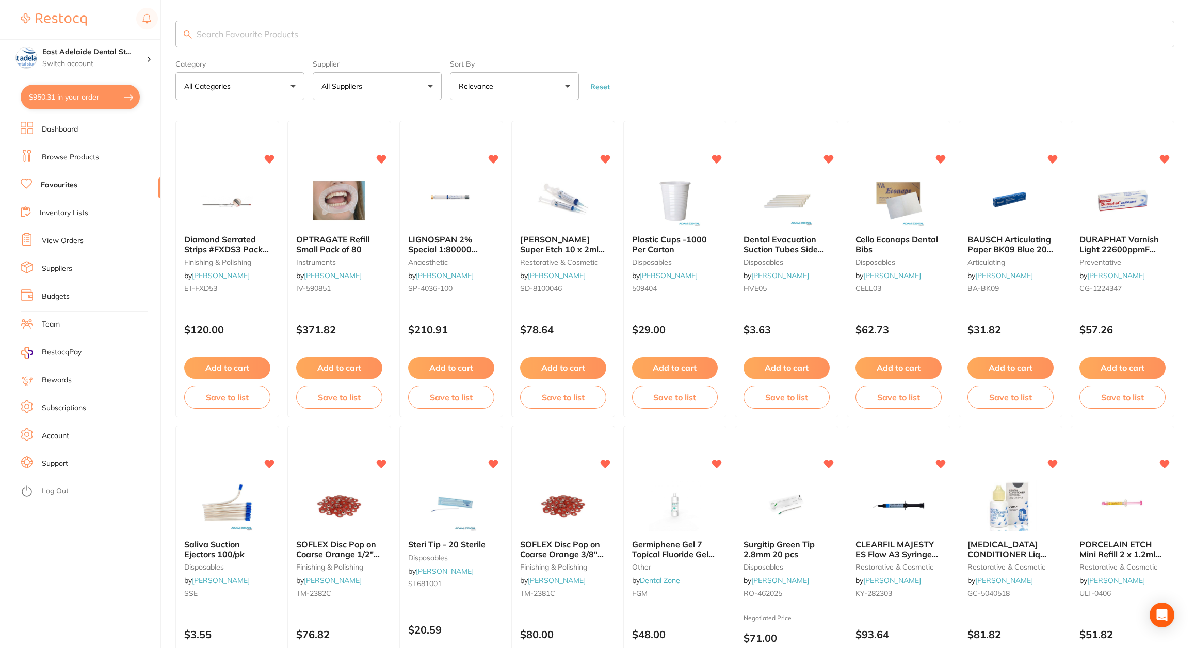
click at [311, 36] on input "search" at bounding box center [674, 34] width 999 height 27
type input "e"
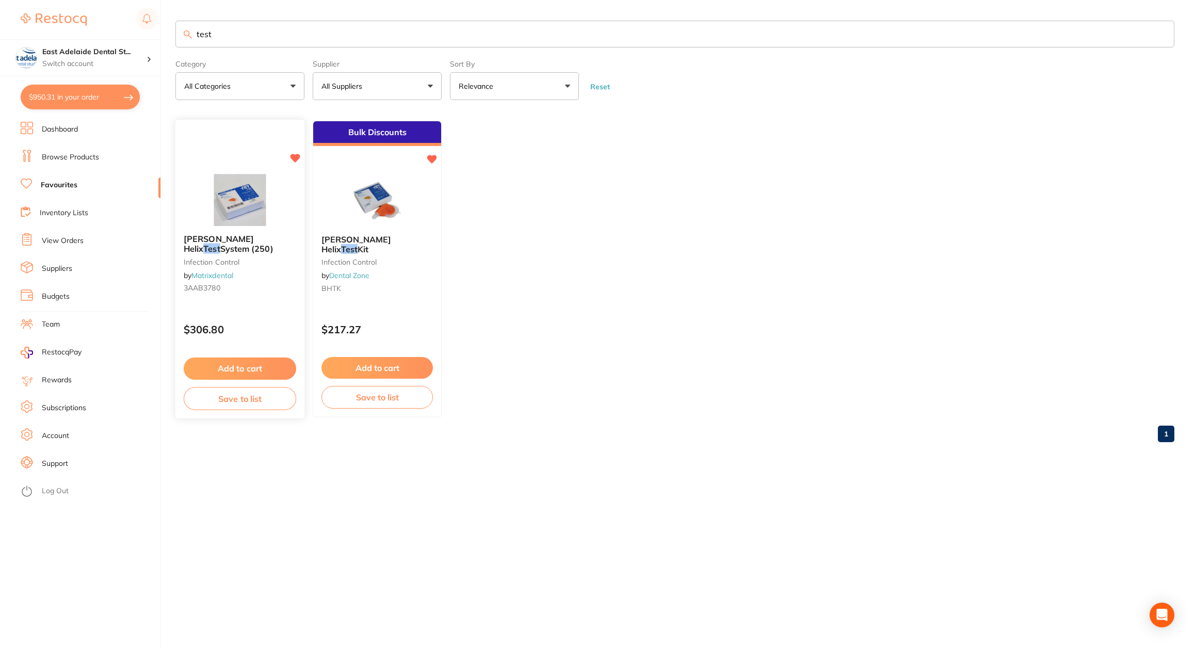
type input "test"
click at [274, 296] on div "[PERSON_NAME] Helix Test System (250) infection control by Matrixdental 3AAB3780" at bounding box center [239, 266] width 129 height 79
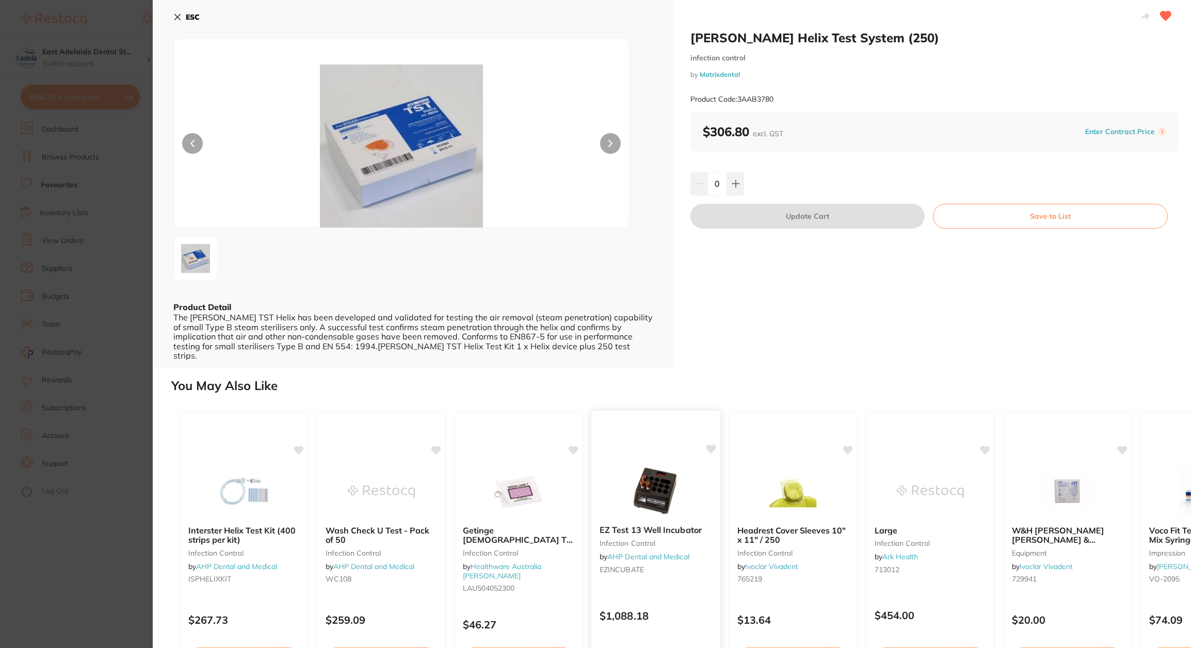
scroll to position [63, 0]
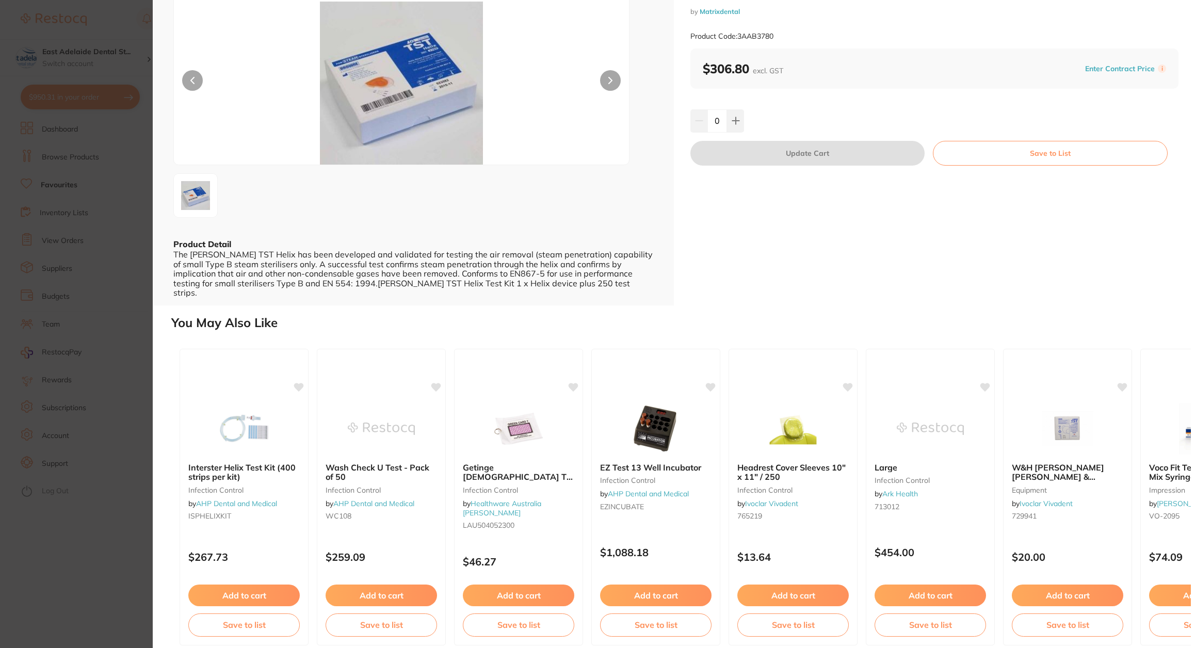
drag, startPoint x: 50, startPoint y: 532, endPoint x: 93, endPoint y: 448, distance: 93.7
click at [51, 532] on section "[PERSON_NAME] Helix Test System (250) infection control by Matrixdental Product…" at bounding box center [597, 324] width 1195 height 648
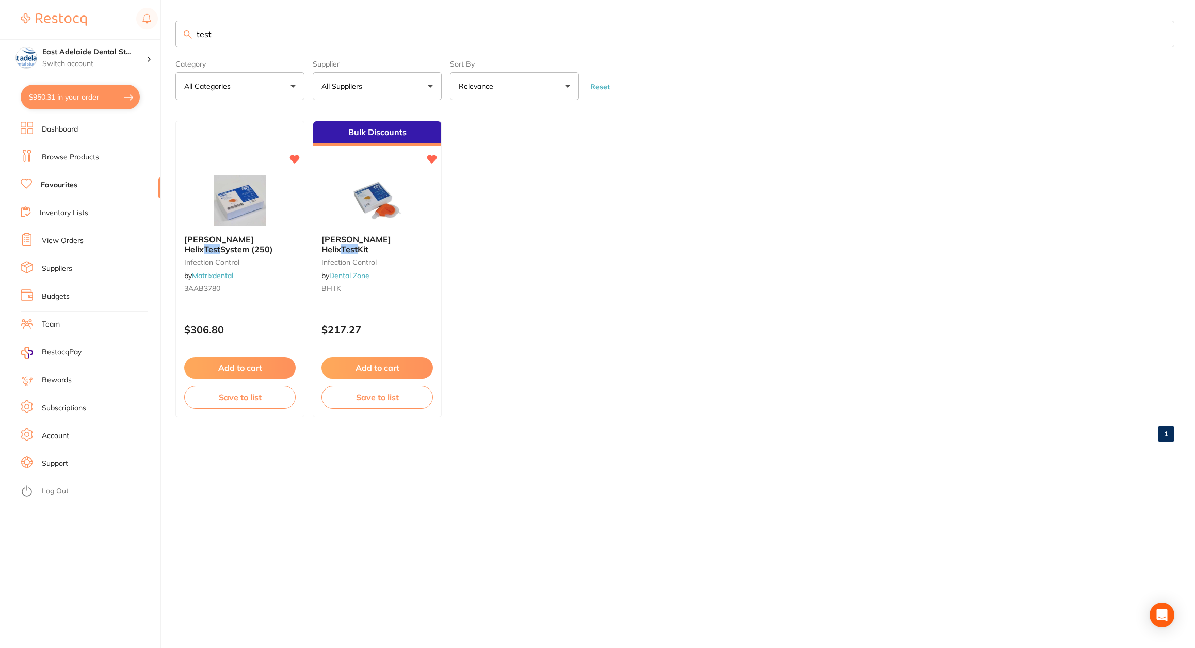
click at [80, 156] on link "Browse Products" at bounding box center [70, 157] width 57 height 10
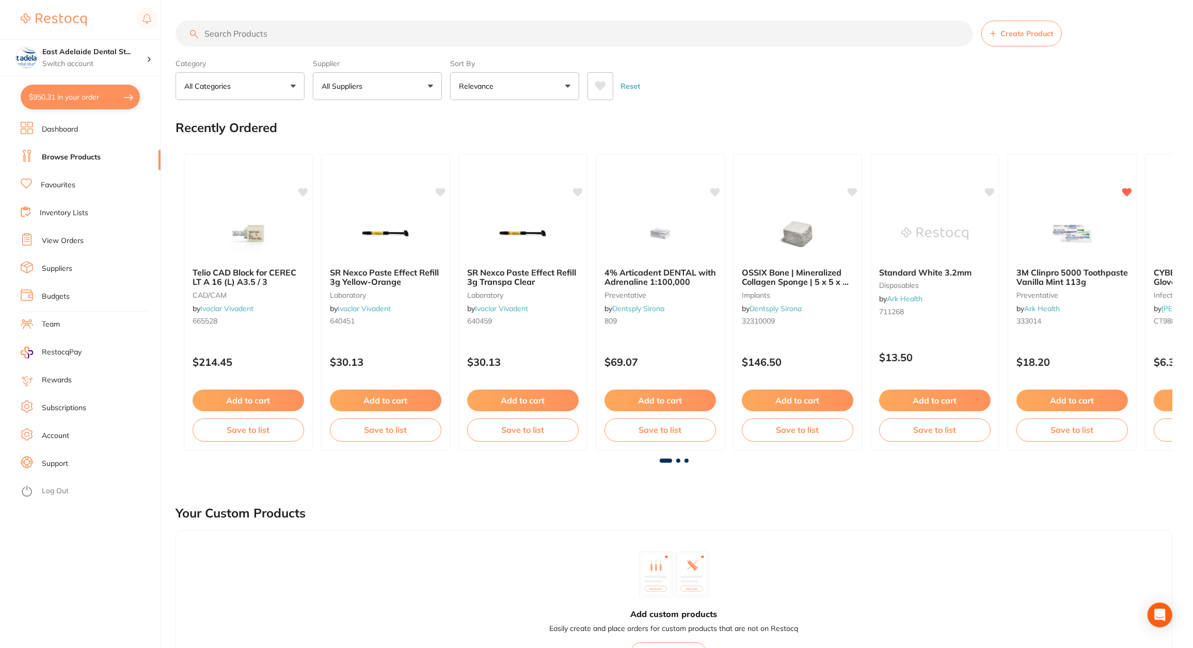
click at [266, 37] on input "search" at bounding box center [573, 34] width 797 height 26
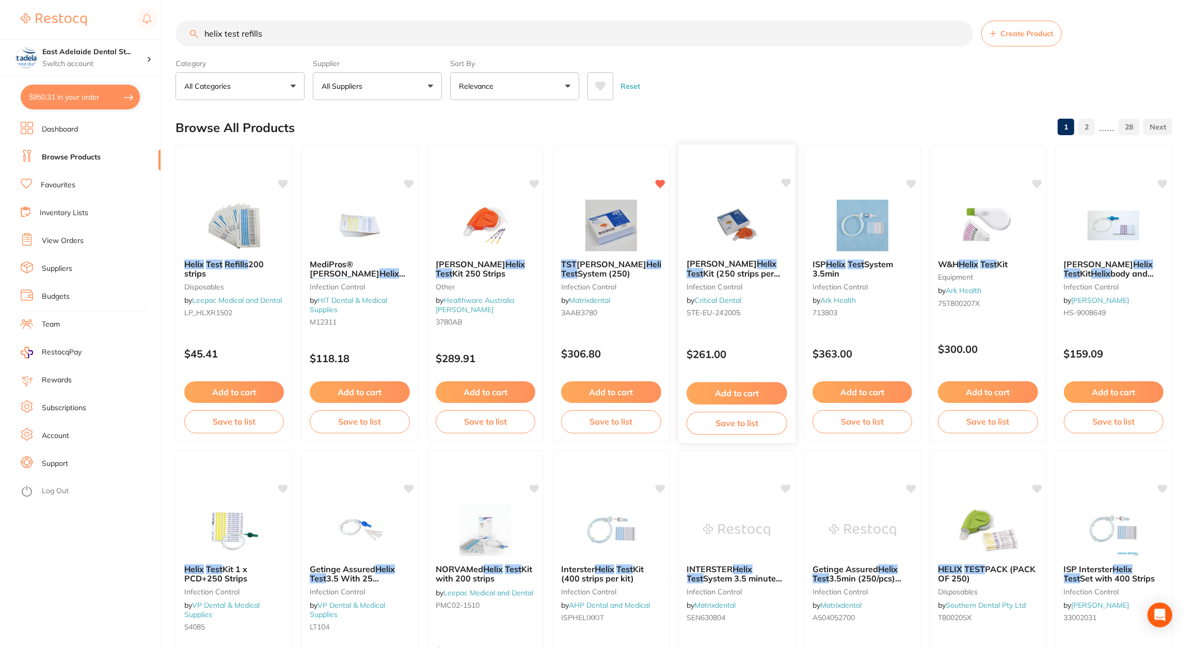
type input "helix test refills"
click at [764, 301] on div "[PERSON_NAME] Helix Test Kit (250 strips per box) infection control by Critical…" at bounding box center [737, 290] width 118 height 79
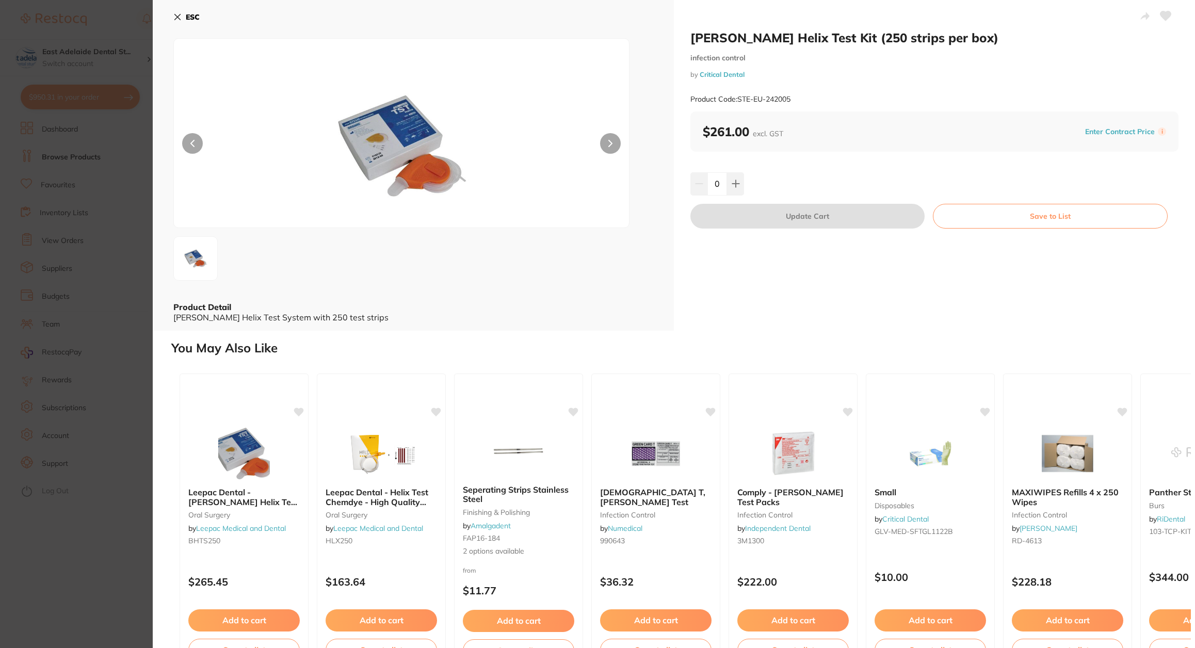
click at [123, 572] on section "[PERSON_NAME] Helix Test Kit (250 strips per box) infection control by Critical…" at bounding box center [597, 324] width 1195 height 648
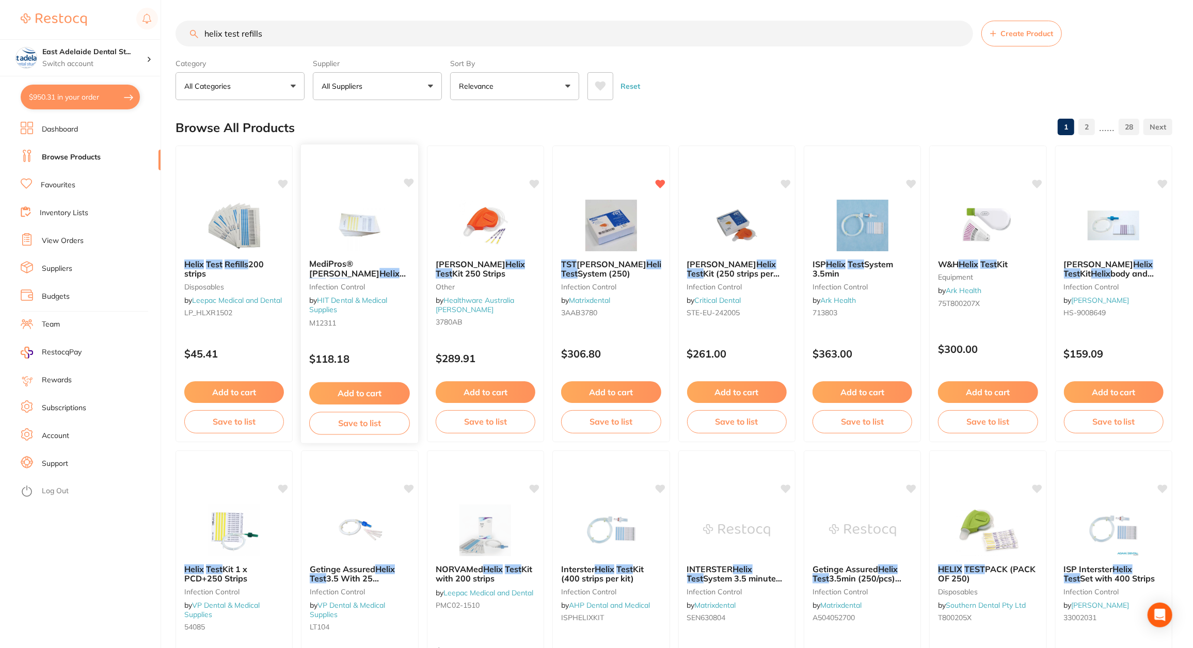
click at [369, 278] on span "Pack" at bounding box center [359, 283] width 20 height 10
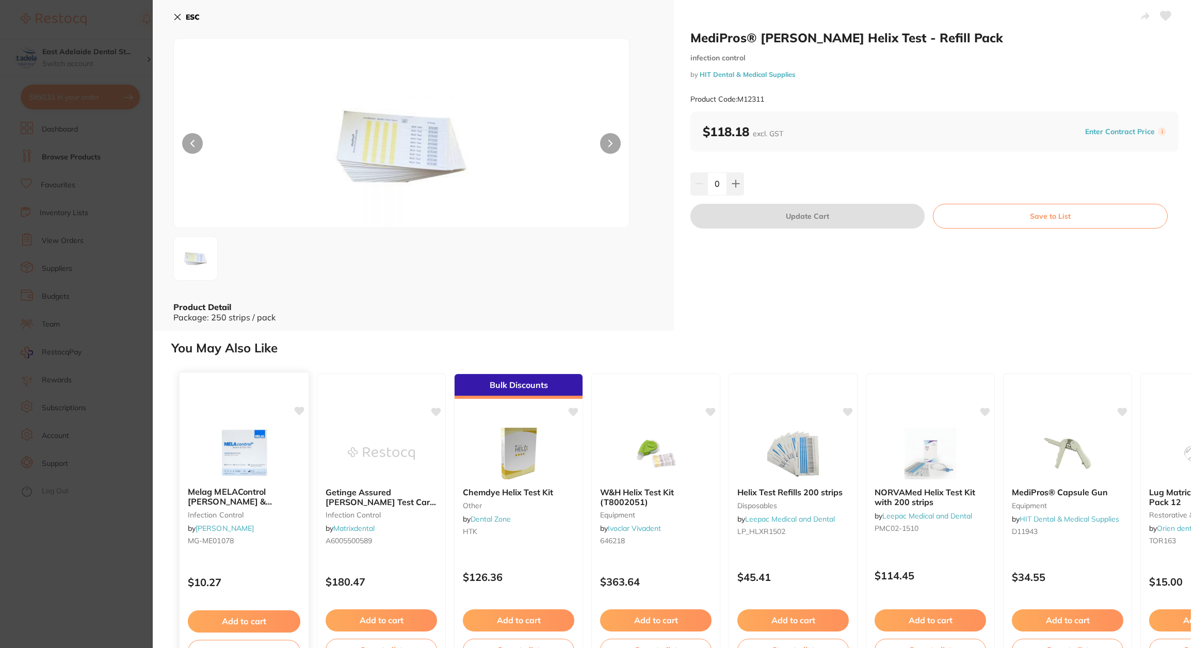
click at [253, 505] on b "Melag MELAControl [PERSON_NAME] & [PERSON_NAME] Test, 1-Pack" at bounding box center [244, 497] width 113 height 19
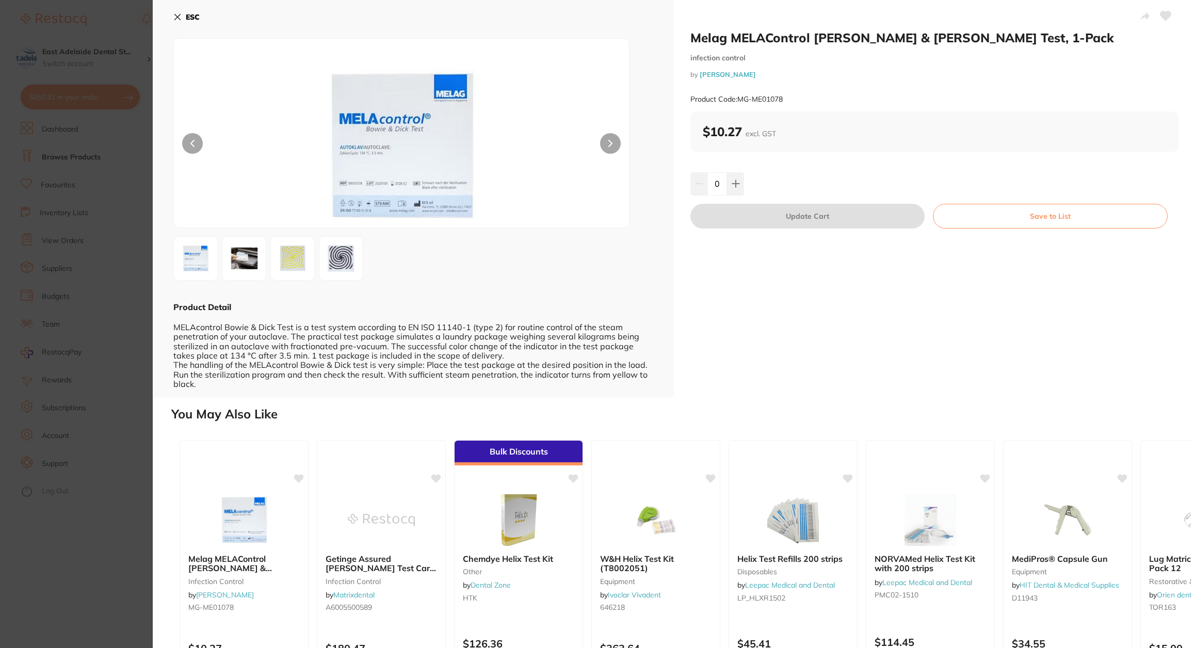
click at [246, 259] on img at bounding box center [244, 258] width 37 height 37
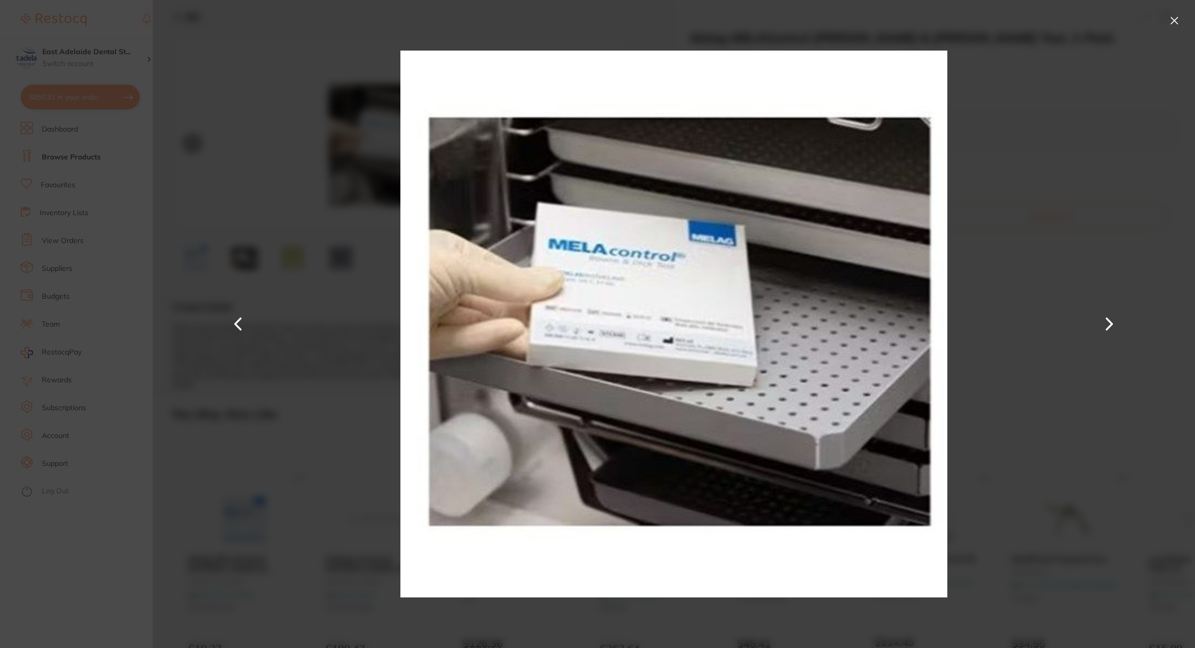
click at [122, 543] on section "Melag MELAControl Bowie & Dick Test, 1-Pack infection control by [PERSON_NAME] …" at bounding box center [597, 324] width 1195 height 648
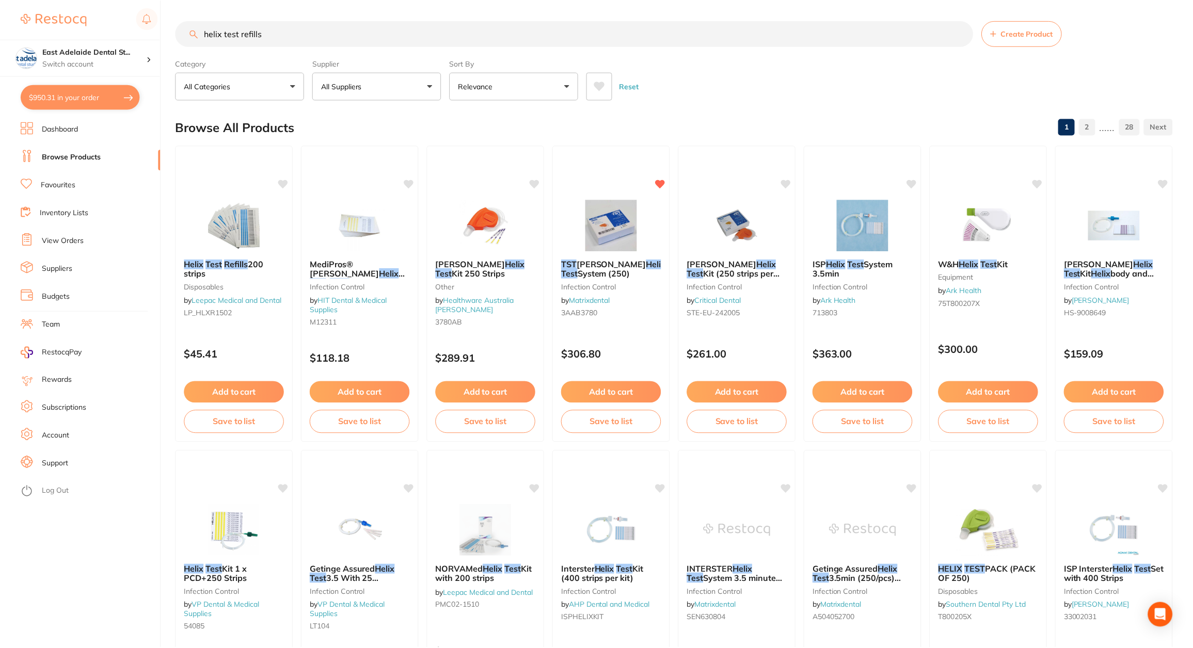
scroll to position [1, 0]
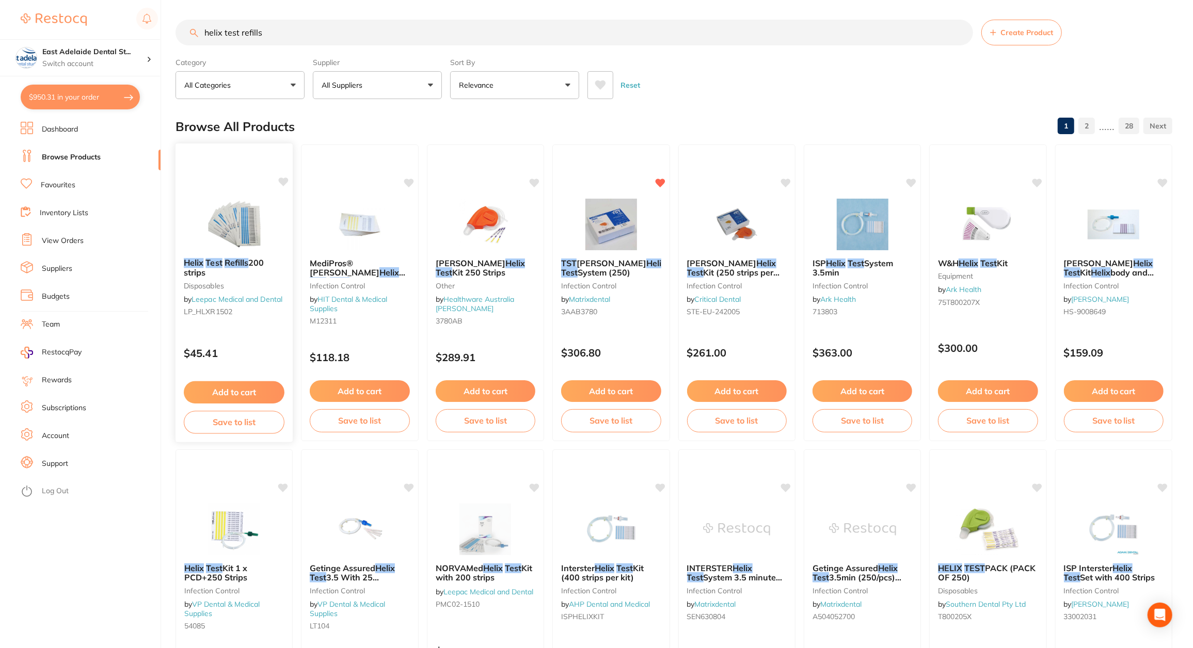
click at [226, 278] on div "Helix Test Refills 200 strips disposables by Leepac Medical and Dental LP_HLXR1…" at bounding box center [234, 289] width 118 height 79
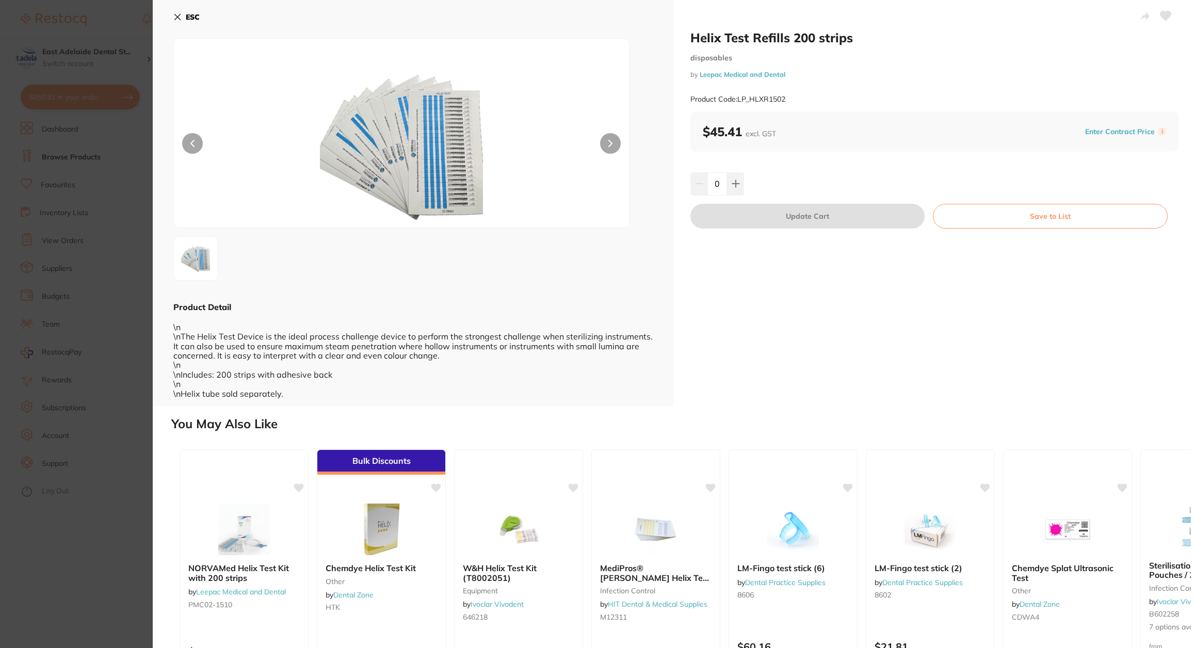
click at [93, 611] on section "Helix Test Refills 200 strips disposables by Leepac Medical and Dental Product …" at bounding box center [597, 324] width 1195 height 648
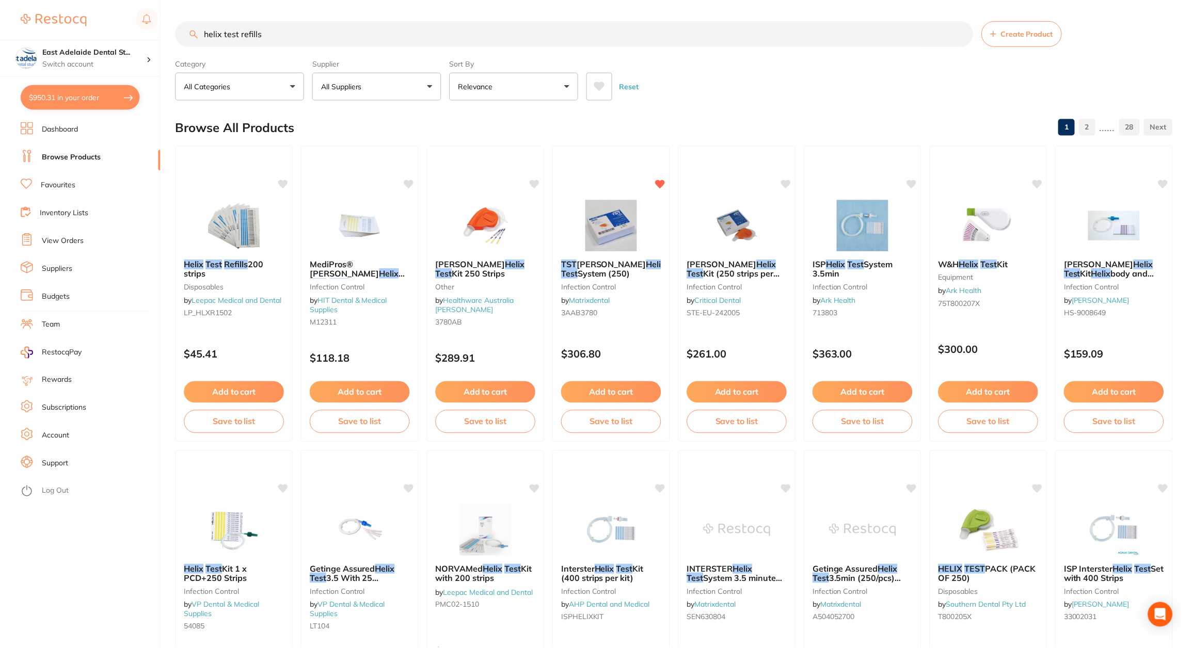
scroll to position [1, 0]
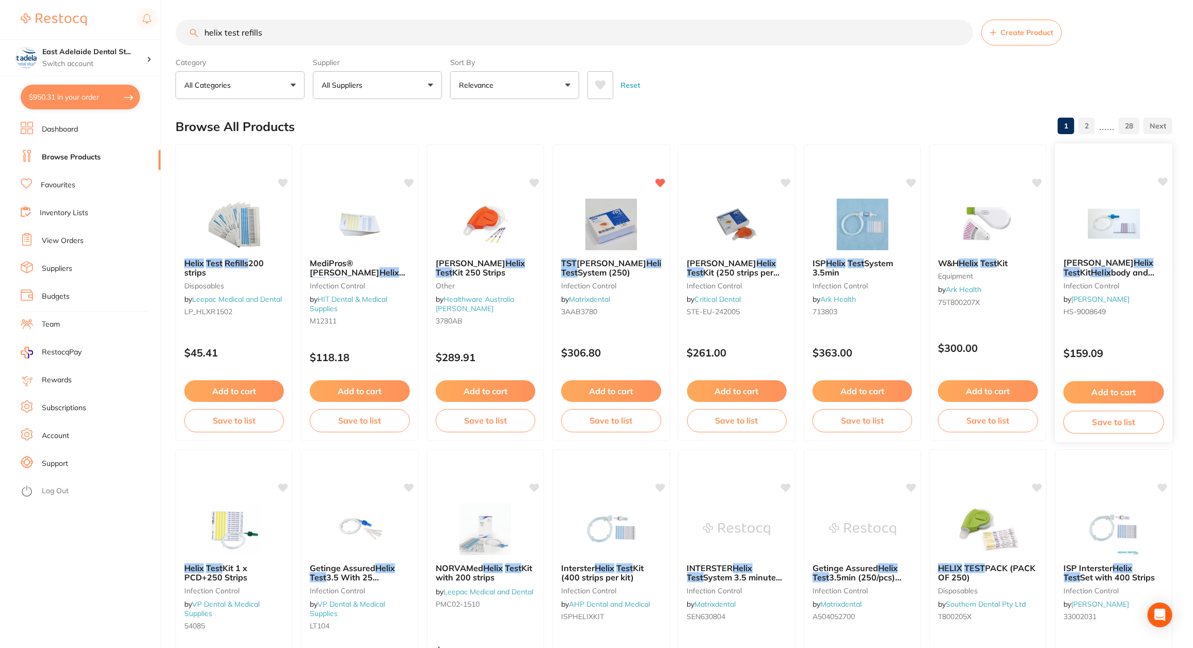
click at [1117, 293] on div "[PERSON_NAME] Helix Test Kit Helix body and 250 strips infection control by [PE…" at bounding box center [1113, 289] width 118 height 79
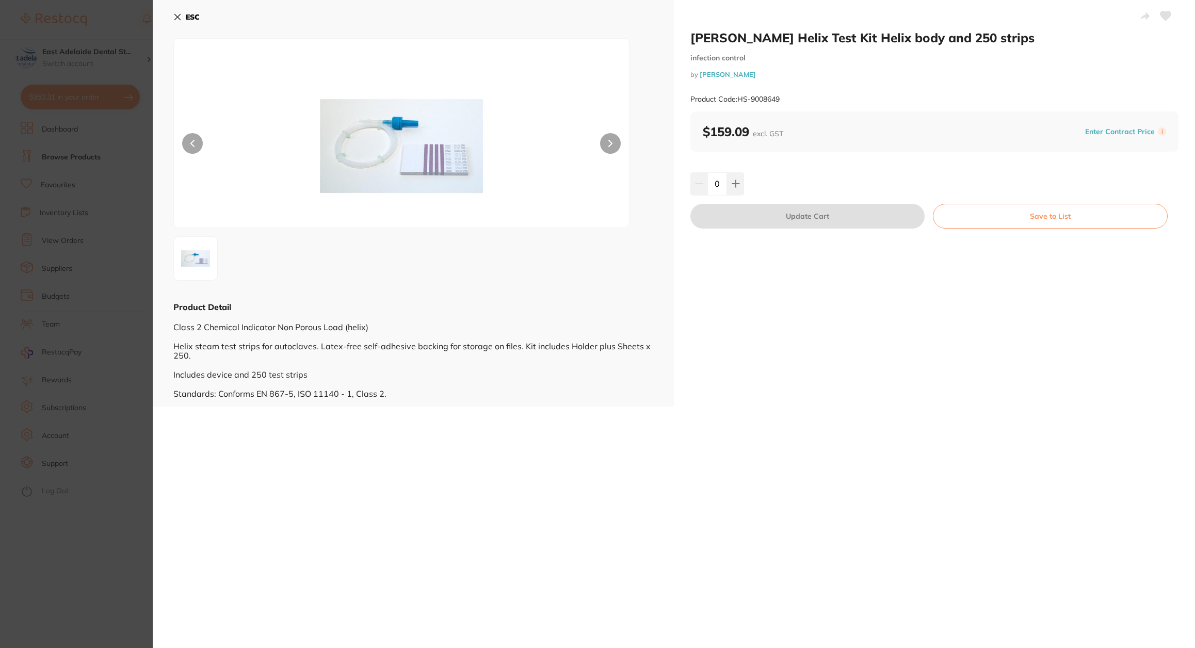
drag, startPoint x: 97, startPoint y: 524, endPoint x: 226, endPoint y: 306, distance: 254.3
click at [97, 525] on section "HENRY SCHEIN Helix Test Kit Helix body and 250 strips infection control by Henr…" at bounding box center [597, 324] width 1195 height 648
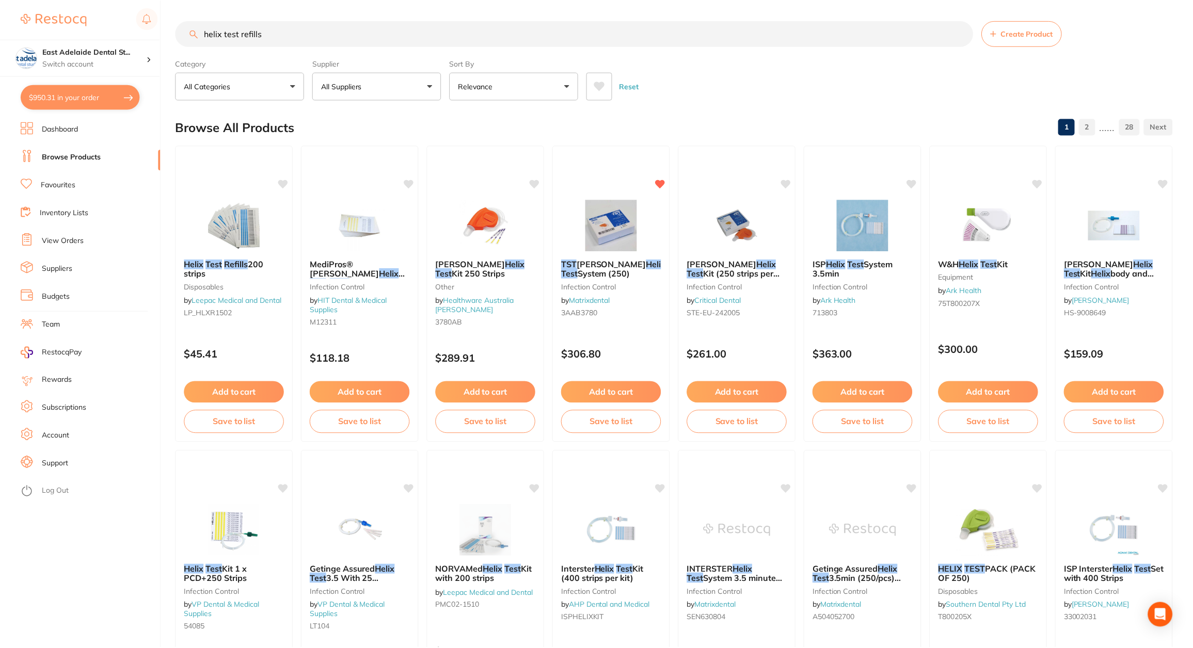
scroll to position [1, 0]
drag, startPoint x: 278, startPoint y: 39, endPoint x: 241, endPoint y: 43, distance: 37.4
click at [241, 43] on input "helix test refills" at bounding box center [573, 33] width 797 height 26
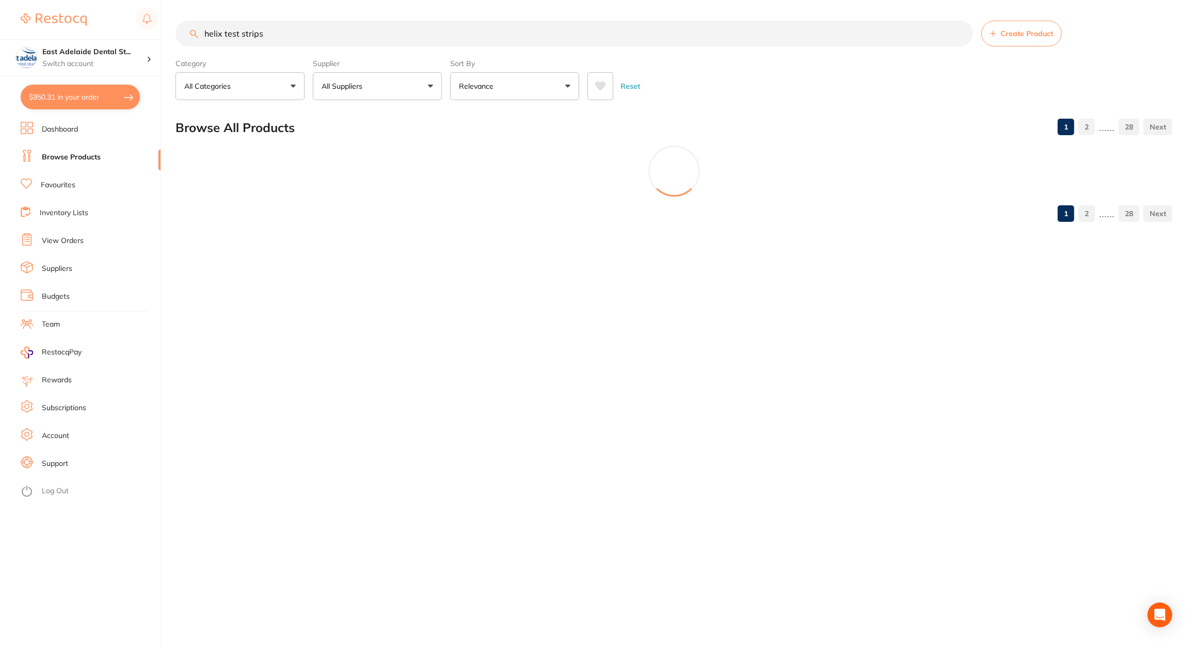
scroll to position [0, 0]
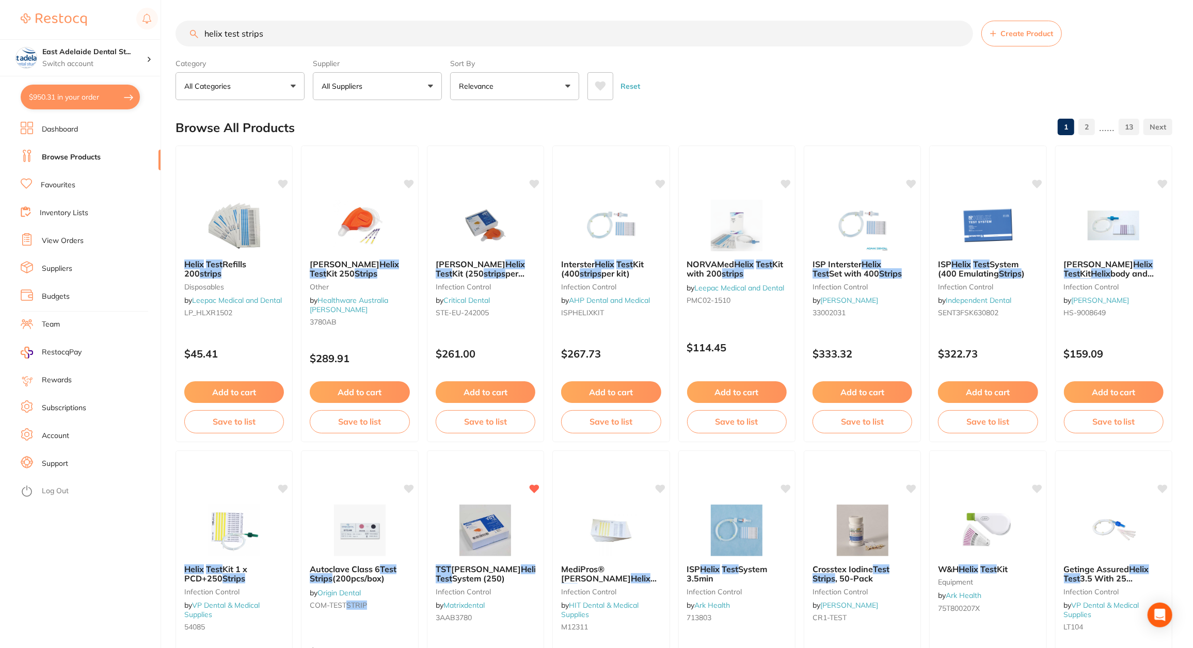
type input "helix test strips"
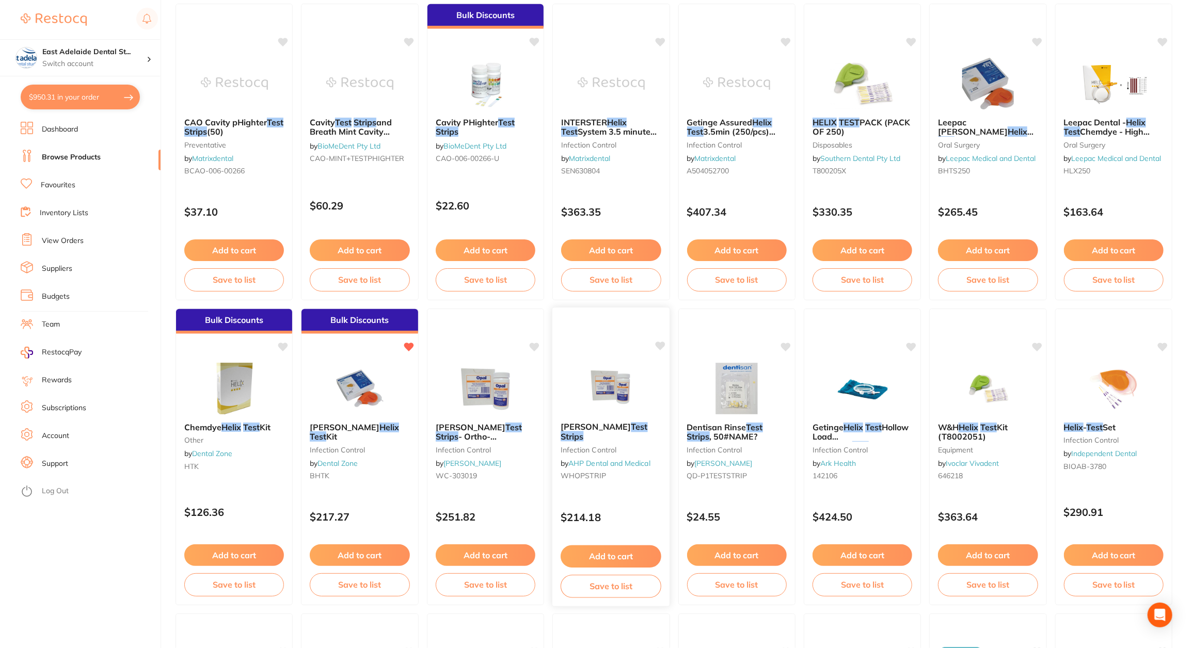
scroll to position [774, 0]
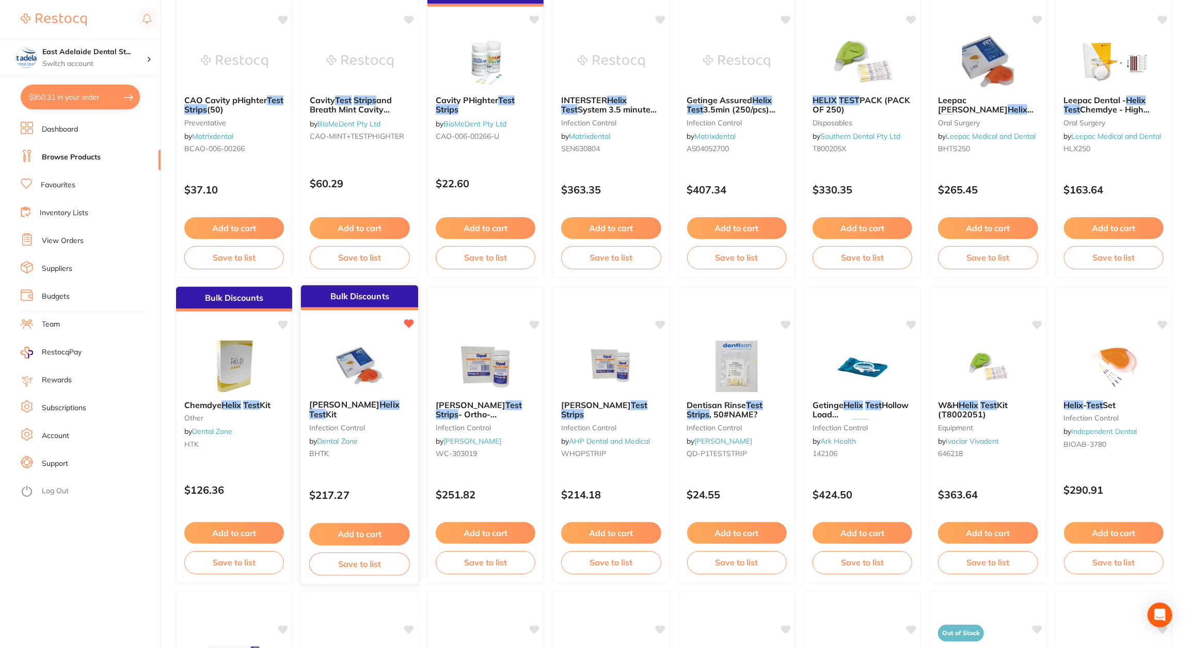
drag, startPoint x: 354, startPoint y: 413, endPoint x: 350, endPoint y: 417, distance: 5.5
click at [352, 424] on small "Infection Control" at bounding box center [360, 428] width 100 height 8
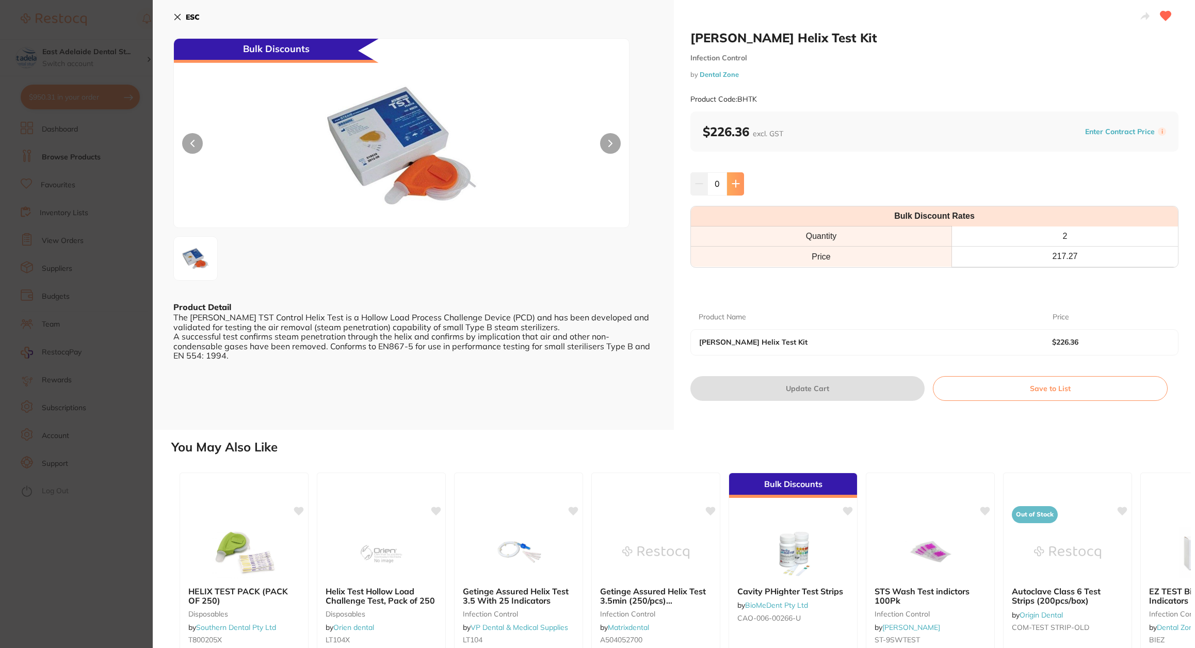
click at [733, 184] on icon at bounding box center [735, 184] width 7 height 7
type input "2"
click at [832, 383] on button "Update Cart" at bounding box center [808, 388] width 234 height 25
checkbox input "false"
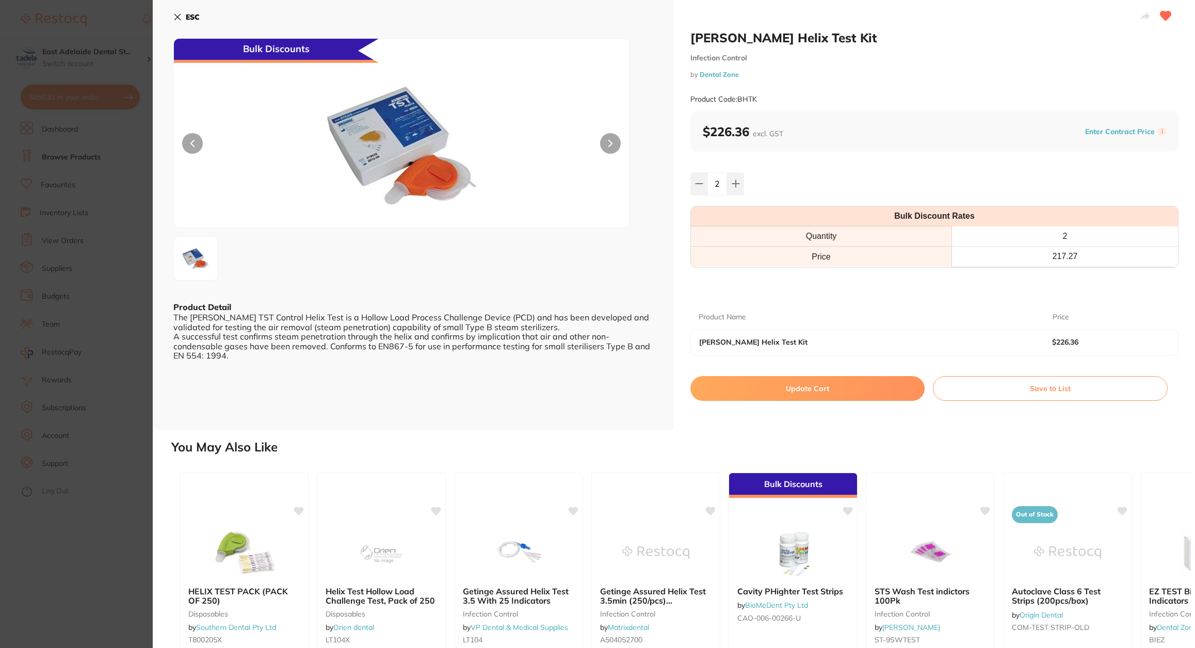
checkbox input "false"
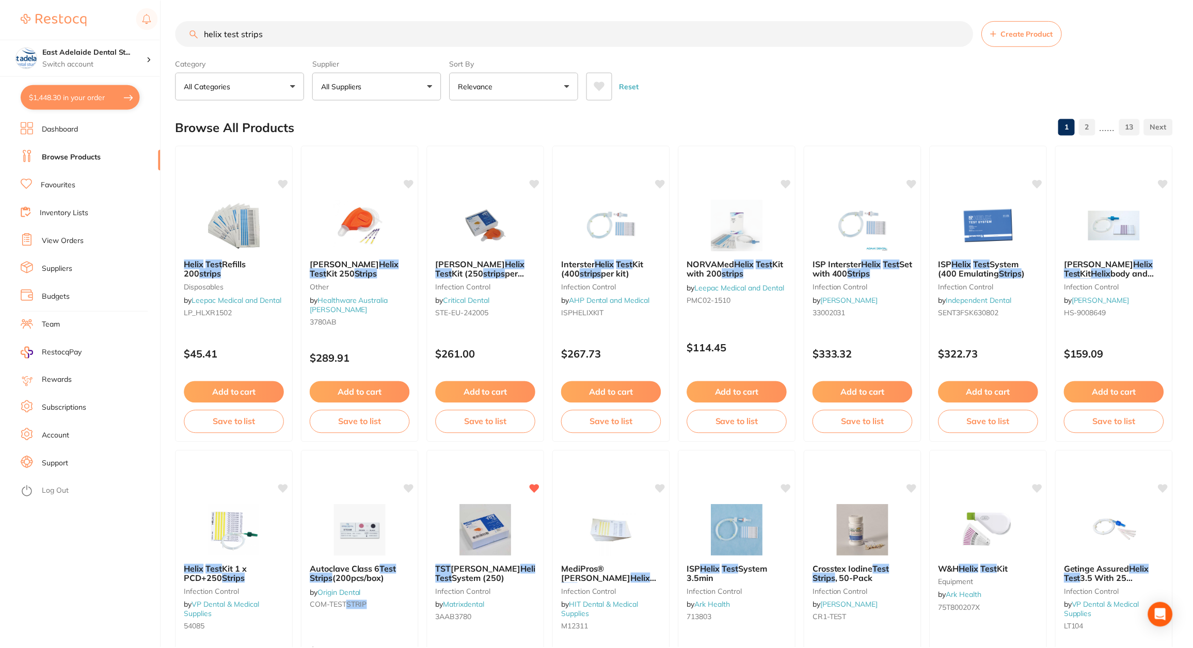
scroll to position [774, 0]
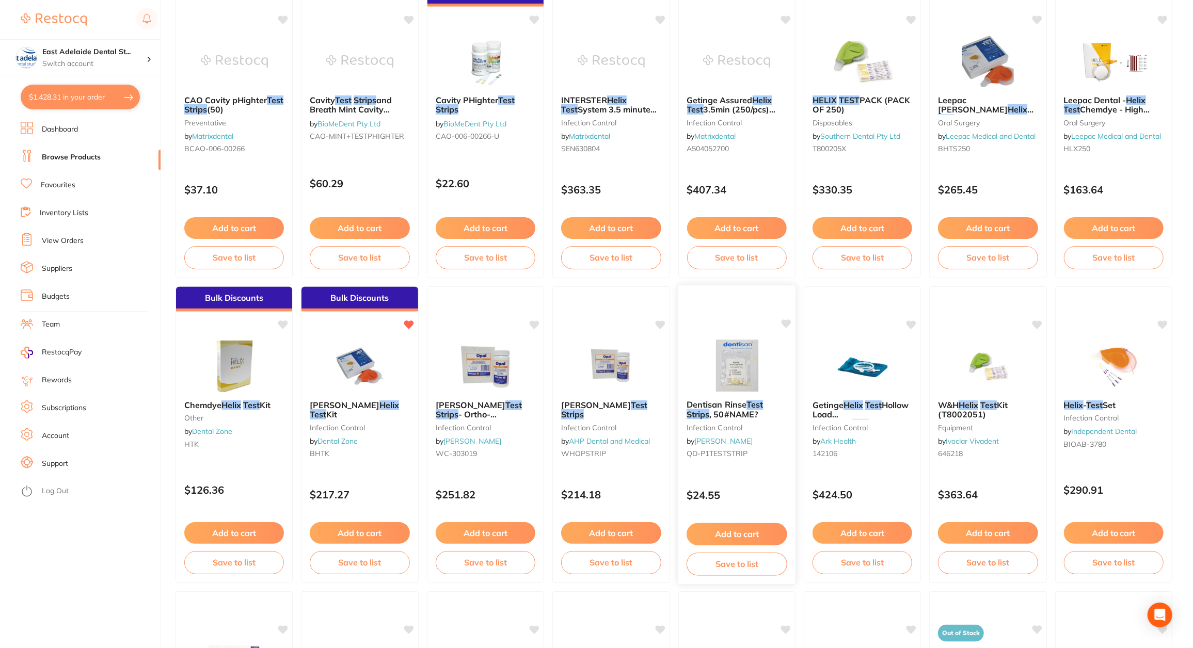
click at [770, 429] on small "infection control" at bounding box center [736, 427] width 101 height 8
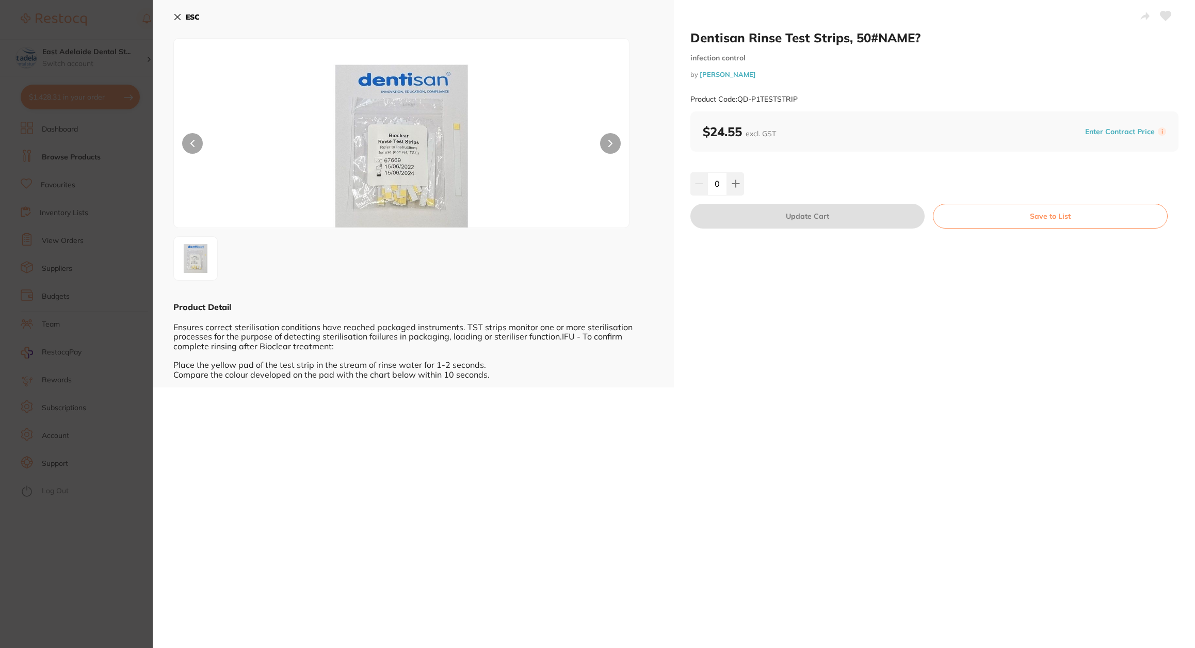
click at [123, 406] on section "Dentisan Rinse Test Strips, 50#NAME? infection control by Henry Schein Halas Pr…" at bounding box center [597, 324] width 1195 height 648
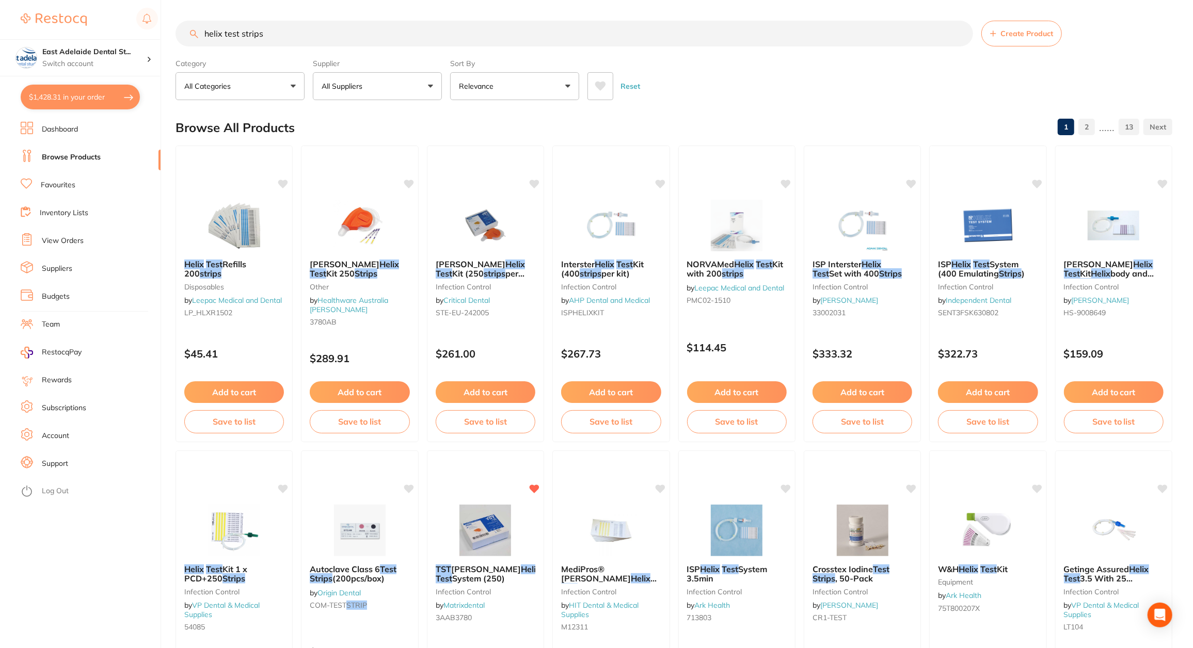
drag, startPoint x: 277, startPoint y: 33, endPoint x: -54, endPoint y: -52, distance: 341.0
click at [0, 0] on html "$1,428.31 East Adelaide Dental St... Switch account East Adelaide Dental Studio…" at bounding box center [596, 324] width 1193 height 648
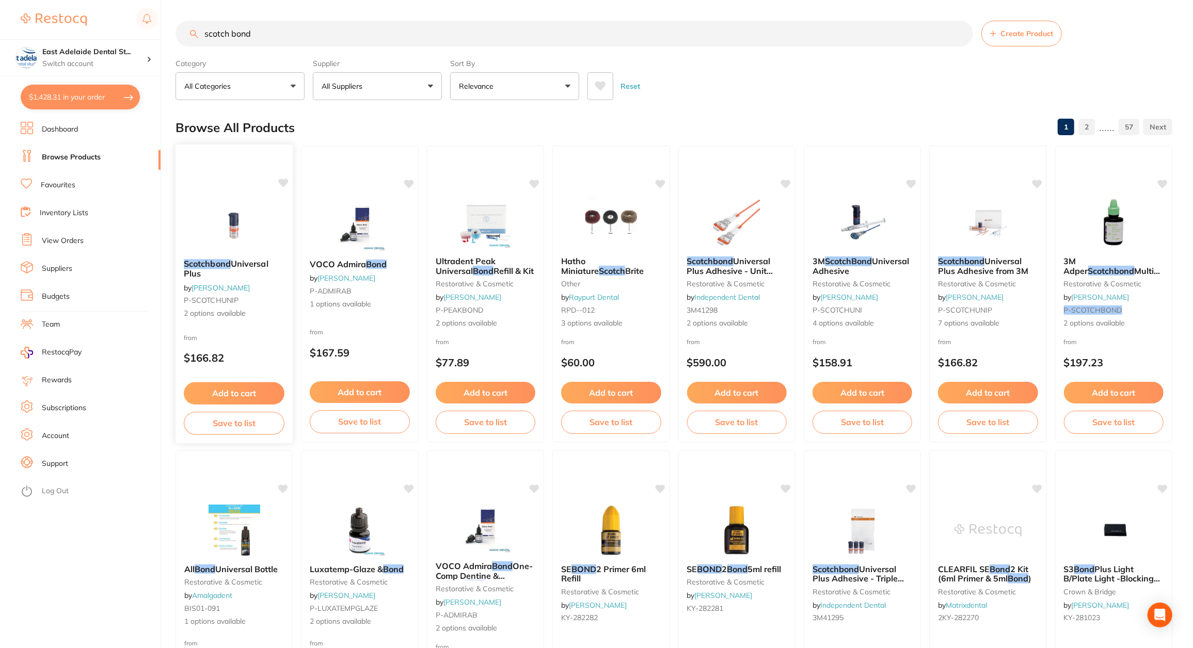
type input "scotch bond"
drag, startPoint x: 240, startPoint y: 322, endPoint x: 250, endPoint y: 385, distance: 64.2
click at [237, 383] on div "Scotchbond Universal Plus by Adam Dental P-SCOTCHUNIP 2 options available from …" at bounding box center [233, 294] width 117 height 297
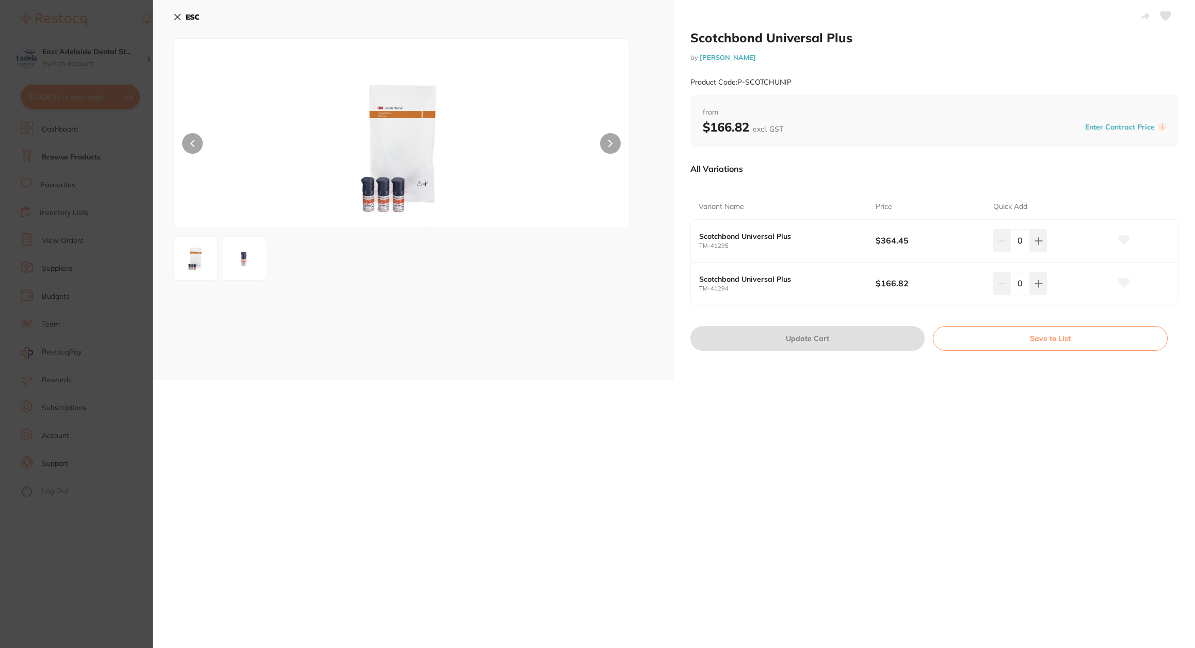
click at [121, 562] on section "Scotchbond Universal Plus by Adam Dental Product Code: P-SCOTCHUNIP ESC Scotchb…" at bounding box center [597, 324] width 1195 height 648
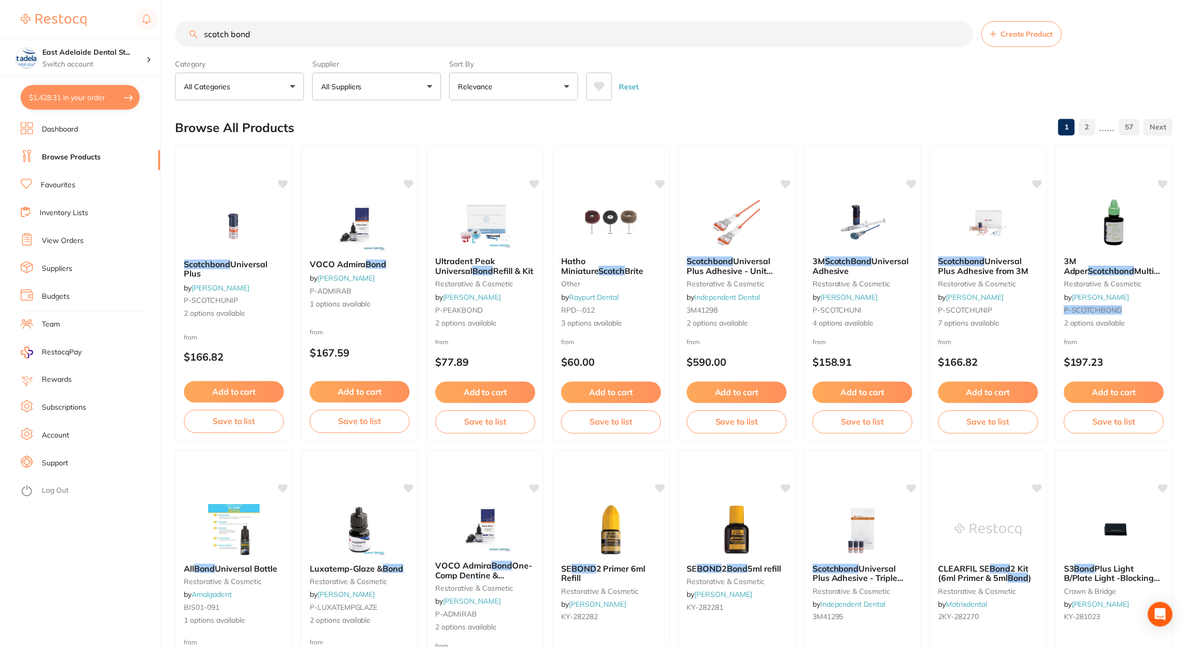
scroll to position [1, 0]
click at [240, 393] on button "Add to cart" at bounding box center [234, 392] width 101 height 22
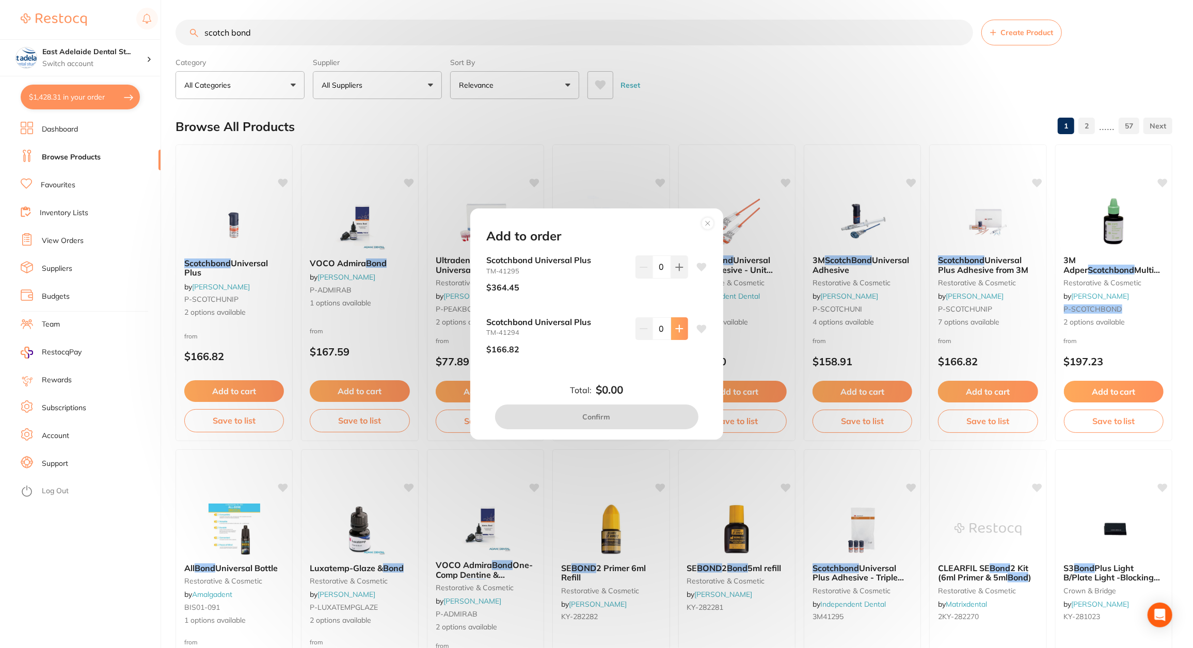
click at [675, 271] on icon at bounding box center [679, 267] width 8 height 8
type input "1"
click at [602, 415] on button "Confirm" at bounding box center [596, 417] width 203 height 25
checkbox input "false"
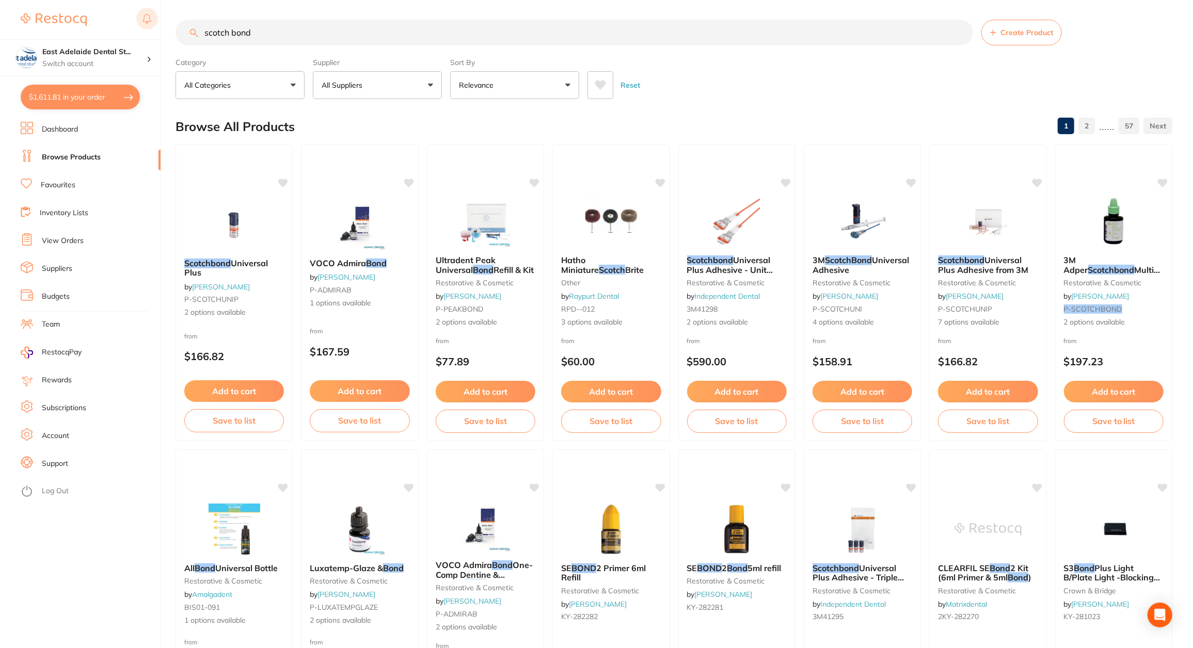
drag, startPoint x: 262, startPoint y: 26, endPoint x: 153, endPoint y: 12, distance: 110.3
click at [153, 12] on div "$1,611.81 East Adelaide Dental St... Switch account East Adelaide Dental Studio…" at bounding box center [596, 323] width 1193 height 648
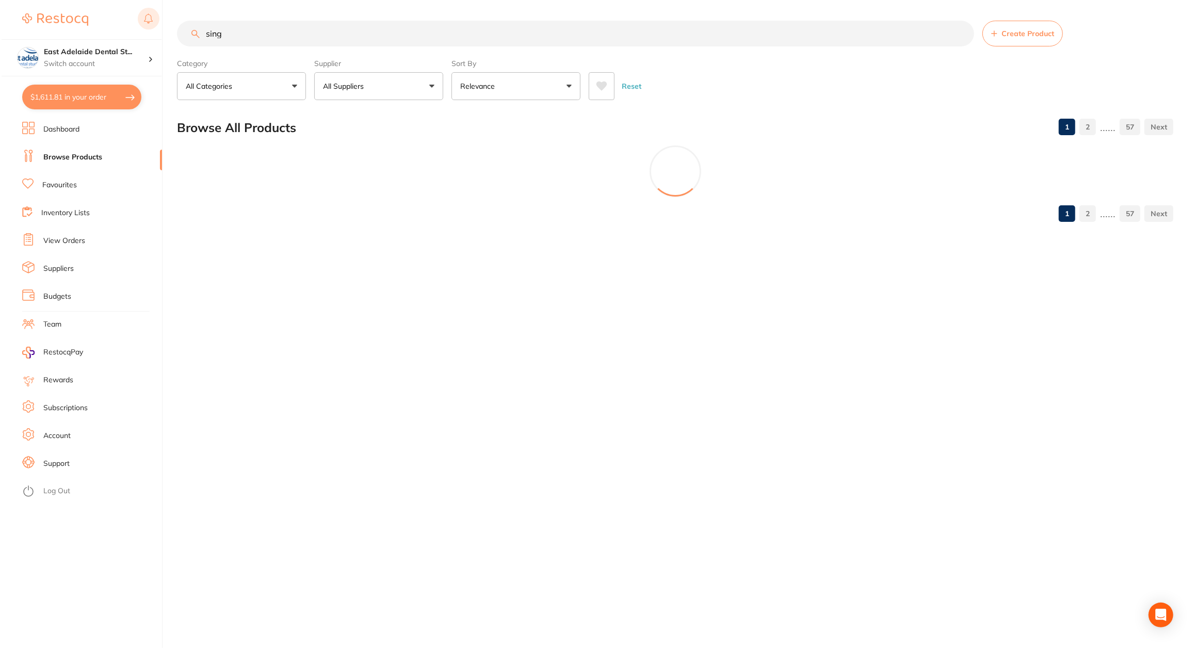
scroll to position [0, 0]
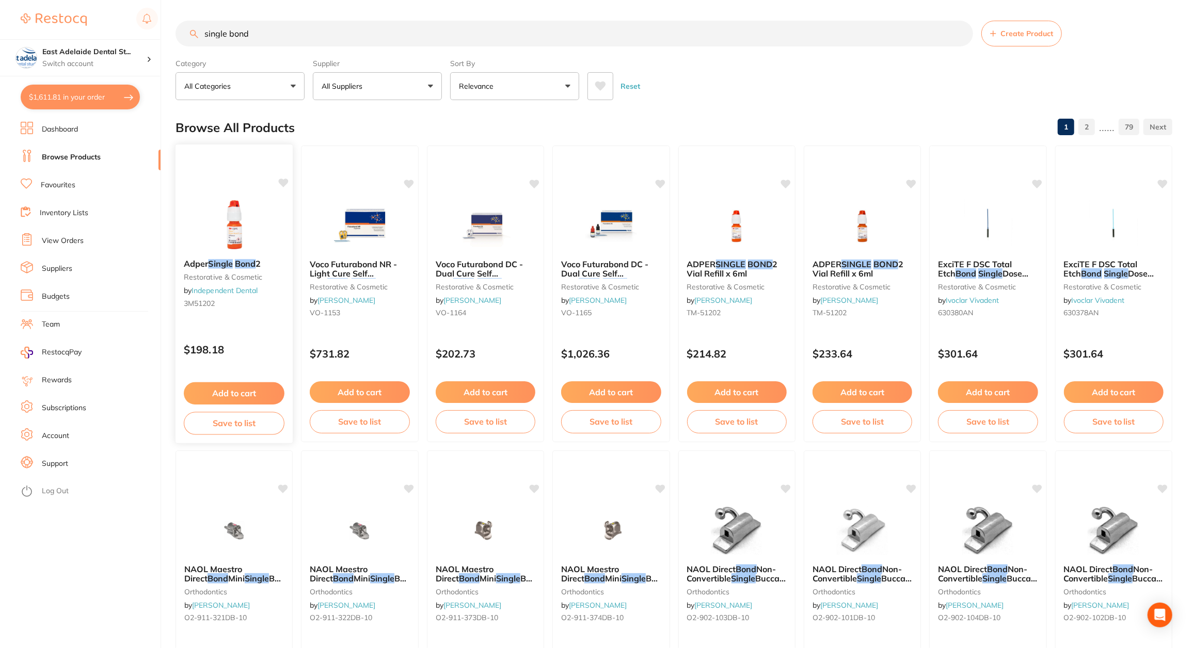
type input "single bond"
click at [253, 386] on button "Add to cart" at bounding box center [234, 393] width 101 height 22
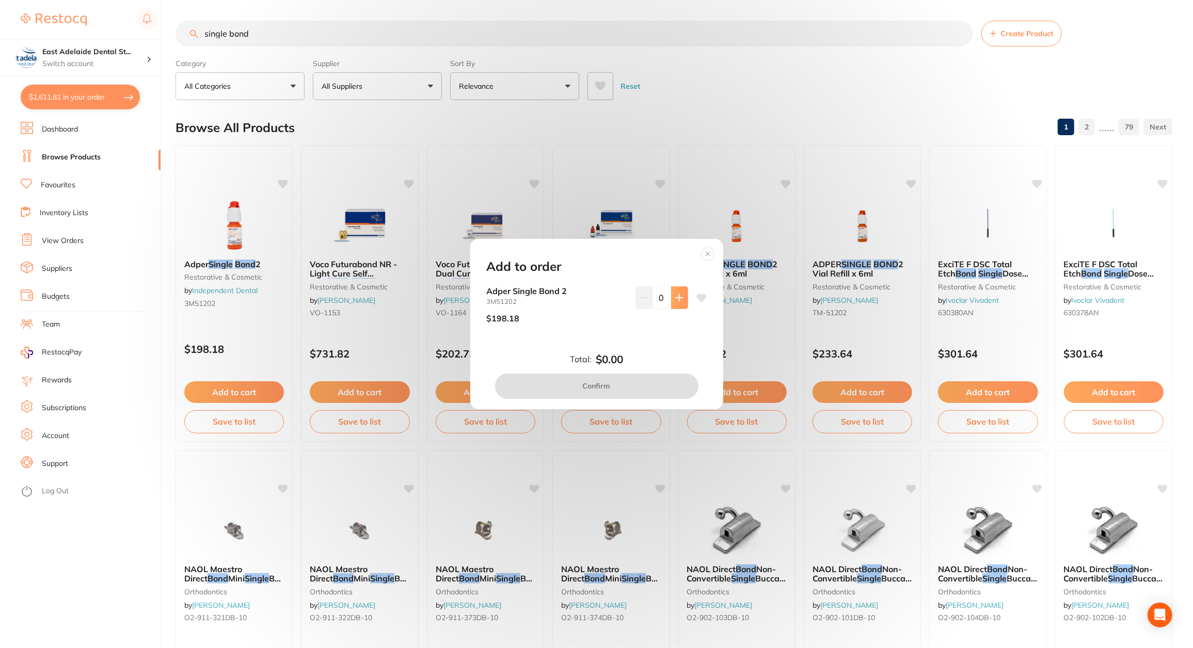
click at [683, 302] on button at bounding box center [679, 297] width 17 height 23
type input "1"
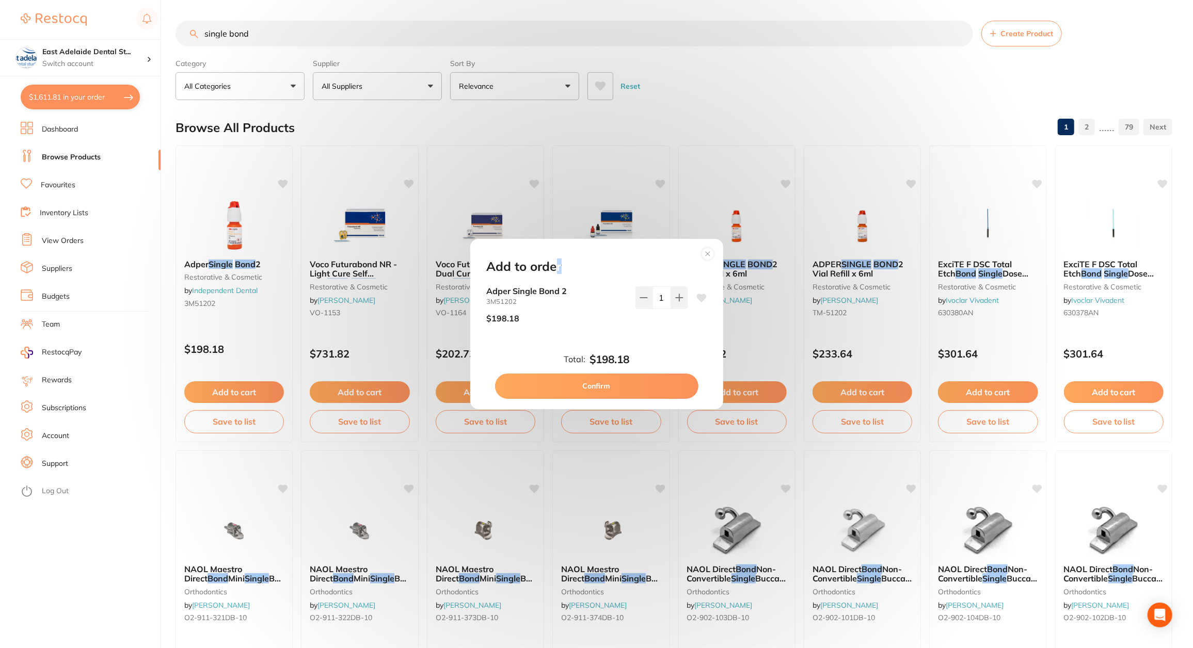
drag, startPoint x: 618, startPoint y: 258, endPoint x: 621, endPoint y: 279, distance: 21.8
click at [582, 274] on div "Add to order Adper Single Bond 2 3M51202 $198.18 1 Total: $198.18 Confirm" at bounding box center [596, 324] width 253 height 170
click at [706, 251] on circle at bounding box center [707, 254] width 12 height 12
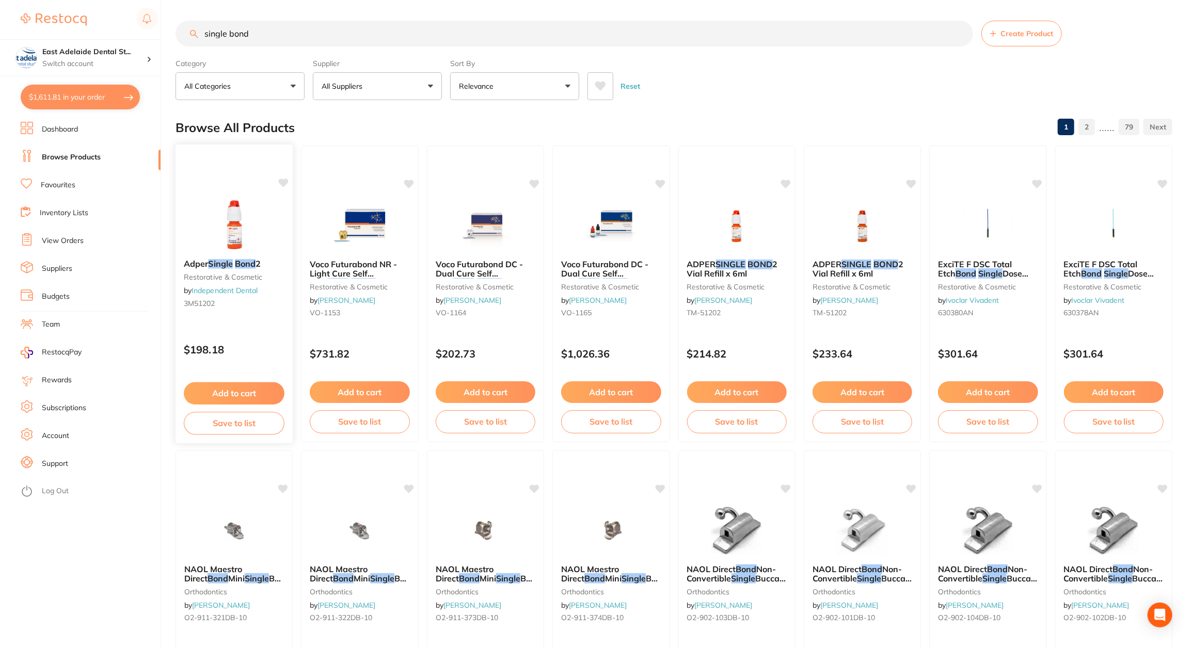
click at [241, 392] on button "Add to cart" at bounding box center [234, 393] width 101 height 22
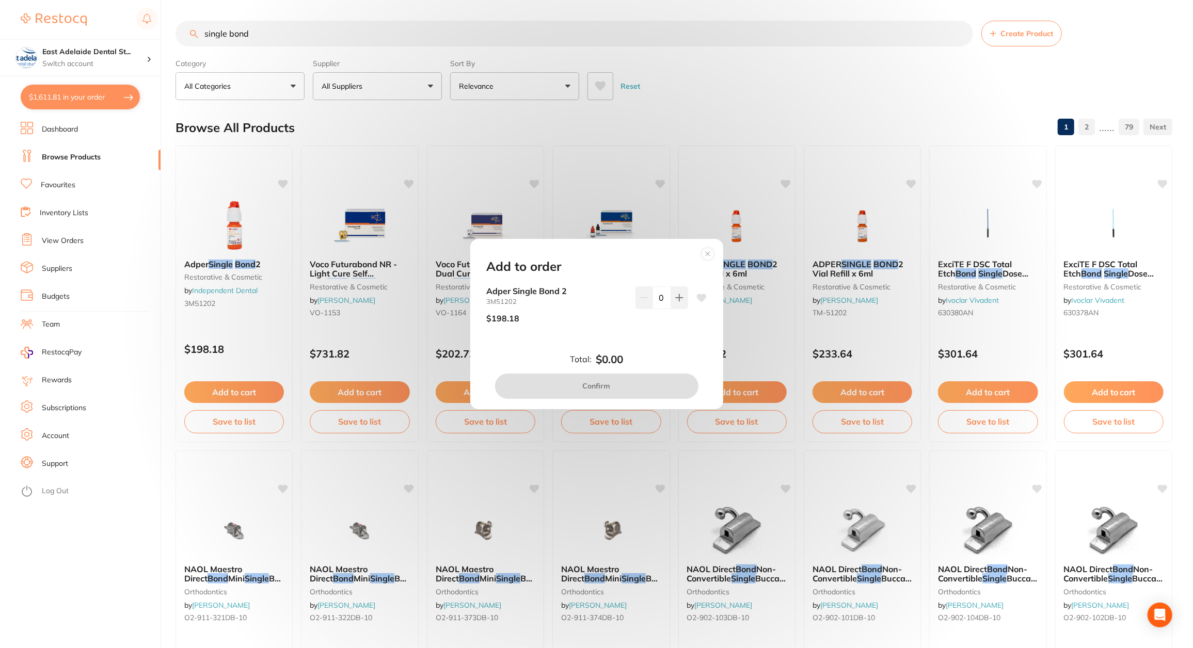
drag, startPoint x: 676, startPoint y: 305, endPoint x: 659, endPoint y: 338, distance: 36.9
click at [676, 306] on button at bounding box center [679, 297] width 17 height 23
type input "1"
click at [621, 381] on button "Confirm" at bounding box center [596, 386] width 203 height 25
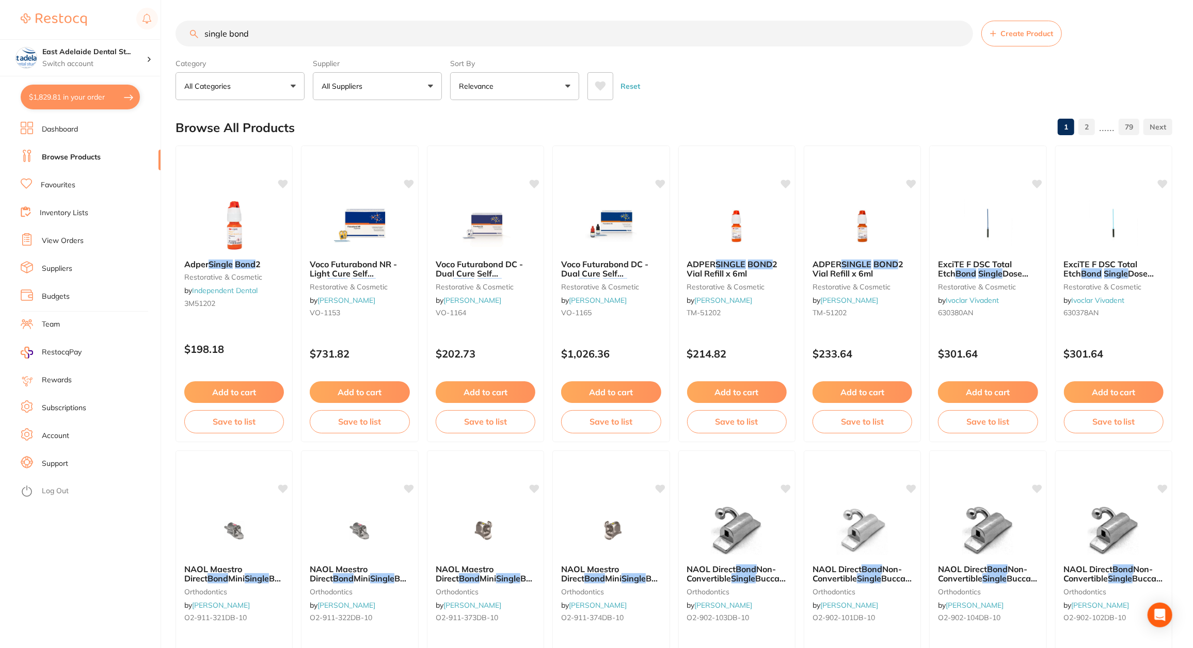
click at [78, 93] on button "$1,829.81 in your order" at bounding box center [80, 97] width 119 height 25
checkbox input "true"
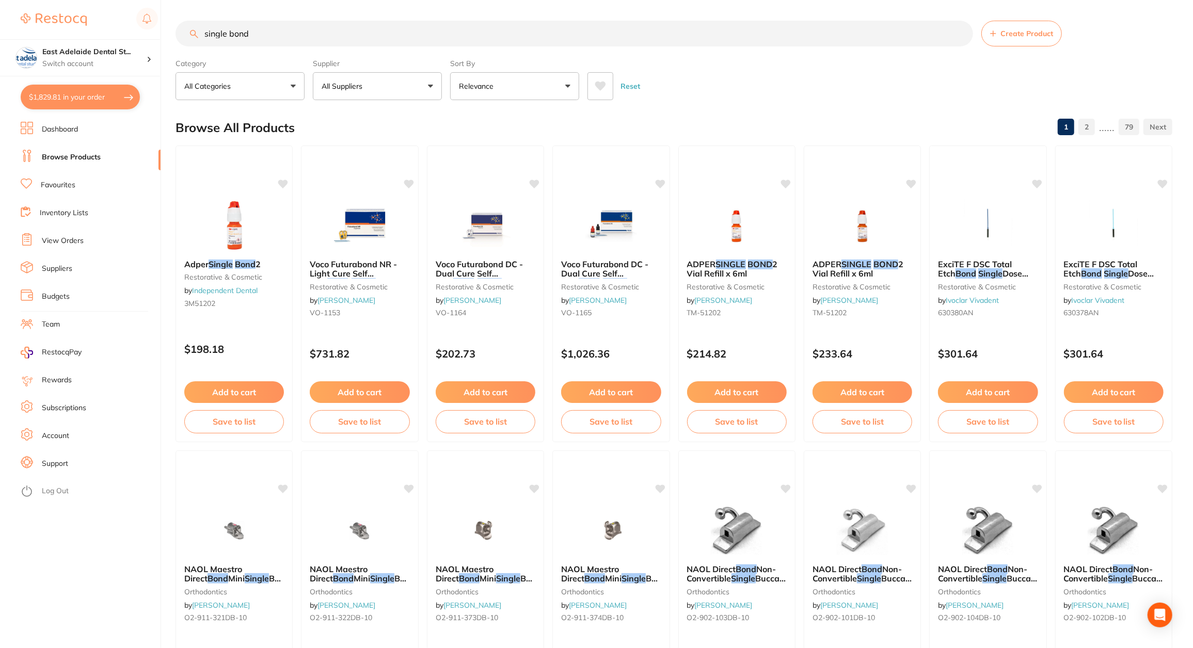
checkbox input "true"
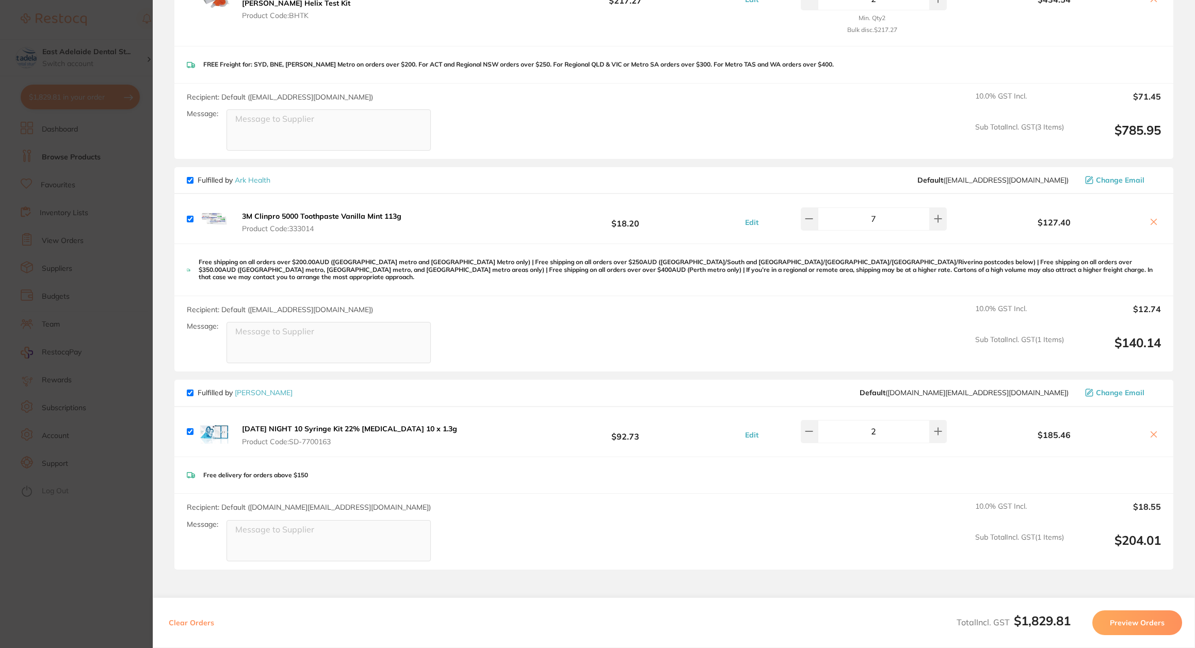
scroll to position [1239, 0]
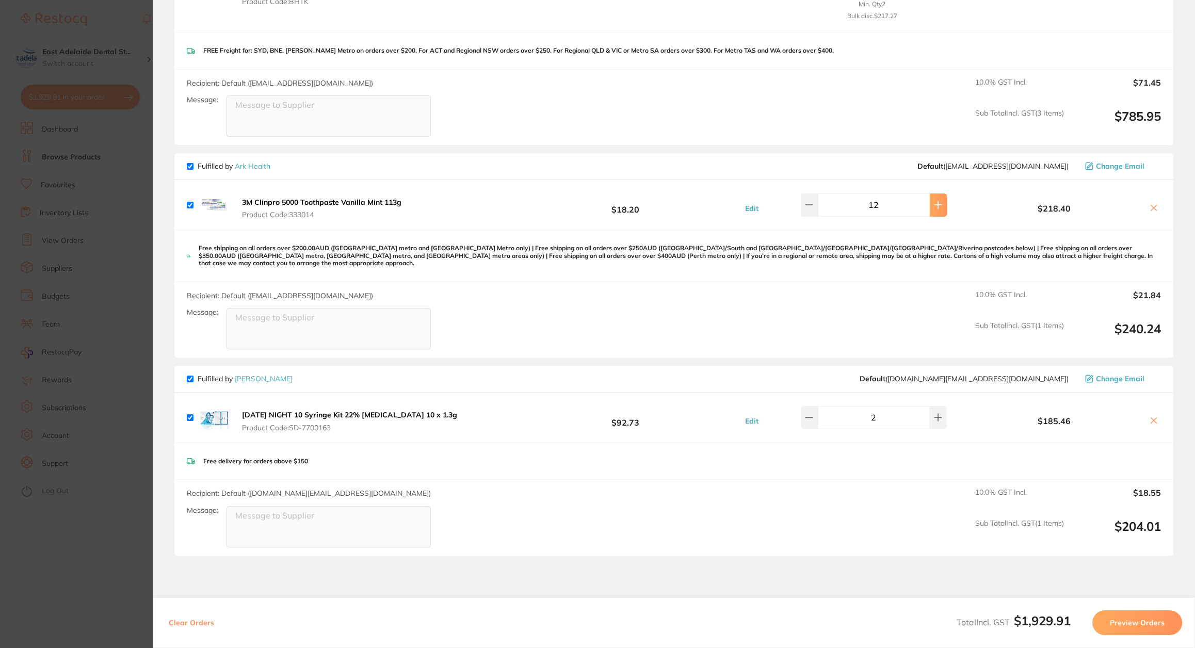
click at [119, 551] on section "Update RRP Set your pre negotiated price for this item. Item Agreed RRP (excl. …" at bounding box center [597, 324] width 1195 height 648
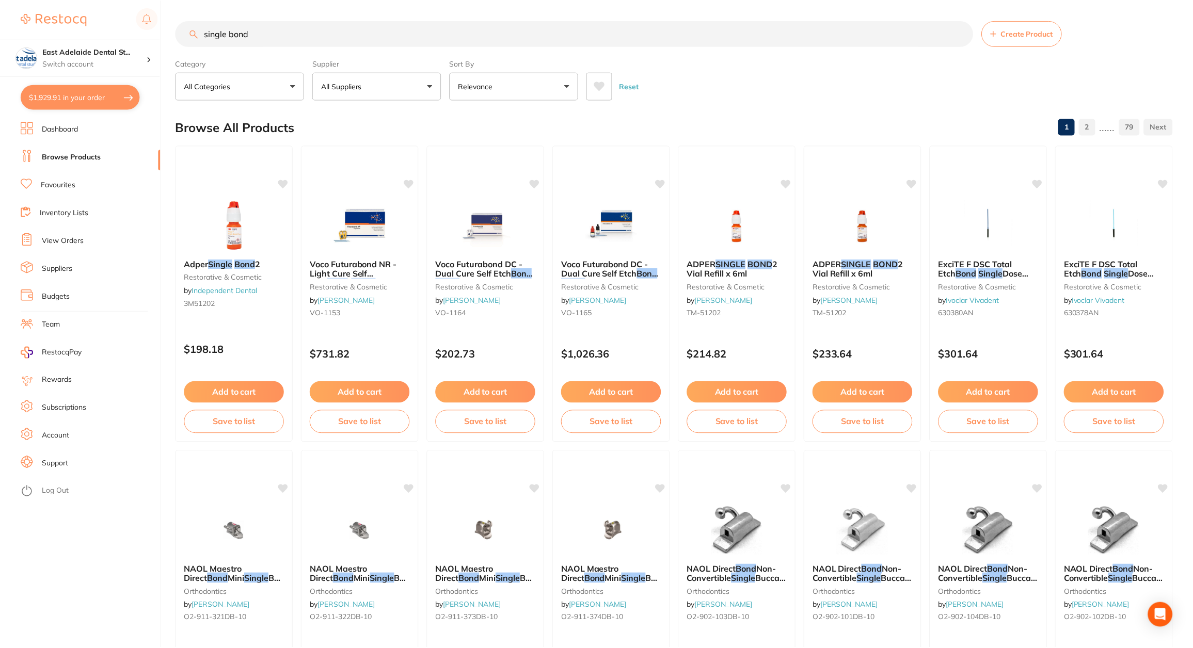
scroll to position [1, 0]
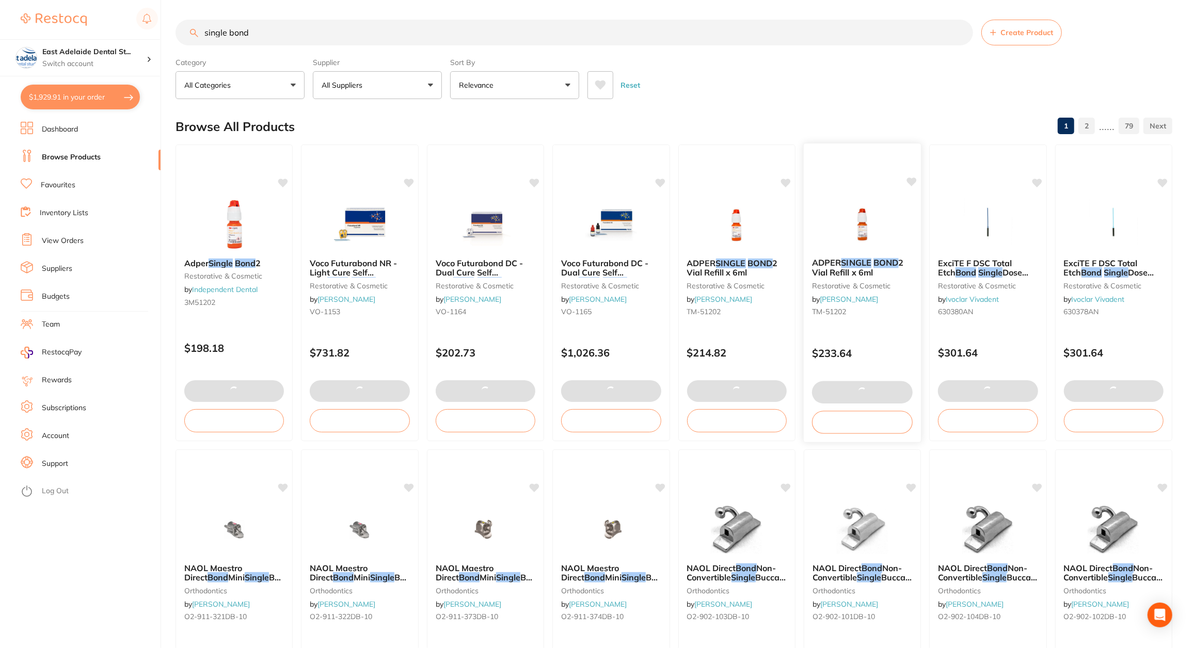
type input "13"
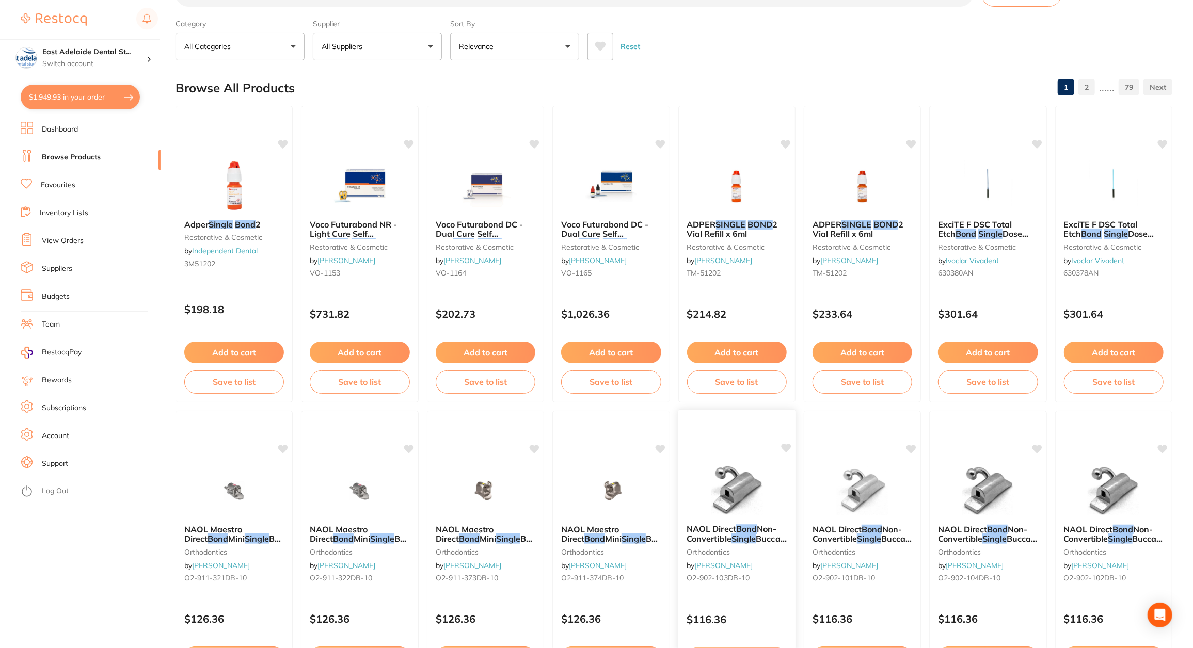
scroll to position [0, 0]
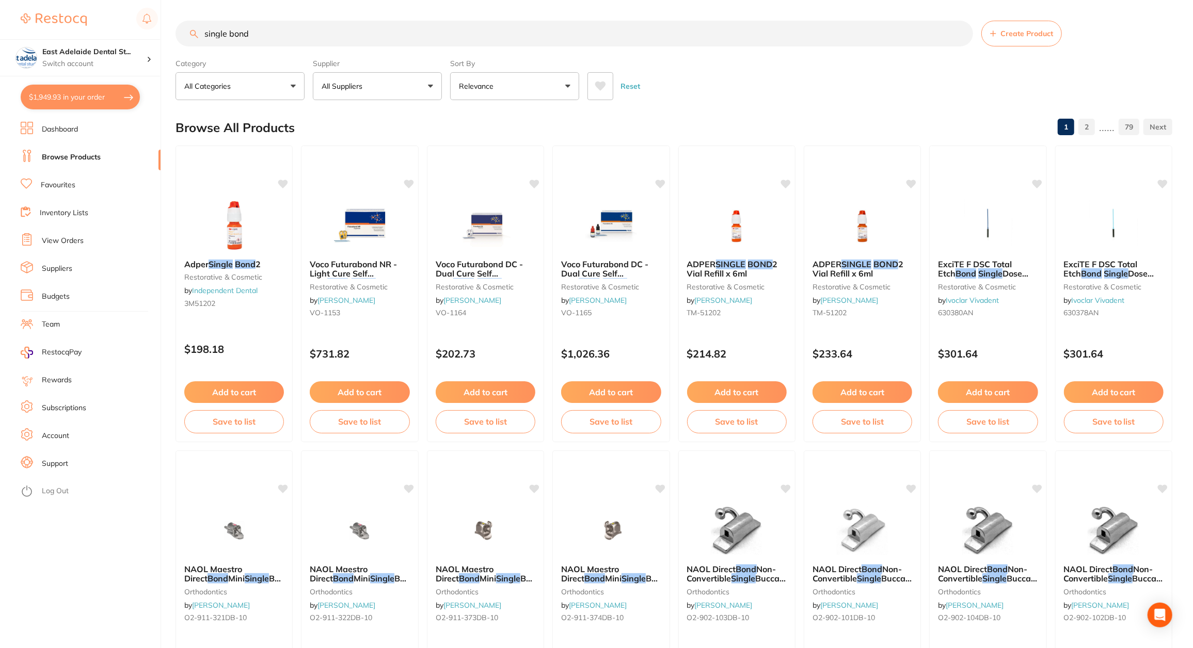
click at [58, 135] on li "Dashboard" at bounding box center [91, 129] width 140 height 15
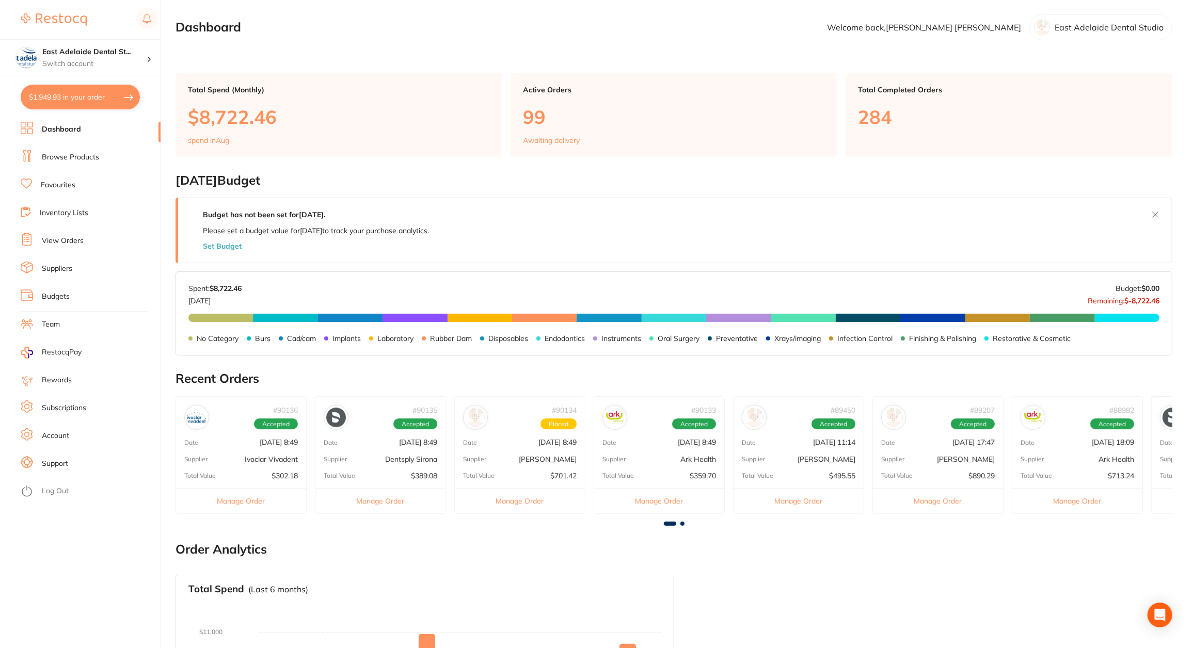
click at [269, 465] on div "# 90136 Accepted Date Aug 13 2025, 8:49 Supplier Ivoclar Vivadent Total Value $…" at bounding box center [240, 454] width 131 height 117
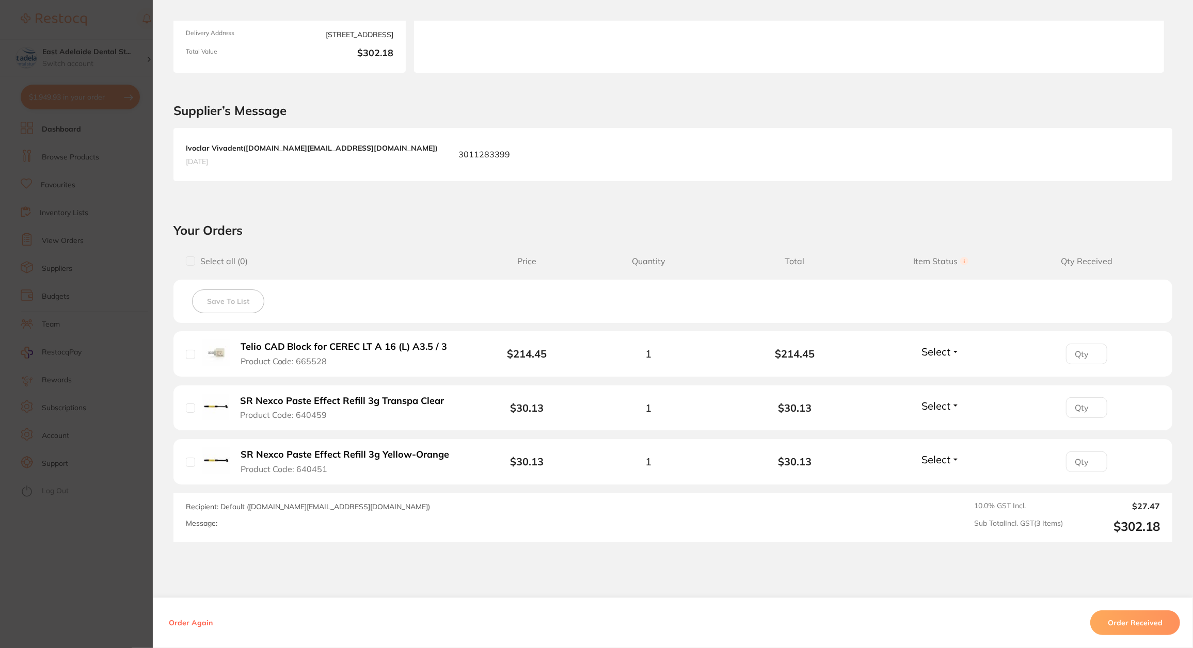
scroll to position [206, 0]
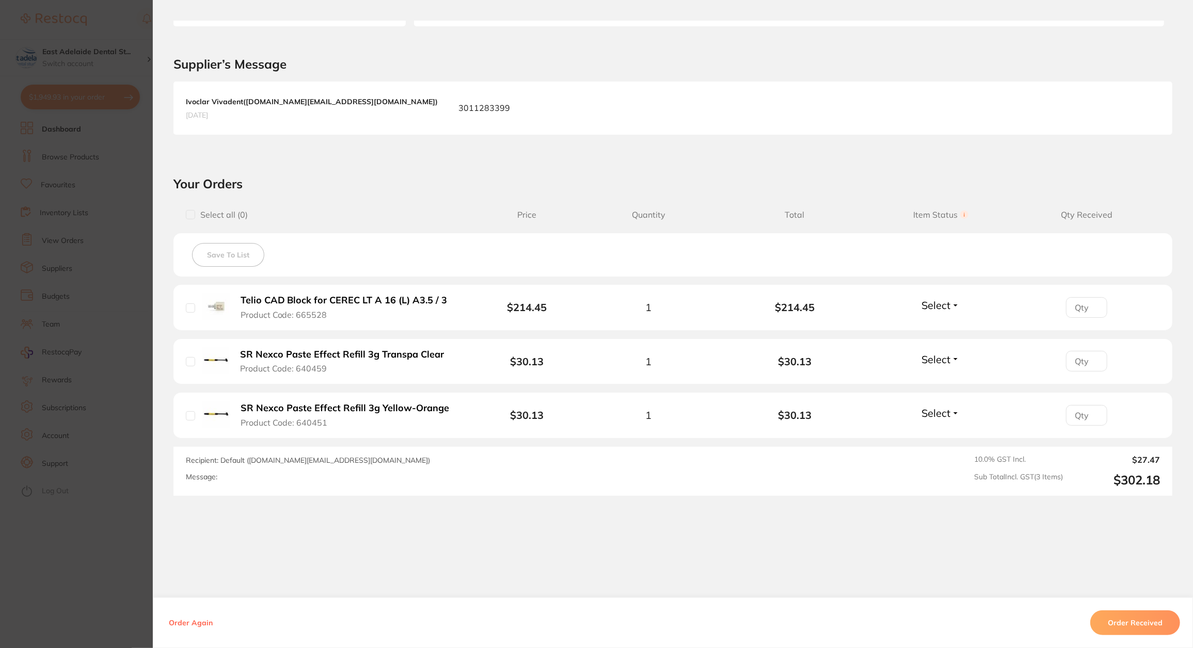
click at [140, 549] on section "Order ID: Restocq- 90136 Order Information Accepted Order Order Date Aug 13 202…" at bounding box center [596, 324] width 1193 height 648
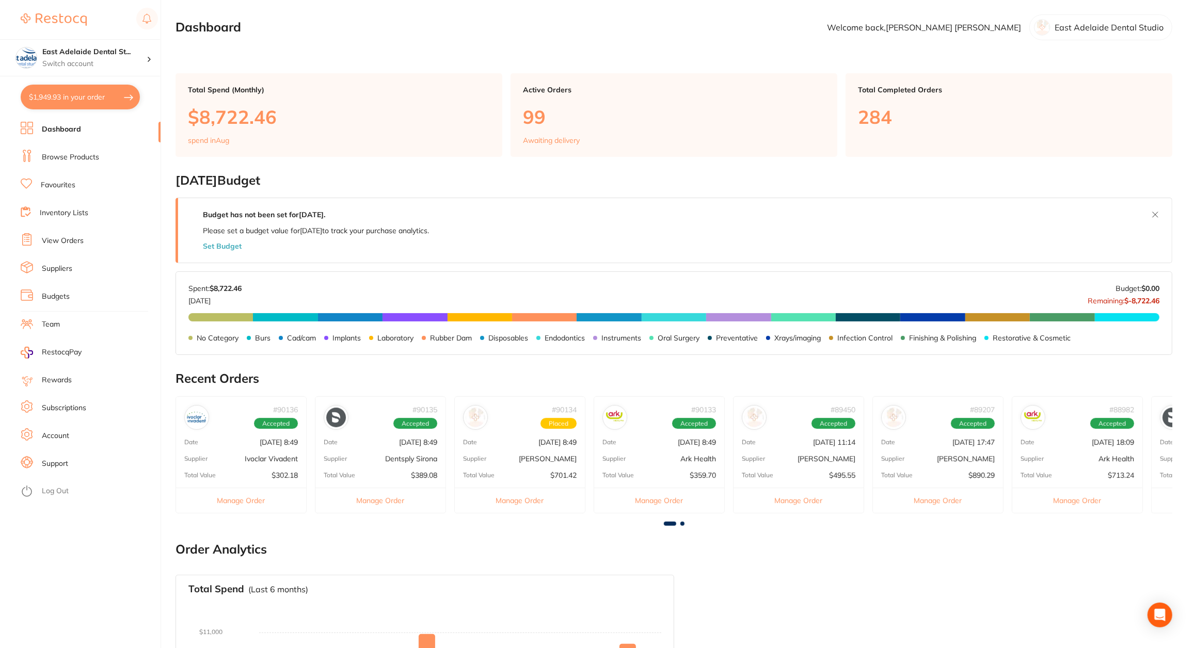
click at [399, 445] on p "Aug 13 2025, 8:49" at bounding box center [418, 442] width 38 height 8
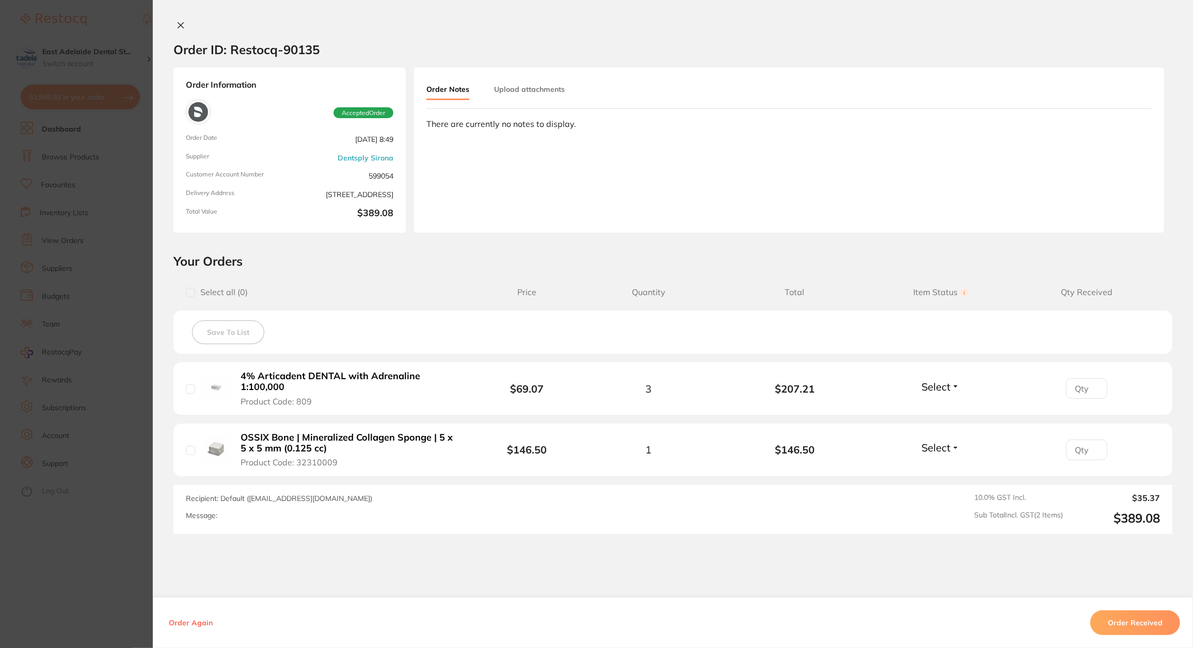
click at [96, 589] on section "Order ID: Restocq- 90135 Order Information Accepted Order Order Date Aug 13 202…" at bounding box center [596, 324] width 1193 height 648
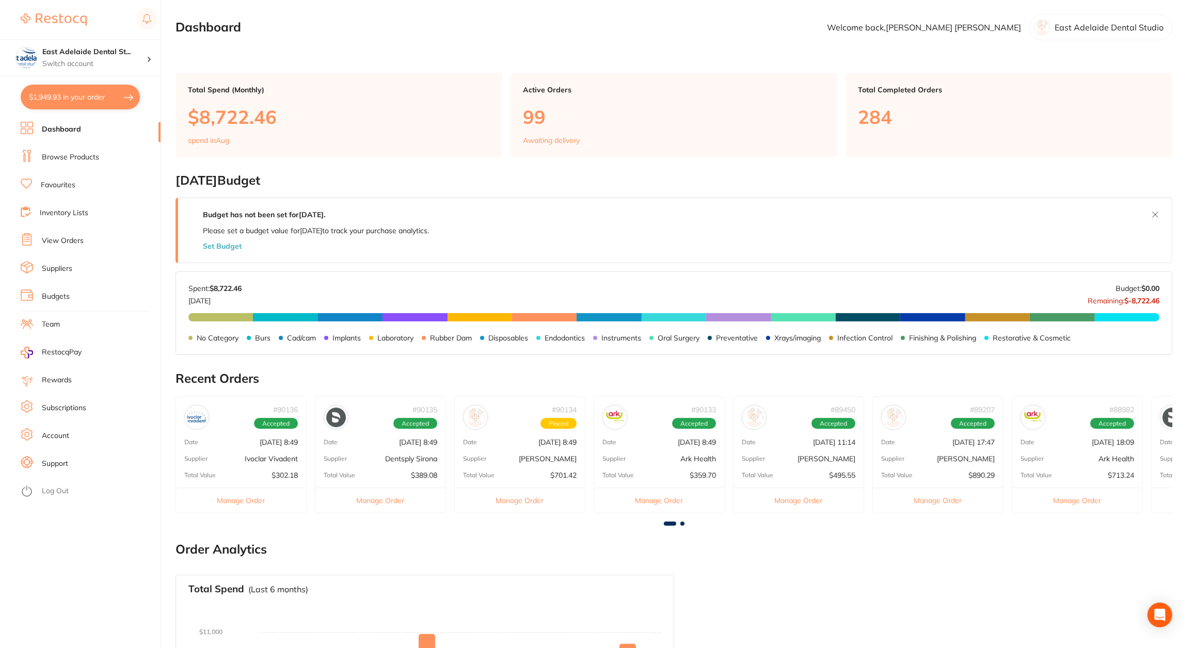
click at [673, 452] on div "# 90133 Accepted Date Aug 13 2025, 8:49 Supplier Ark Health Total Value $359.70…" at bounding box center [659, 454] width 131 height 117
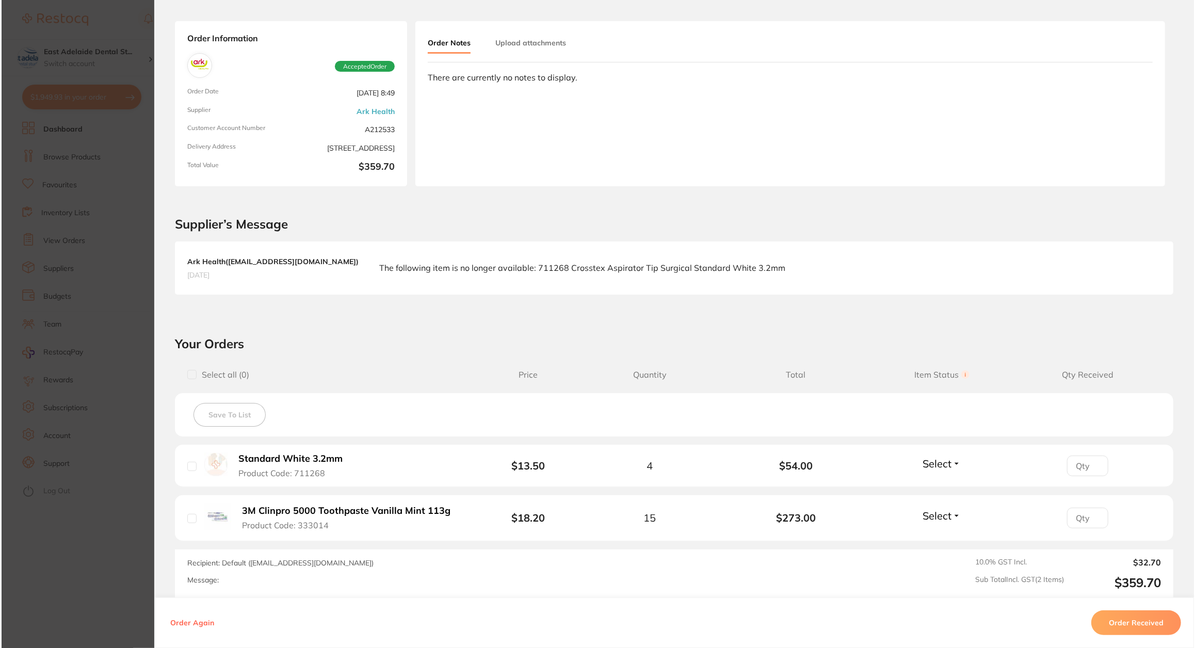
scroll to position [46, 0]
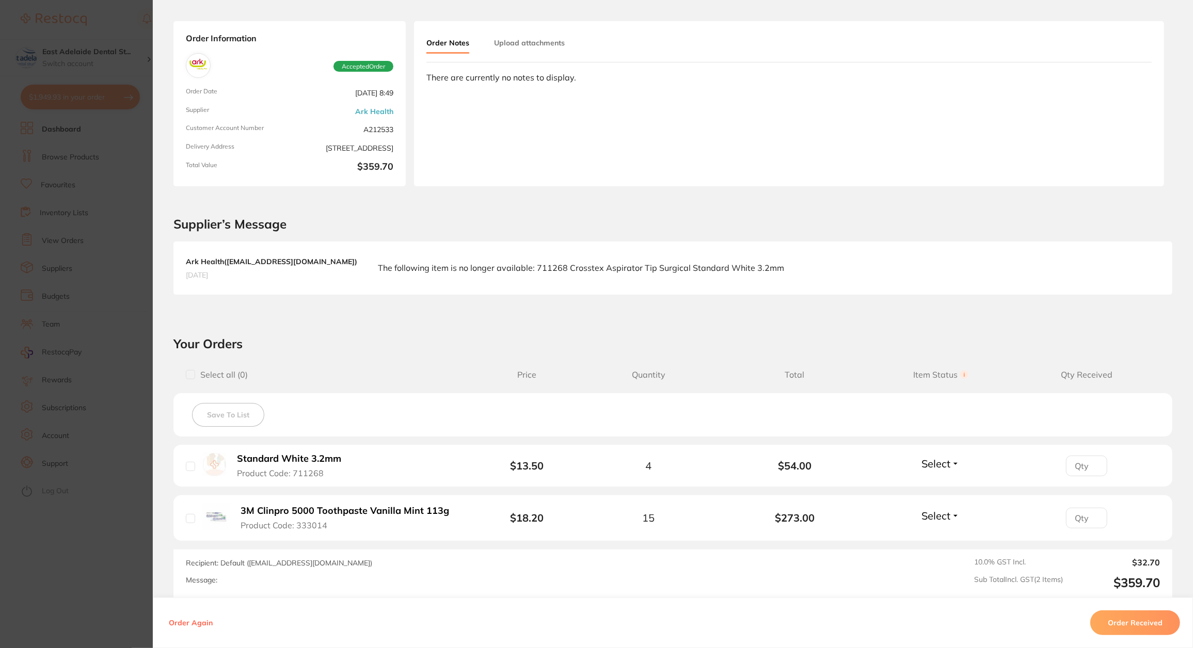
click at [108, 594] on section "Order ID: Restocq- 90133 Order Information Accepted Order Order Date Aug 13 202…" at bounding box center [596, 324] width 1193 height 648
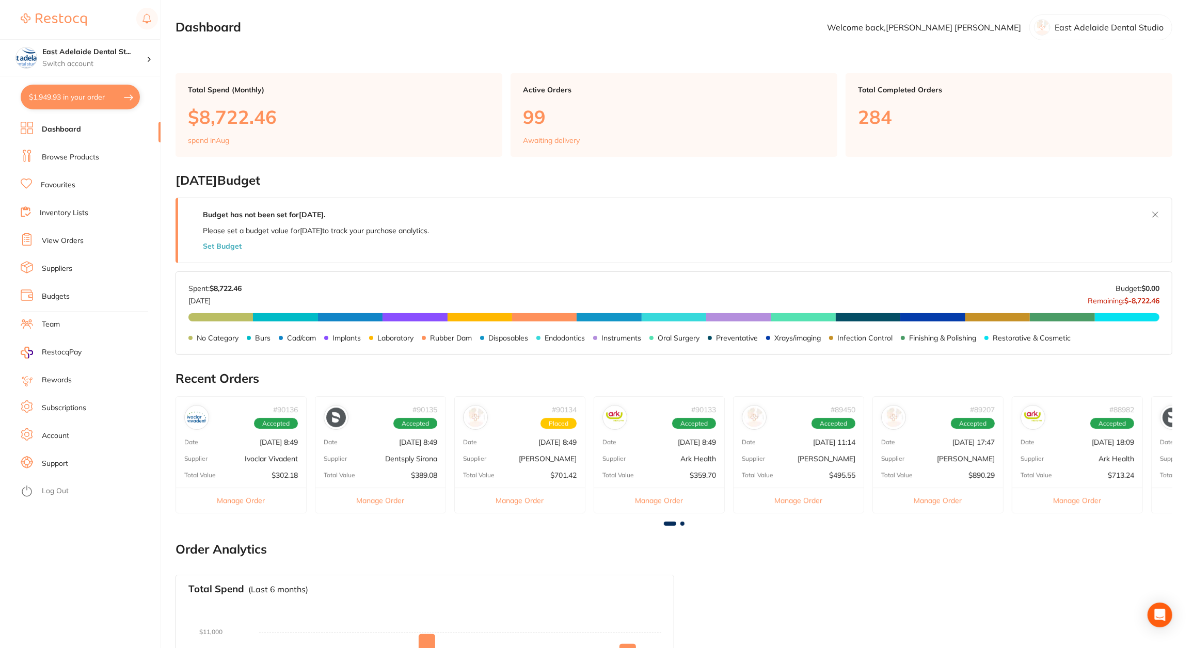
click at [105, 92] on button "$1,949.93 in your order" at bounding box center [80, 97] width 119 height 25
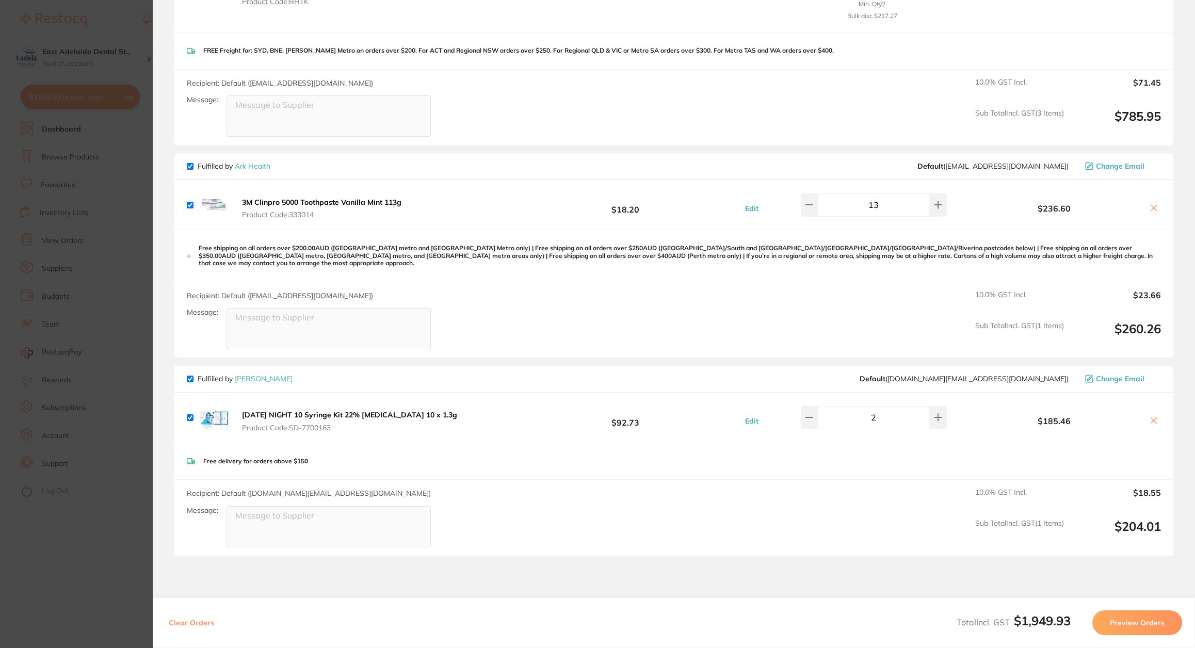
click at [1152, 205] on icon at bounding box center [1154, 208] width 6 height 6
checkbox input "false"
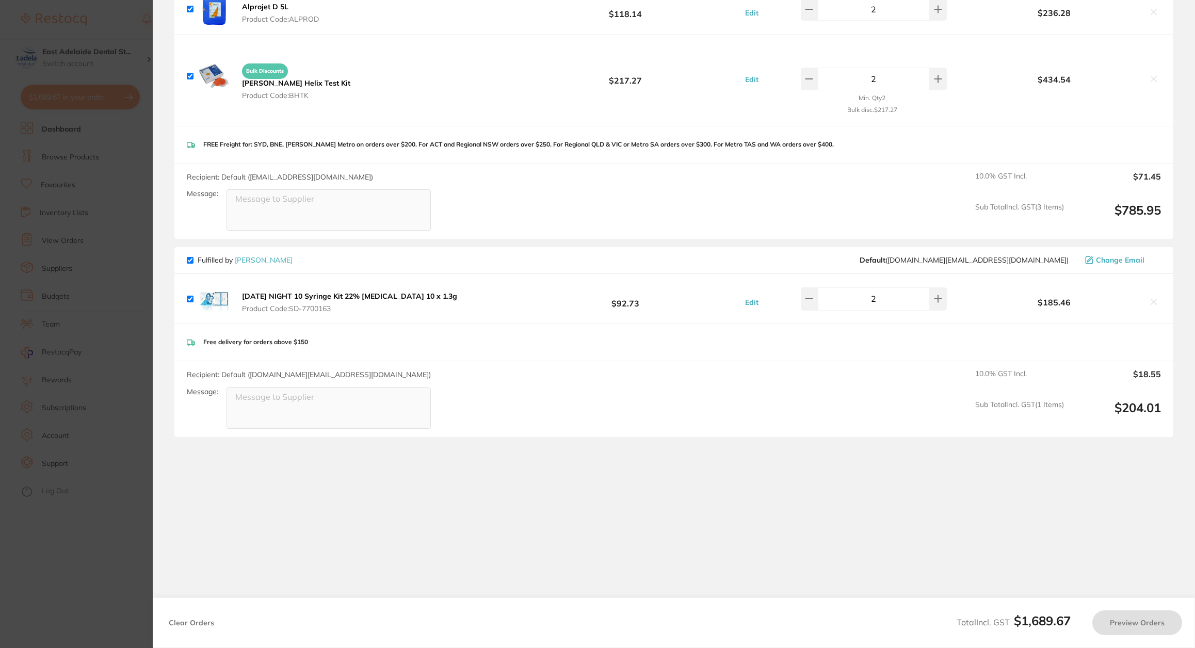
drag, startPoint x: 86, startPoint y: 585, endPoint x: 121, endPoint y: 526, distance: 67.8
click at [86, 585] on section "Update RRP Set your pre negotiated price for this item. Item Agreed RRP (excl. …" at bounding box center [597, 324] width 1195 height 648
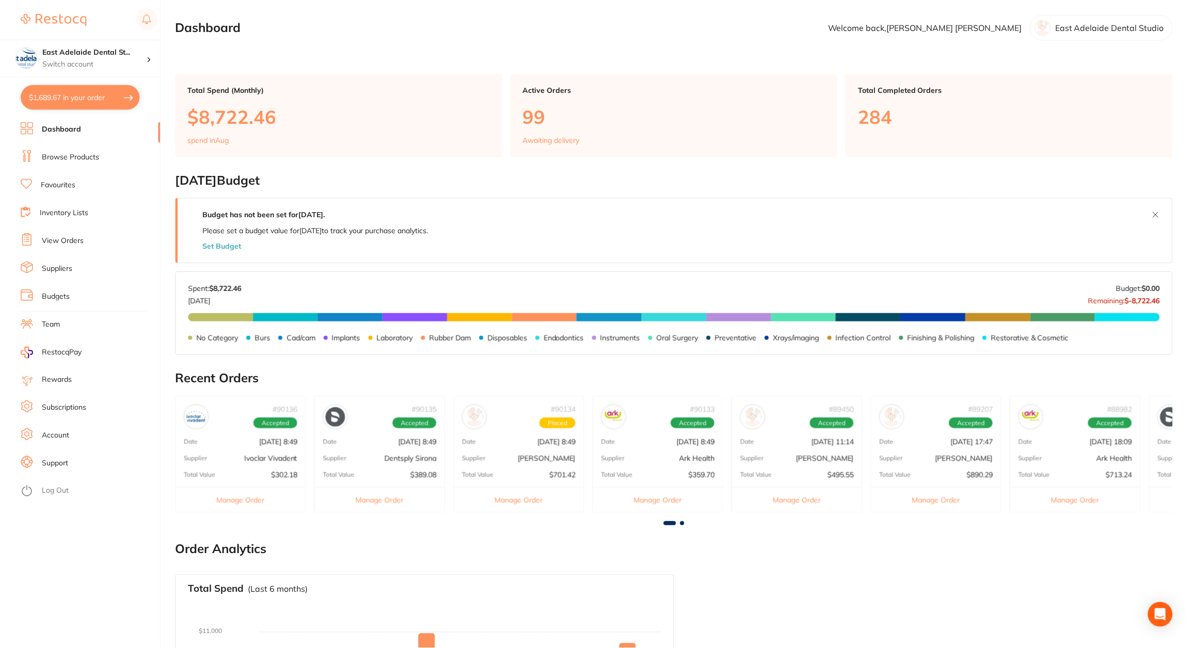
scroll to position [1, 0]
click at [803, 432] on div "# 89450 Accepted Date Aug 7 2025, 11:14 Supplier Adam Dental Total Value $495.5…" at bounding box center [798, 454] width 131 height 117
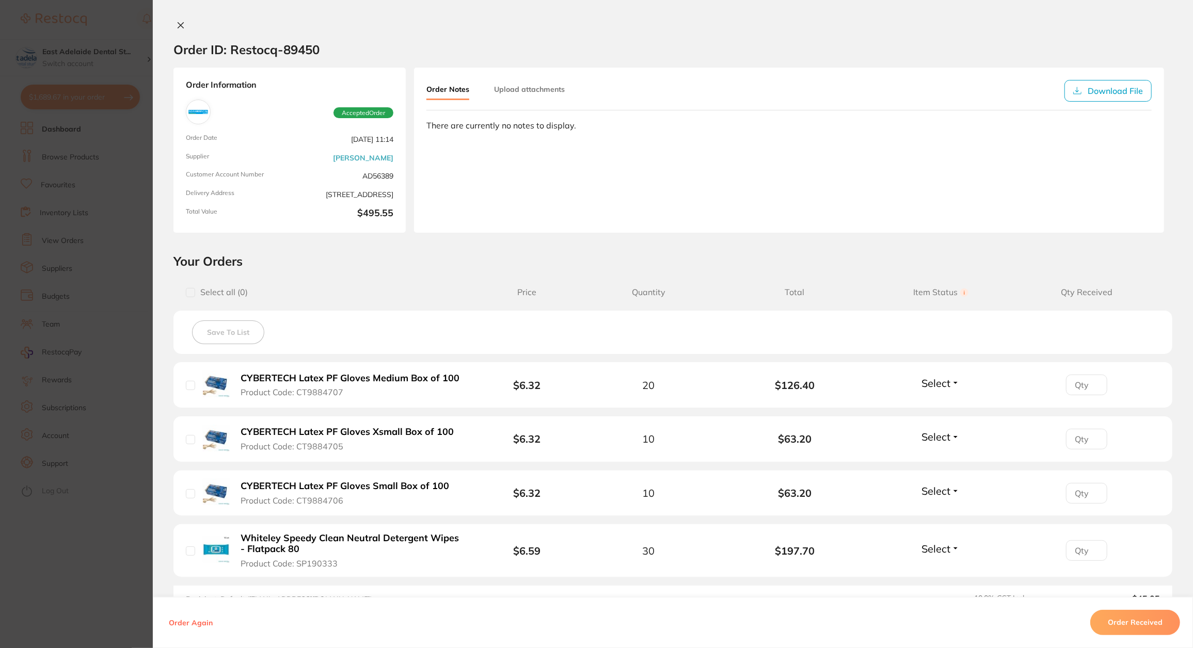
scroll to position [139, 0]
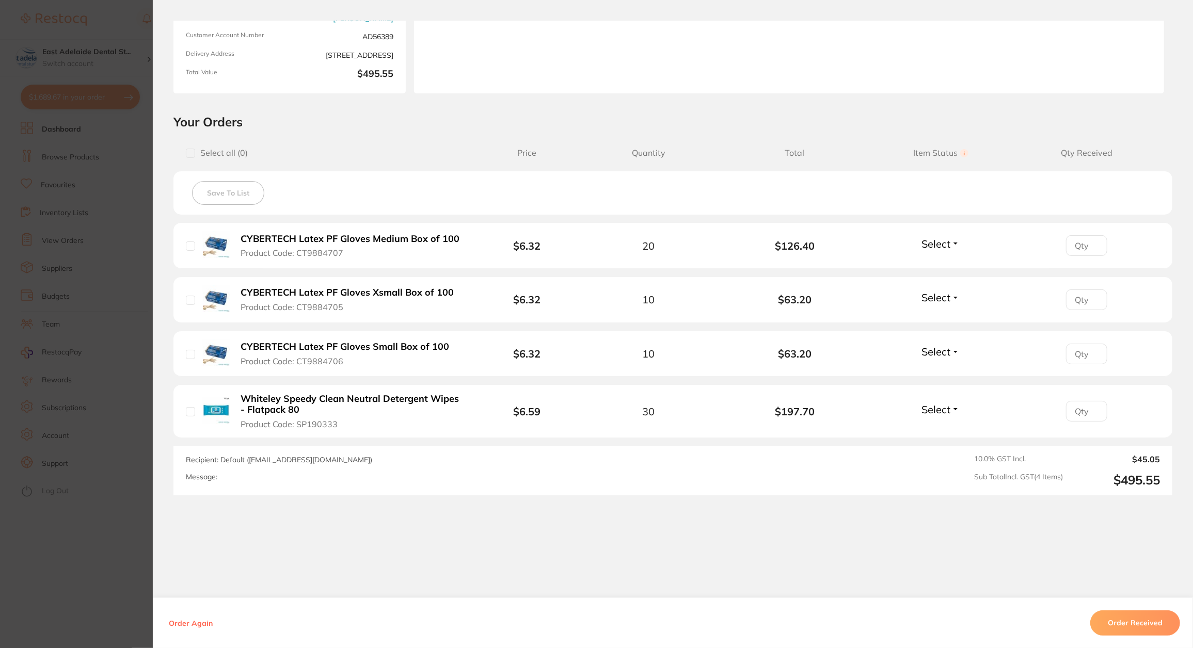
drag, startPoint x: 71, startPoint y: 564, endPoint x: 73, endPoint y: 571, distance: 7.0
click at [73, 571] on section "Order ID: Restocq- 89450 Order Information Accepted Order Order Date Aug 7 2025…" at bounding box center [596, 324] width 1193 height 648
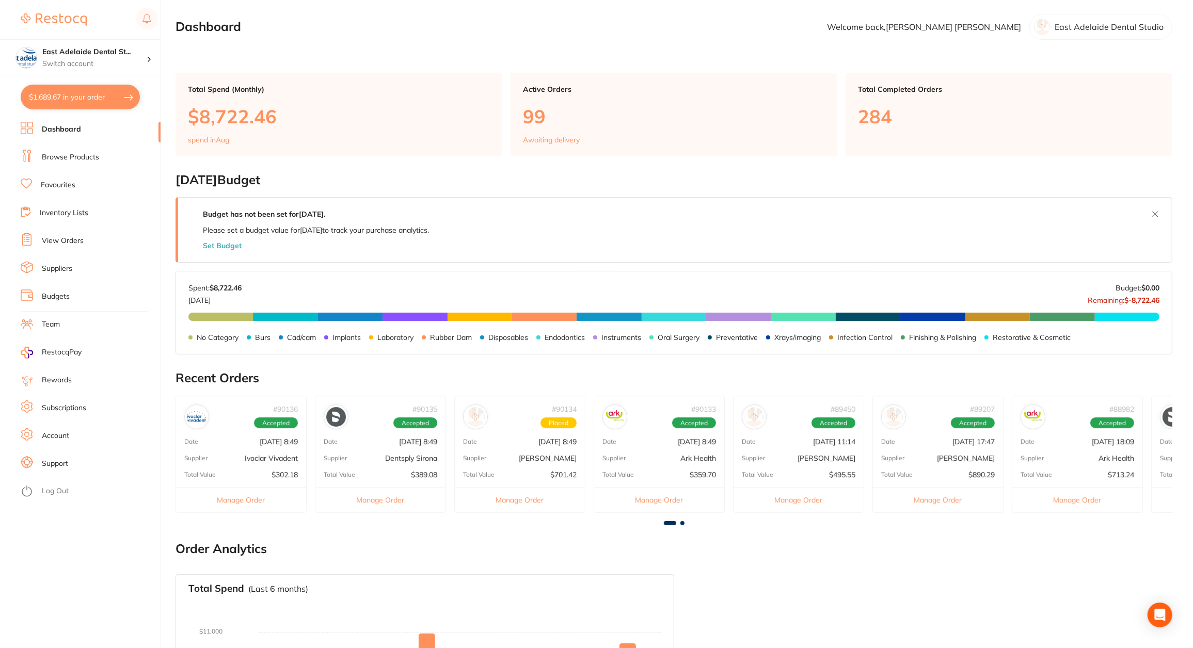
click at [1107, 458] on p "Ark Health" at bounding box center [1116, 458] width 36 height 8
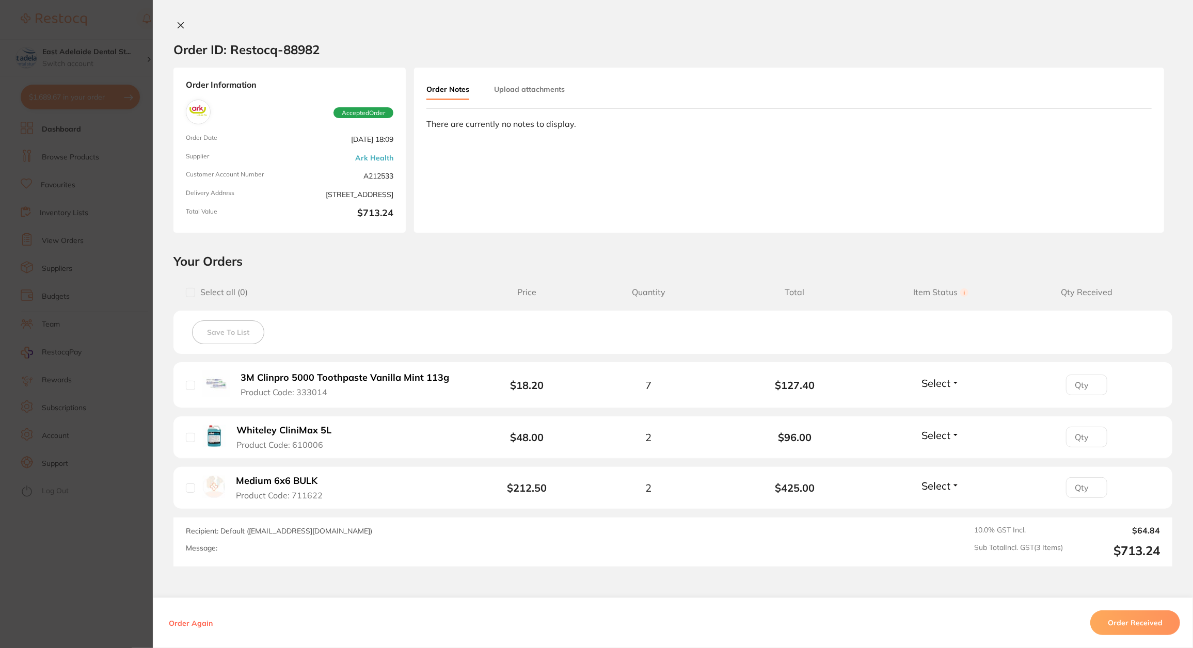
click at [98, 572] on section "Order ID: Restocq- 88982 Order Information Accepted Order Order Date Aug 4 2025…" at bounding box center [596, 324] width 1193 height 648
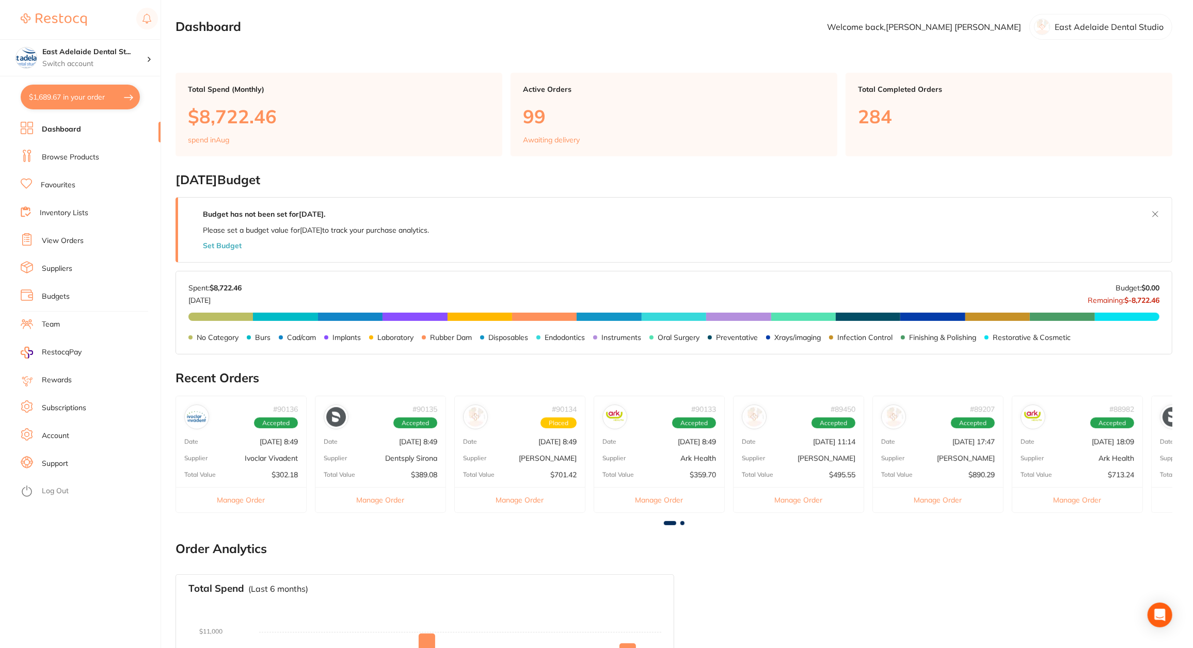
click at [407, 463] on div "# 90135 Accepted Date Aug 13 2025, 8:49 Supplier Dentsply Sirona Total Value $3…" at bounding box center [380, 454] width 131 height 117
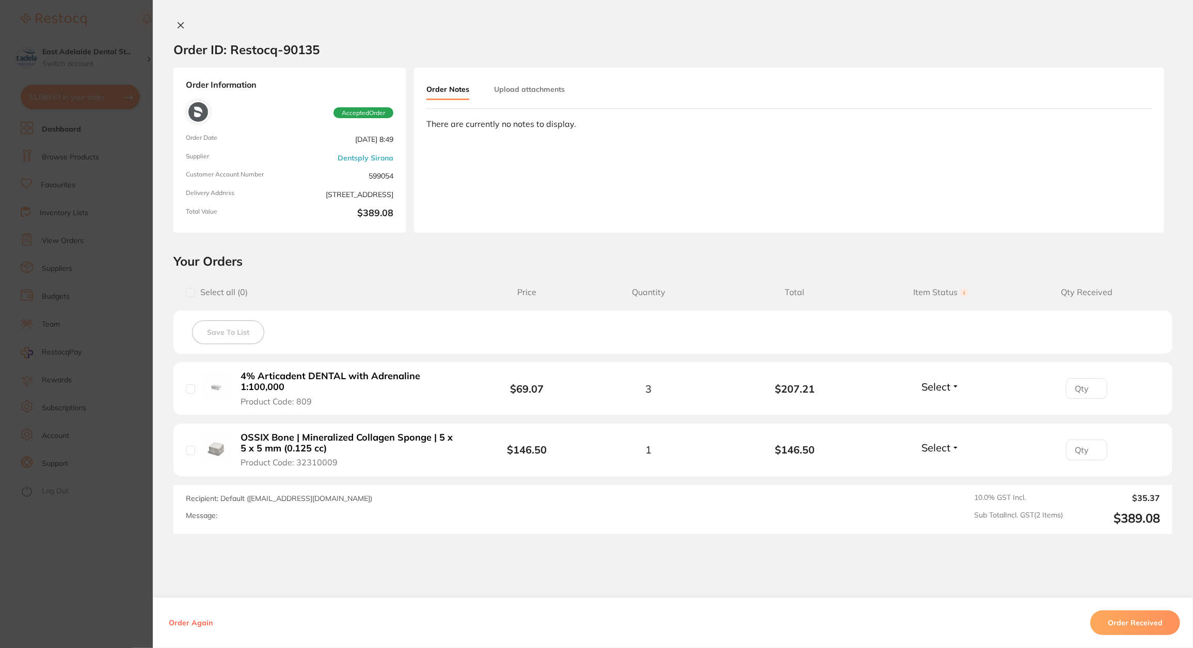
click at [142, 575] on section "Order ID: Restocq- 90135 Order Information Accepted Order Order Date Aug 13 202…" at bounding box center [596, 324] width 1193 height 648
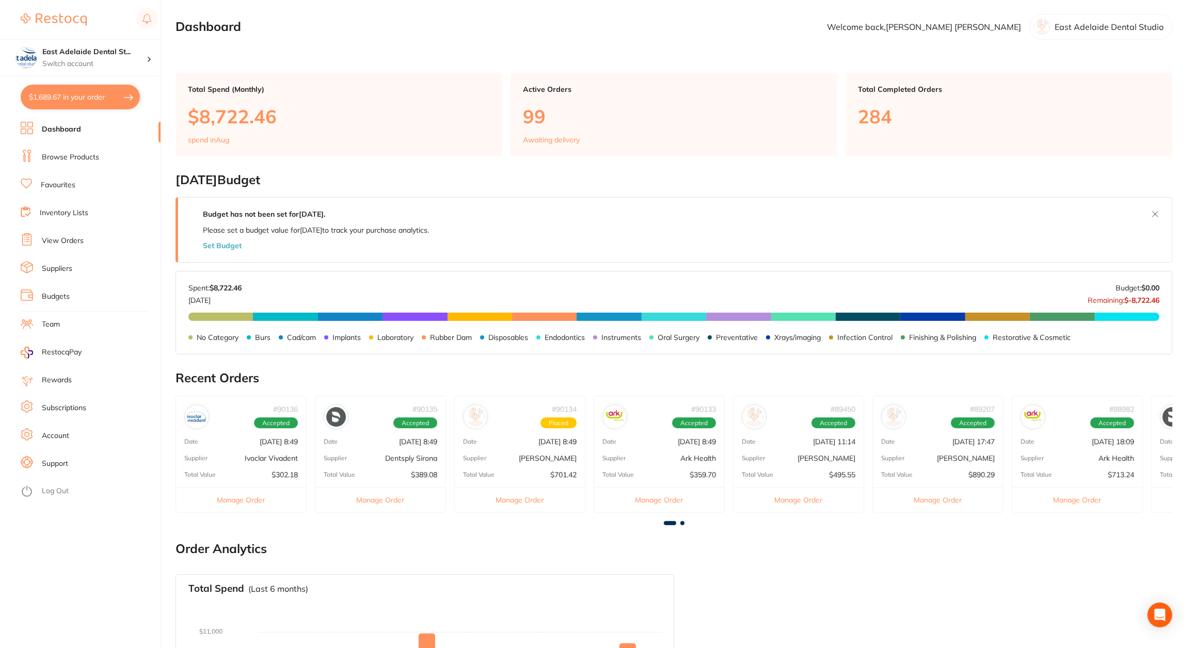
click at [258, 466] on div "# 90136 Accepted Date Aug 13 2025, 8:49 Supplier Ivoclar Vivadent Total Value $…" at bounding box center [240, 454] width 131 height 117
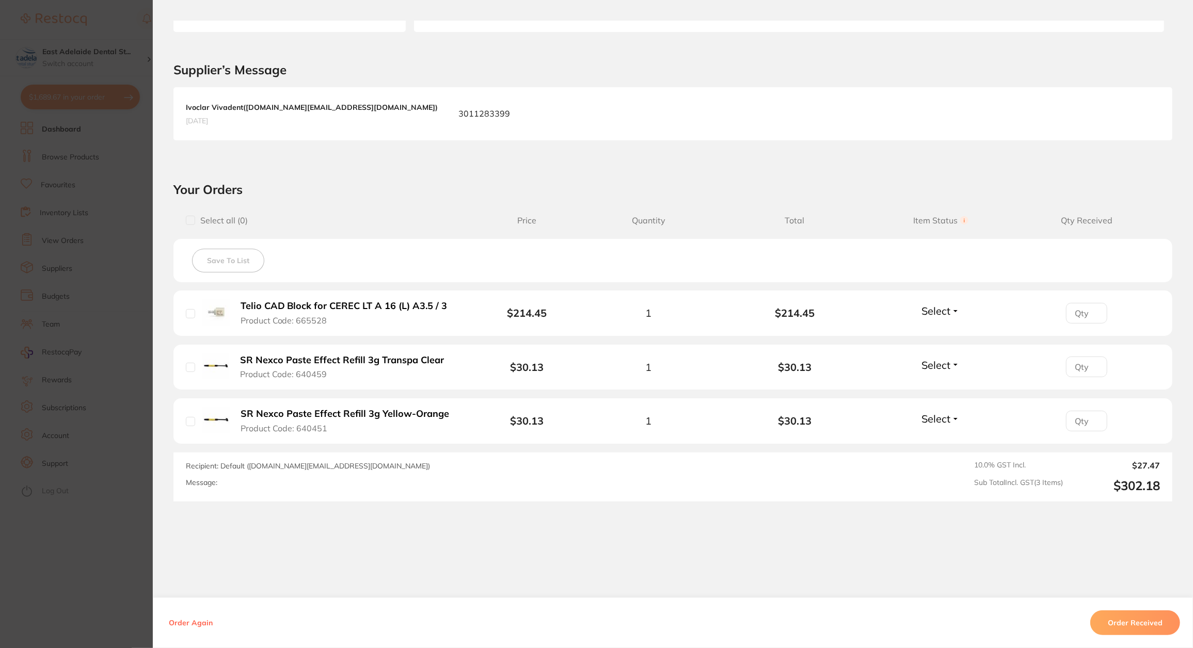
scroll to position [206, 0]
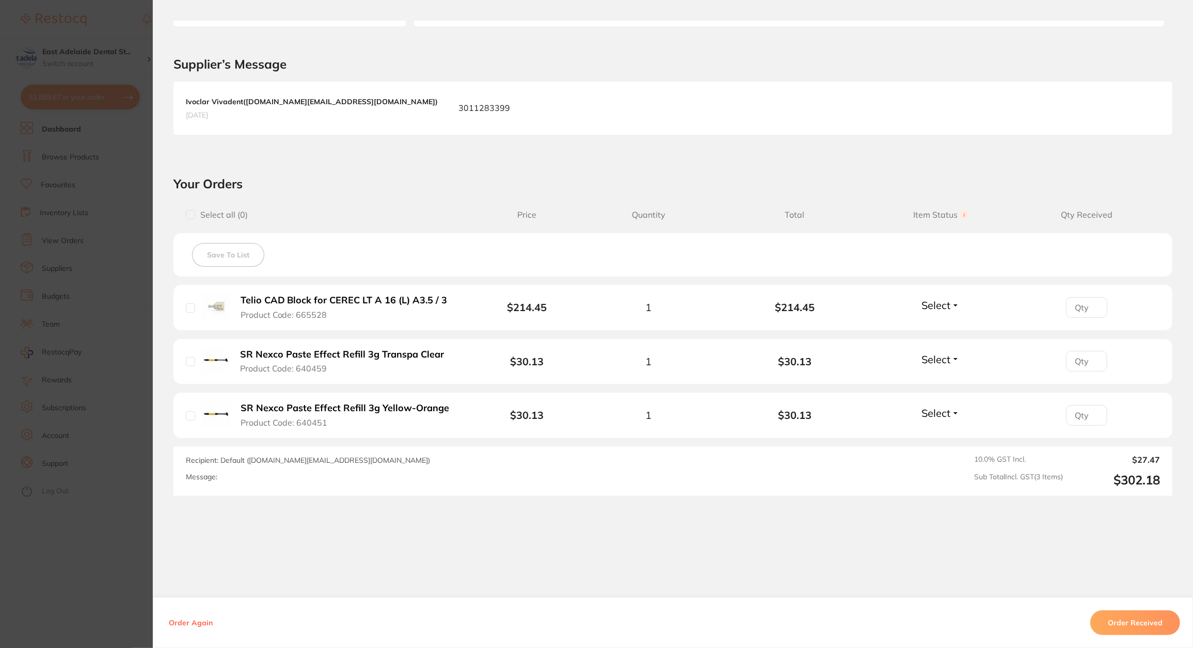
click at [123, 568] on section "Order ID: Restocq- 90136 Order Information Accepted Order Order Date Aug 13 202…" at bounding box center [596, 324] width 1193 height 648
